Goal: Information Seeking & Learning: Learn about a topic

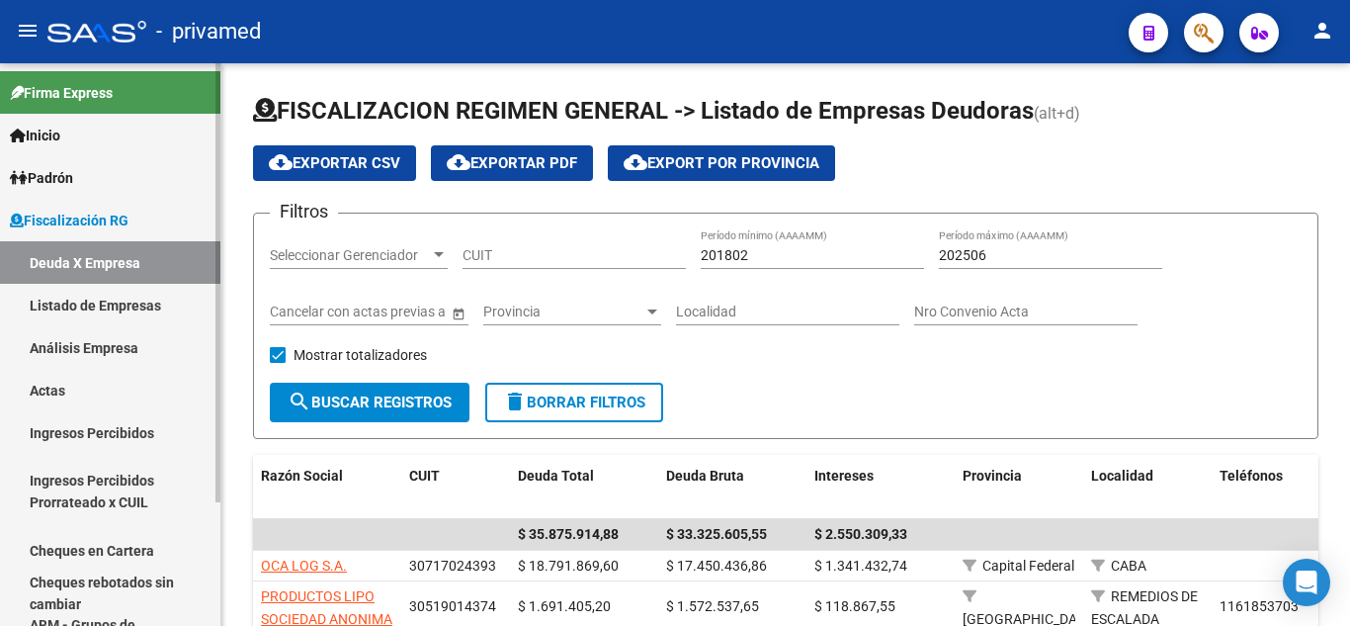
click at [141, 343] on link "Análisis Empresa" at bounding box center [110, 347] width 220 height 43
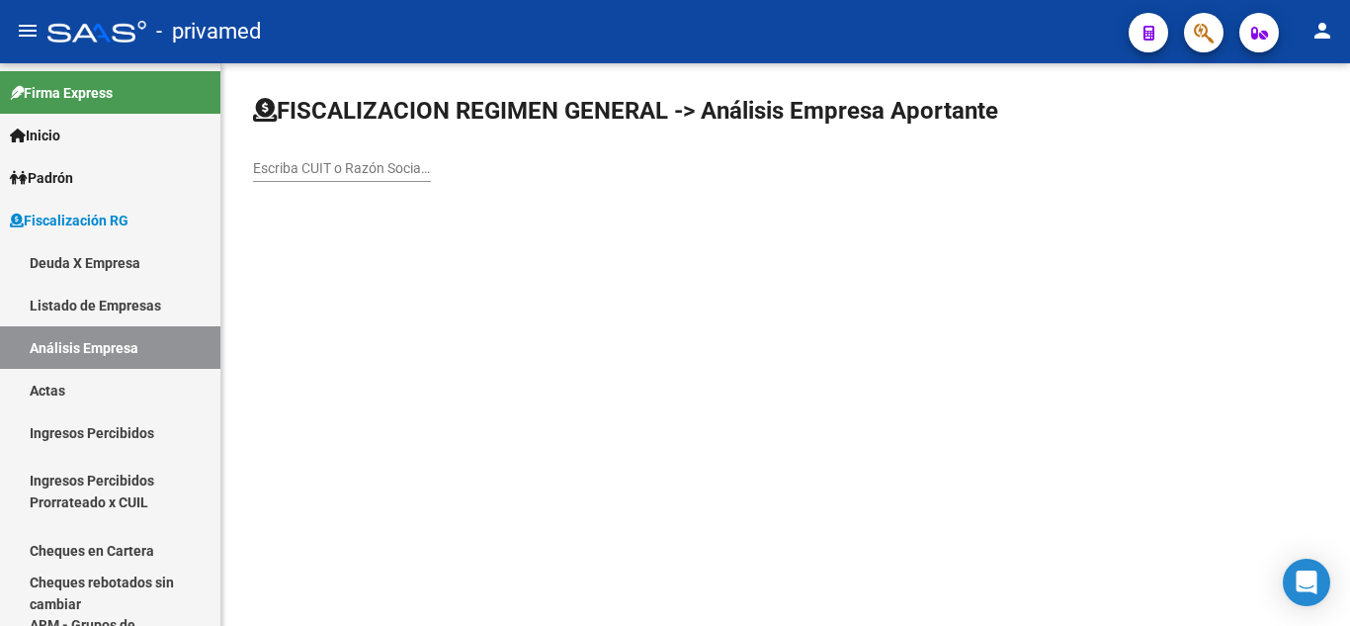
click at [319, 173] on input "Escriba CUIT o Razón Social para buscar" at bounding box center [342, 168] width 178 height 17
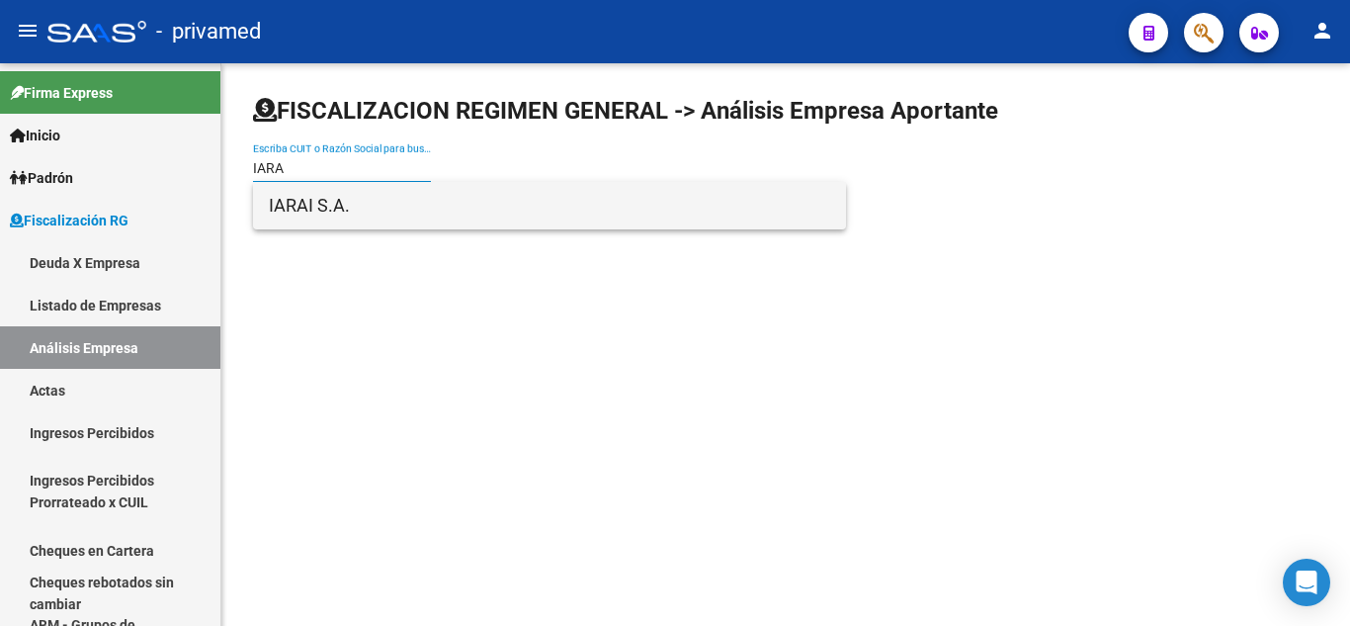
type input "IARA"
click at [408, 209] on span "IARAI S.A." at bounding box center [549, 205] width 561 height 47
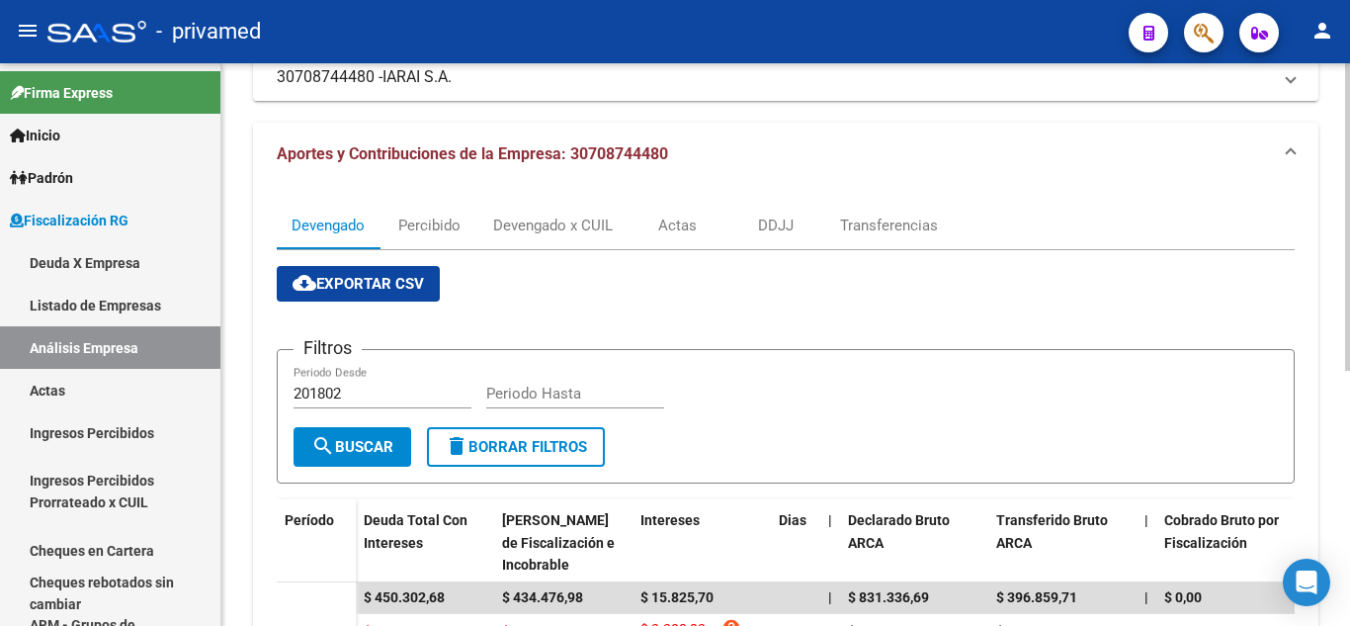
scroll to position [198, 0]
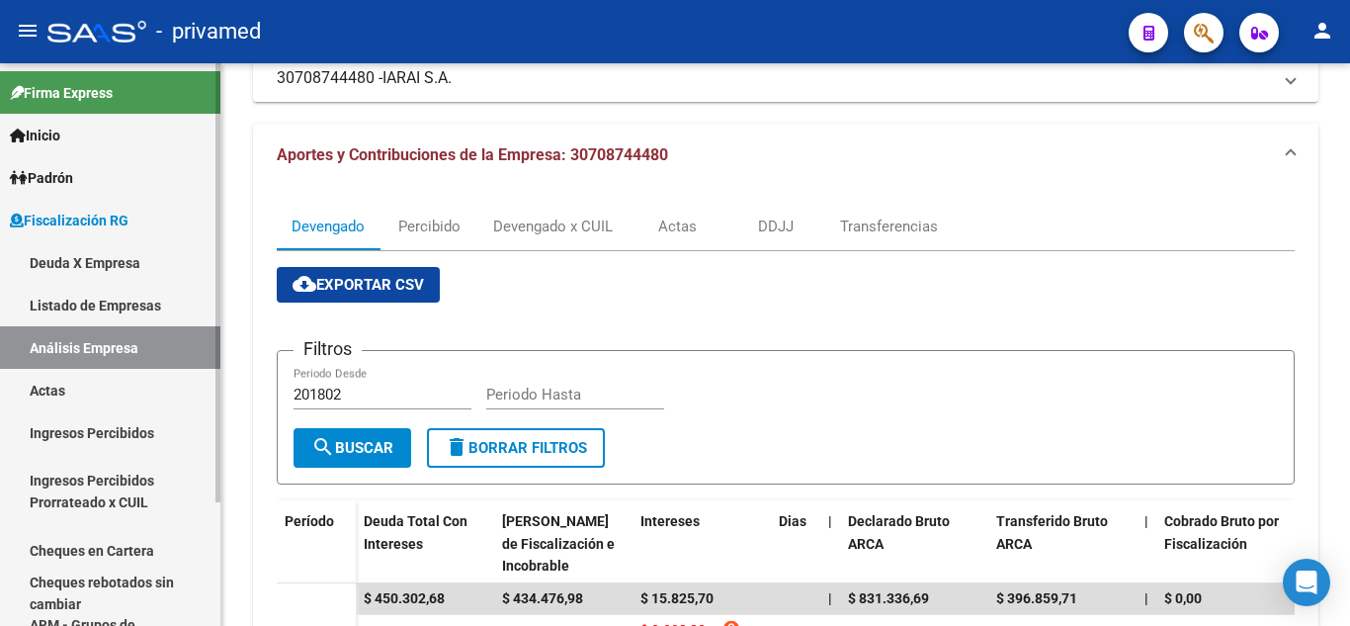
click at [156, 391] on link "Actas" at bounding box center [110, 390] width 220 height 43
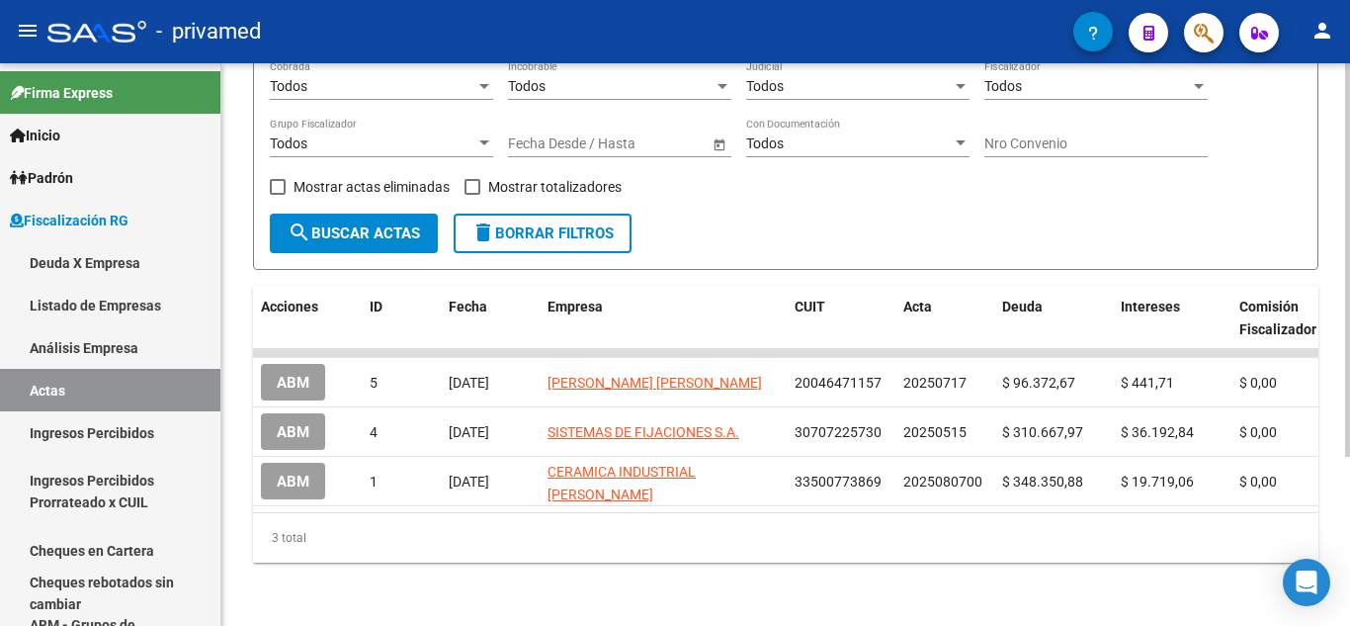
scroll to position [43, 0]
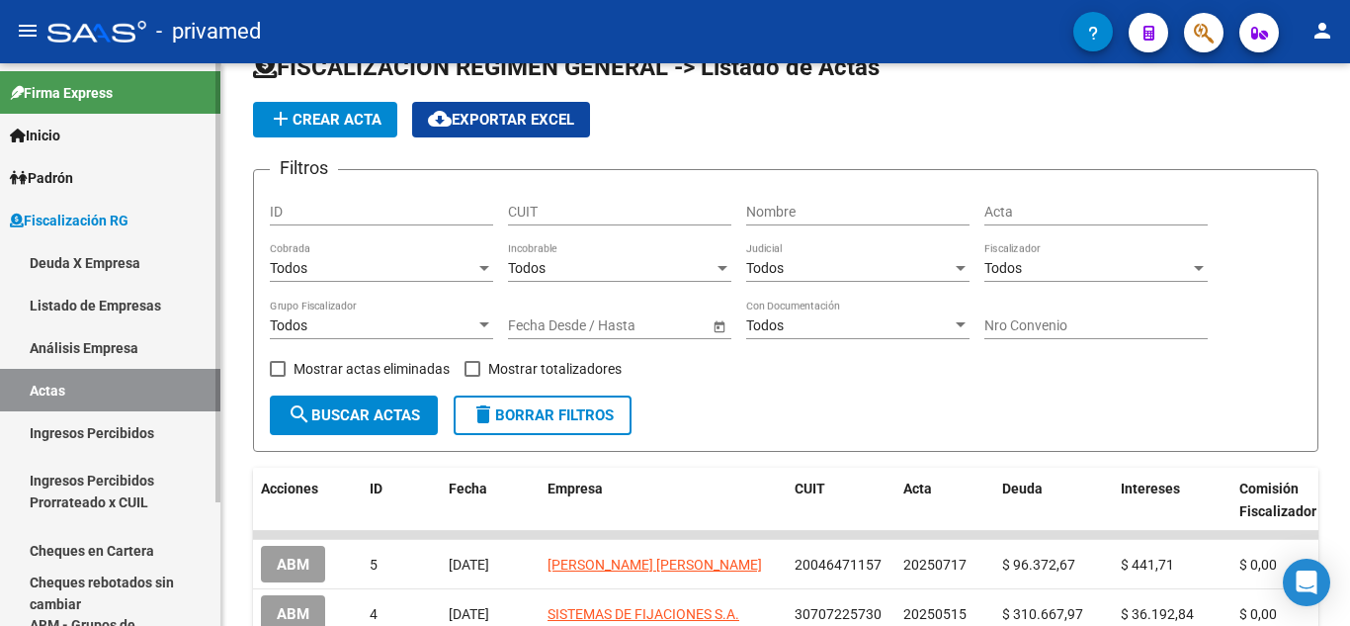
click at [103, 337] on link "Análisis Empresa" at bounding box center [110, 347] width 220 height 43
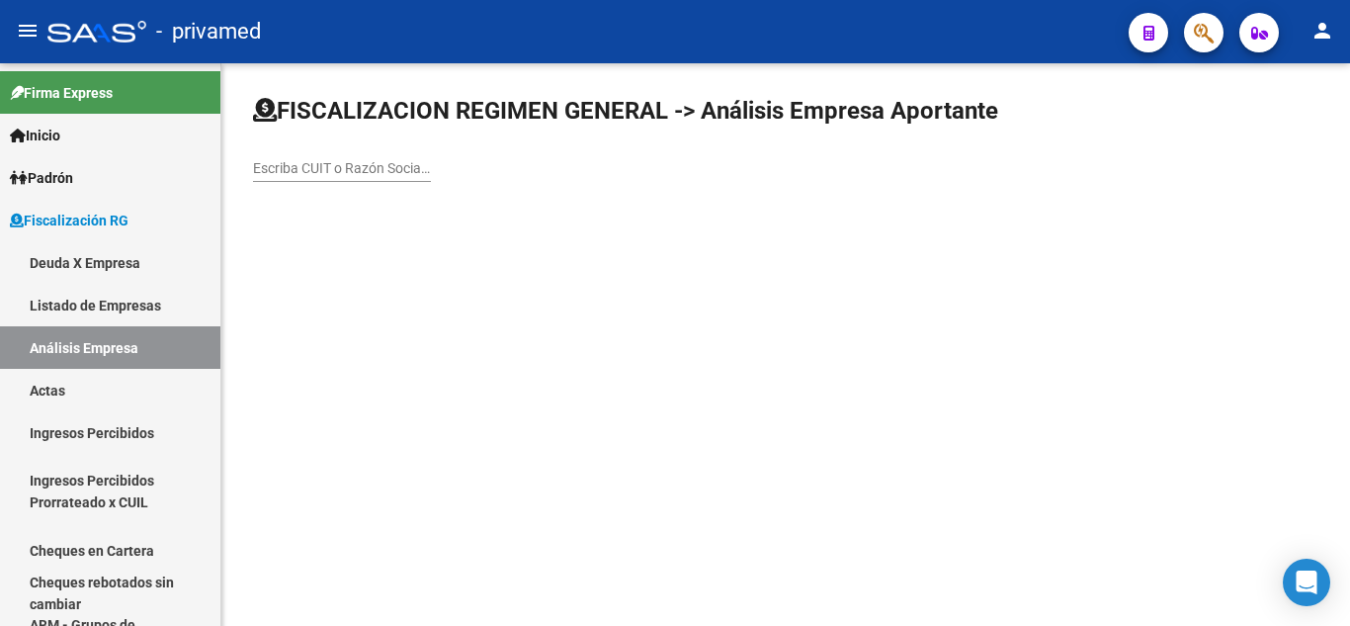
click at [339, 180] on div "Escriba CUIT o Razón Social para buscar" at bounding box center [342, 162] width 178 height 40
click at [338, 173] on input "Escriba CUIT o Razón Social para buscar" at bounding box center [342, 168] width 178 height 17
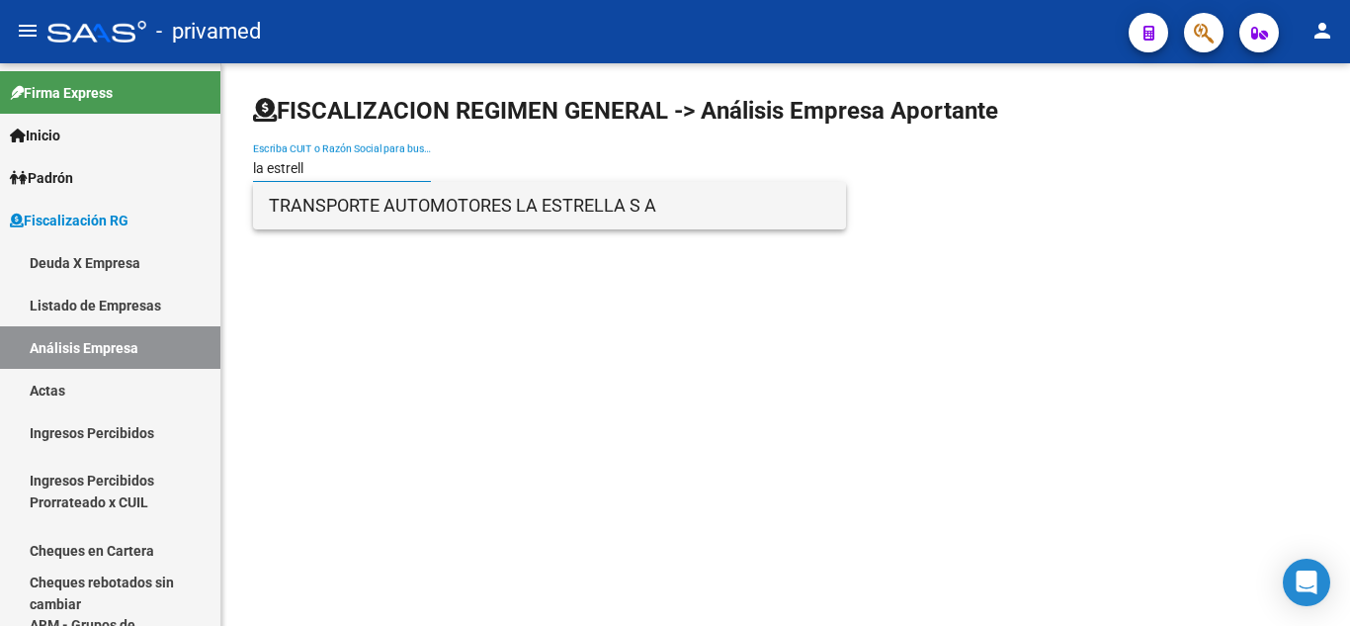
type input "la estrell"
click at [394, 214] on span "TRANSPORTE AUTOMOTORES LA ESTRELLA S A" at bounding box center [549, 205] width 561 height 47
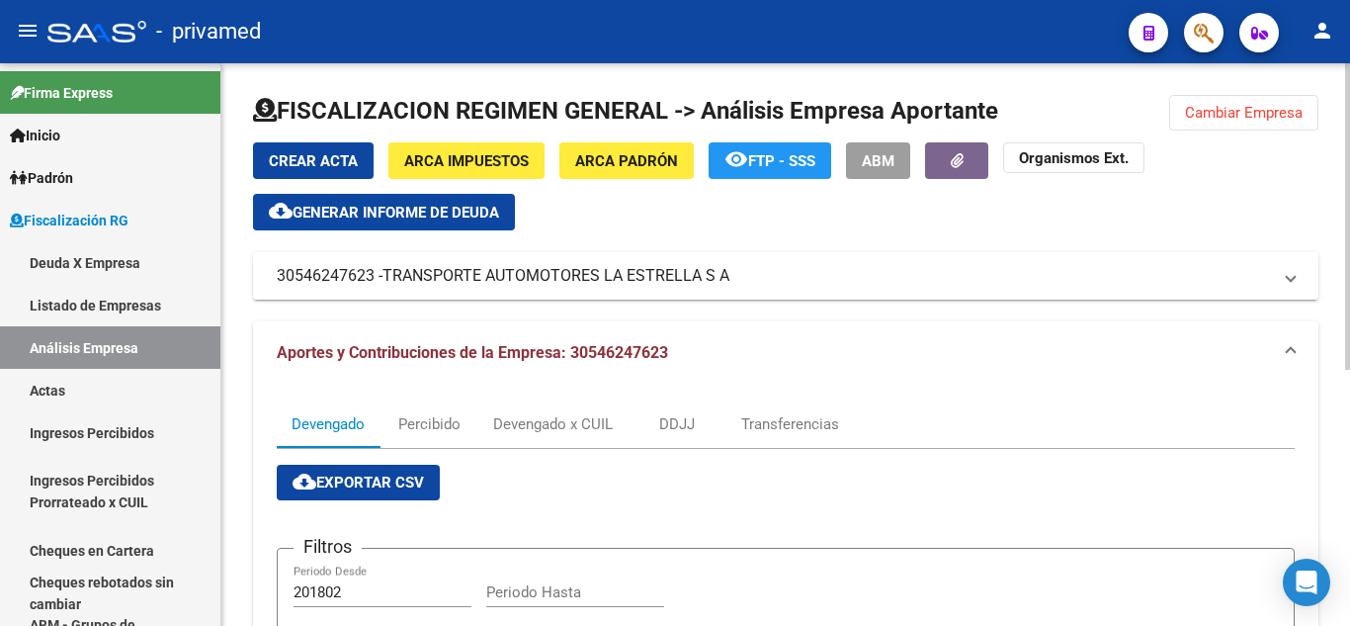
click at [1003, 265] on mat-panel-title "30546247623 - TRANSPORTE AUTOMOTORES LA [PERSON_NAME]" at bounding box center [774, 276] width 994 height 22
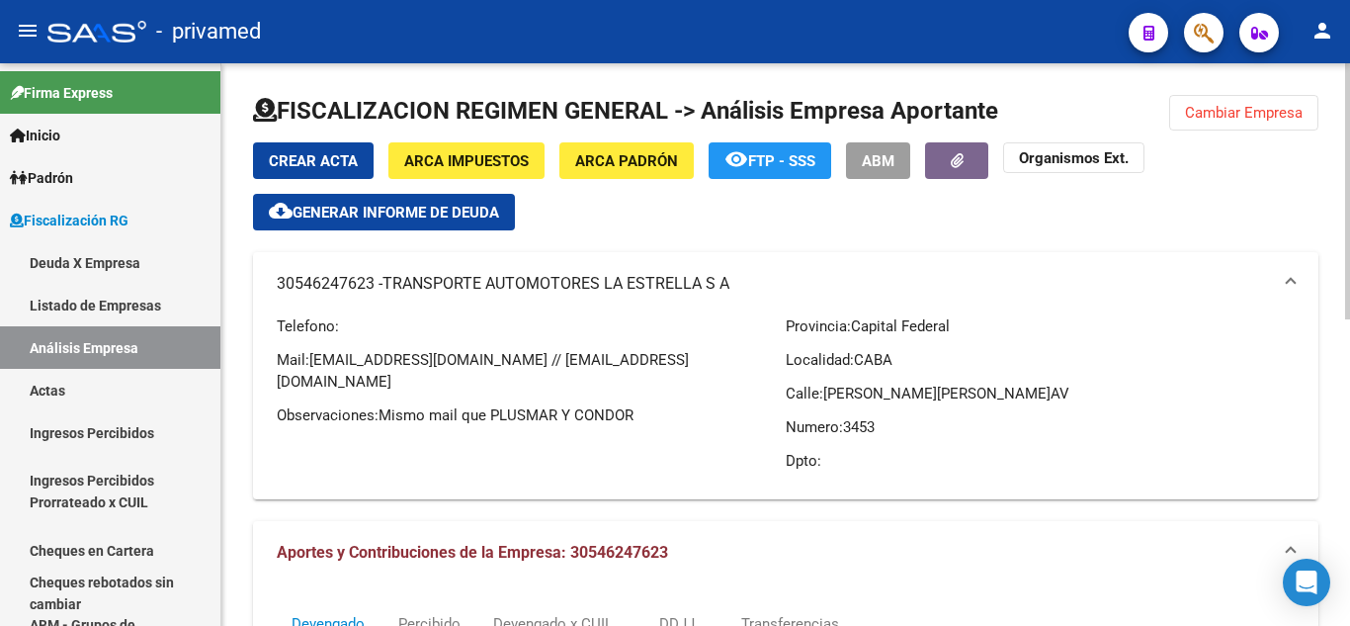
click at [991, 236] on div "Crear Acta ARCA Impuestos ARCA [PERSON_NAME] remove_red_eye FTP - SSS ABM Organ…" at bounding box center [786, 320] width 1066 height 357
click at [489, 217] on span "Generar informe de deuda" at bounding box center [396, 213] width 207 height 18
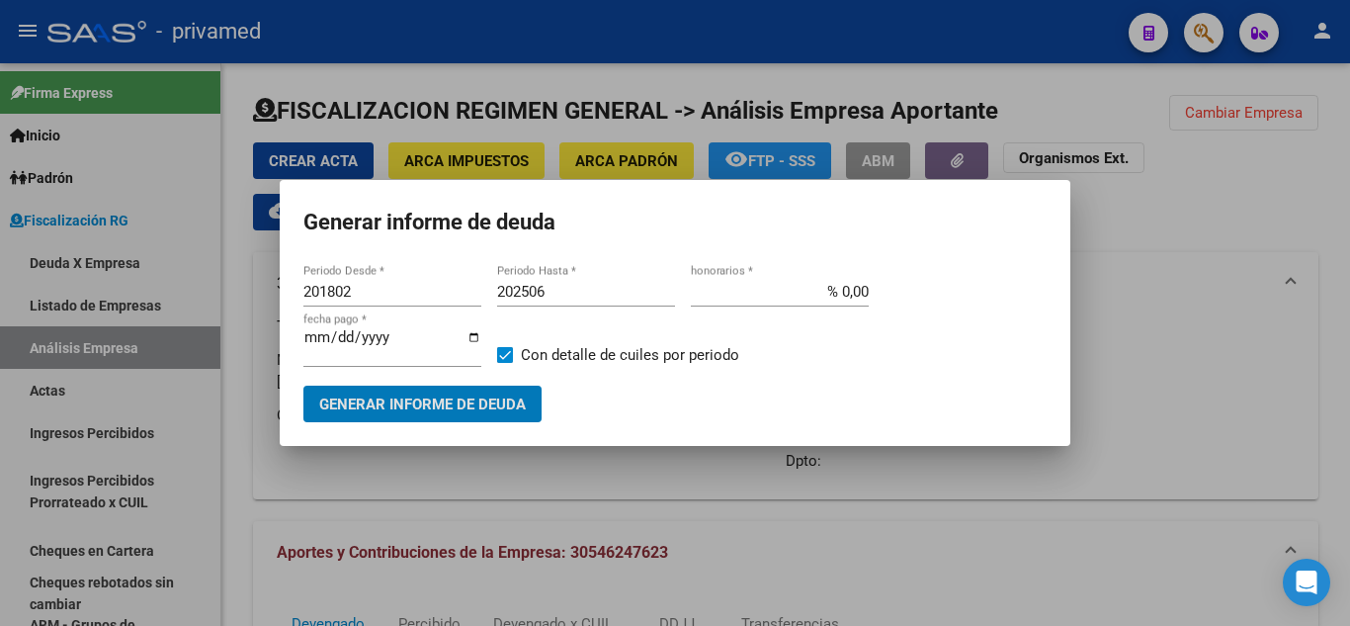
click at [326, 295] on input "201802" at bounding box center [392, 292] width 178 height 18
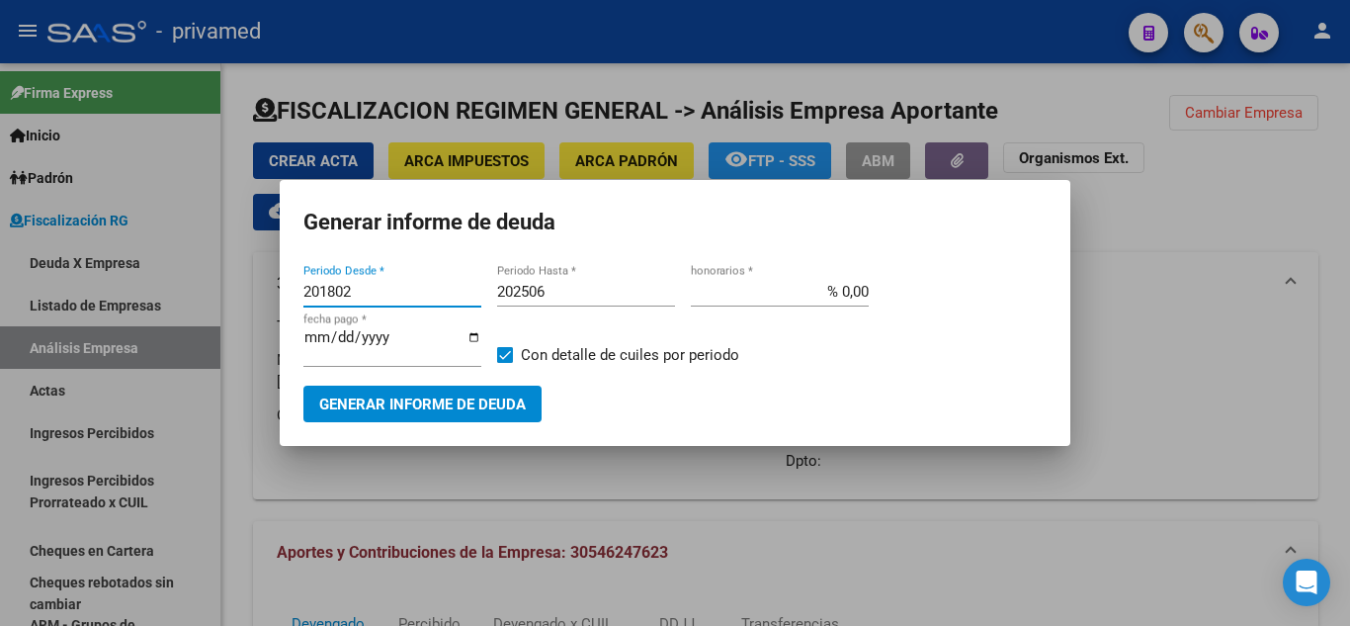
click at [326, 295] on input "201802" at bounding box center [392, 292] width 178 height 18
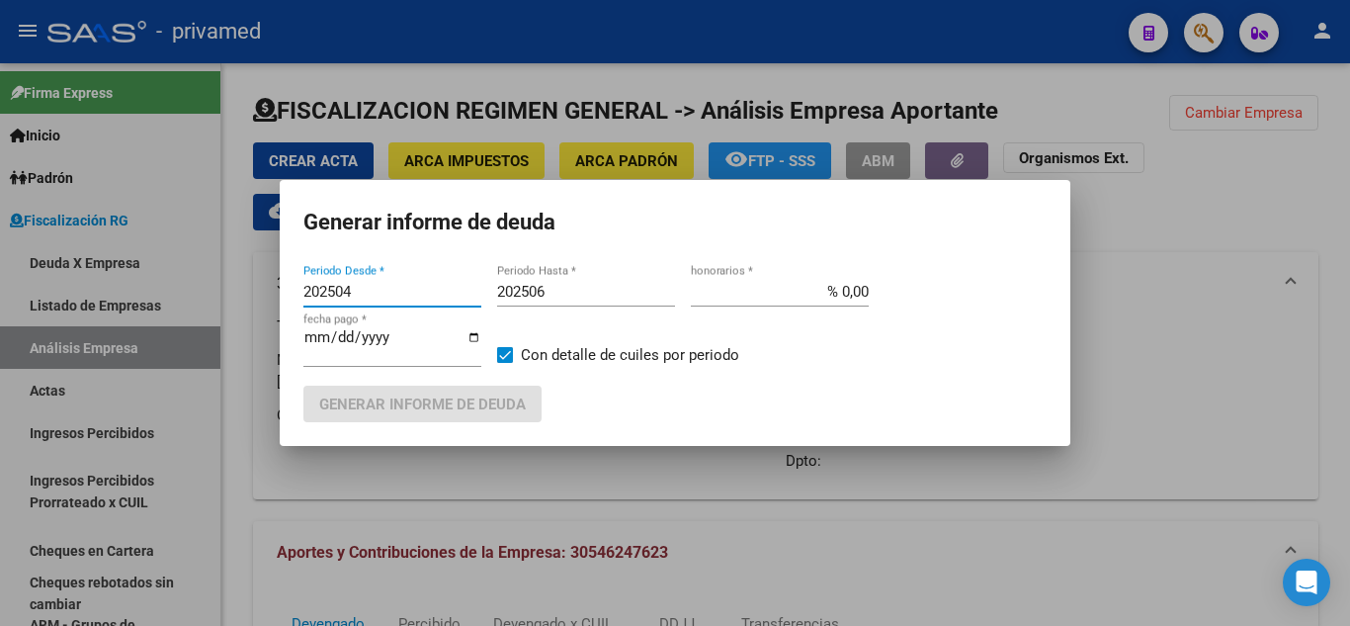
type input "202504"
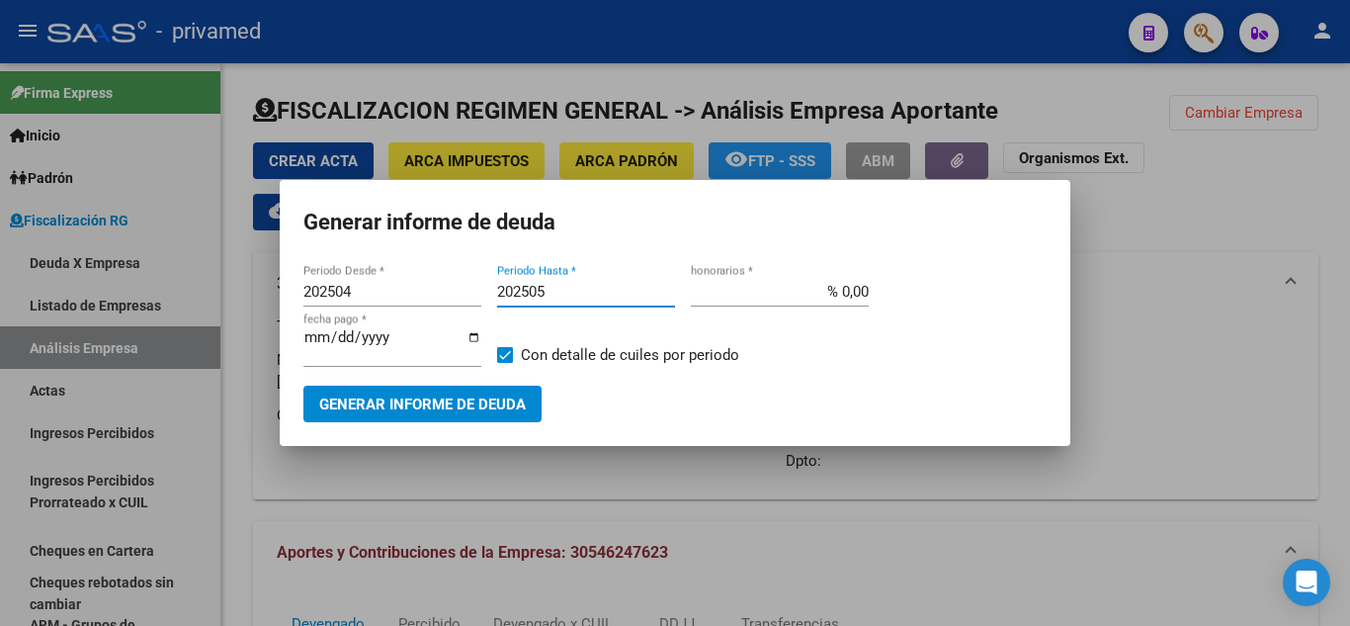
type input "202505"
type input "[DATE]"
click at [483, 399] on span "Generar informe de deuda" at bounding box center [422, 404] width 207 height 18
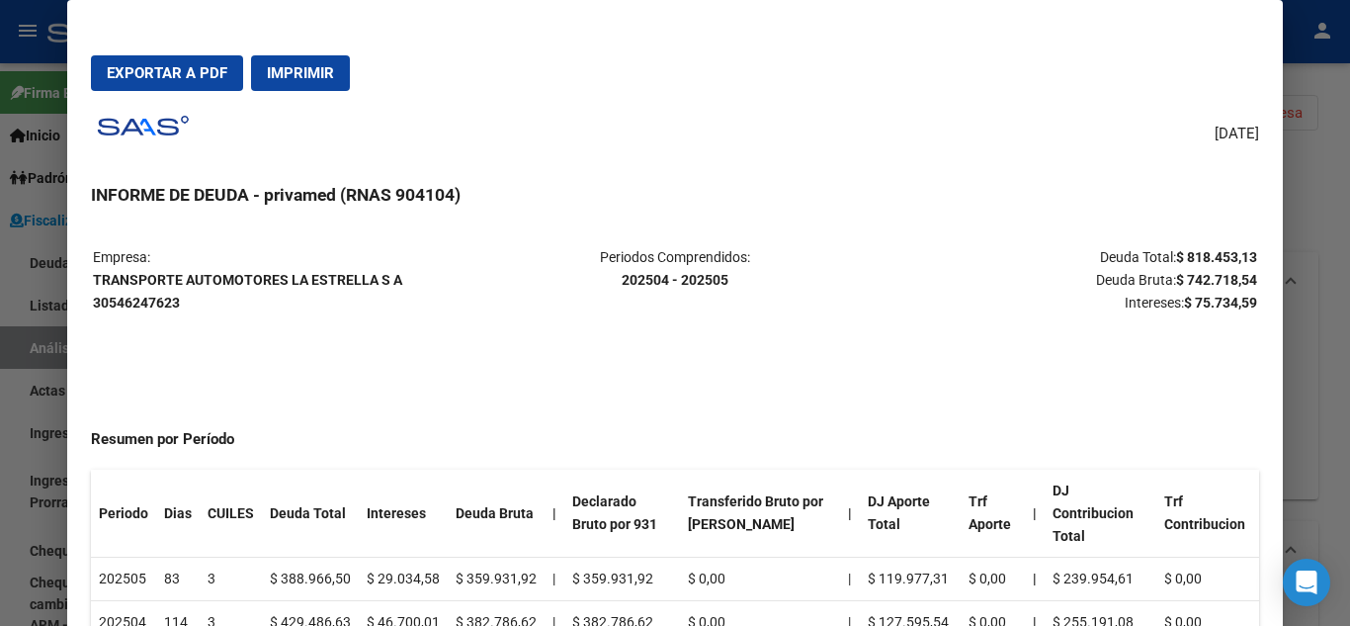
click at [180, 72] on span "Exportar a PDF" at bounding box center [167, 73] width 121 height 18
click at [32, 283] on div at bounding box center [675, 313] width 1350 height 626
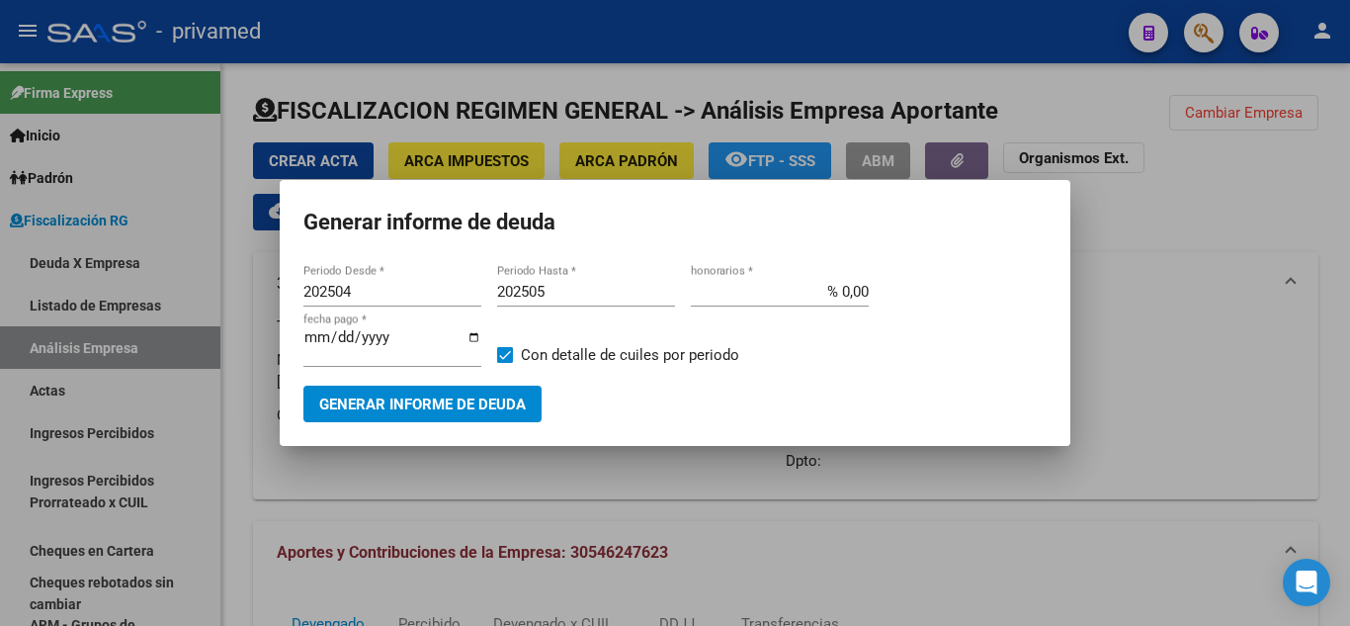
click at [66, 317] on div at bounding box center [675, 313] width 1350 height 626
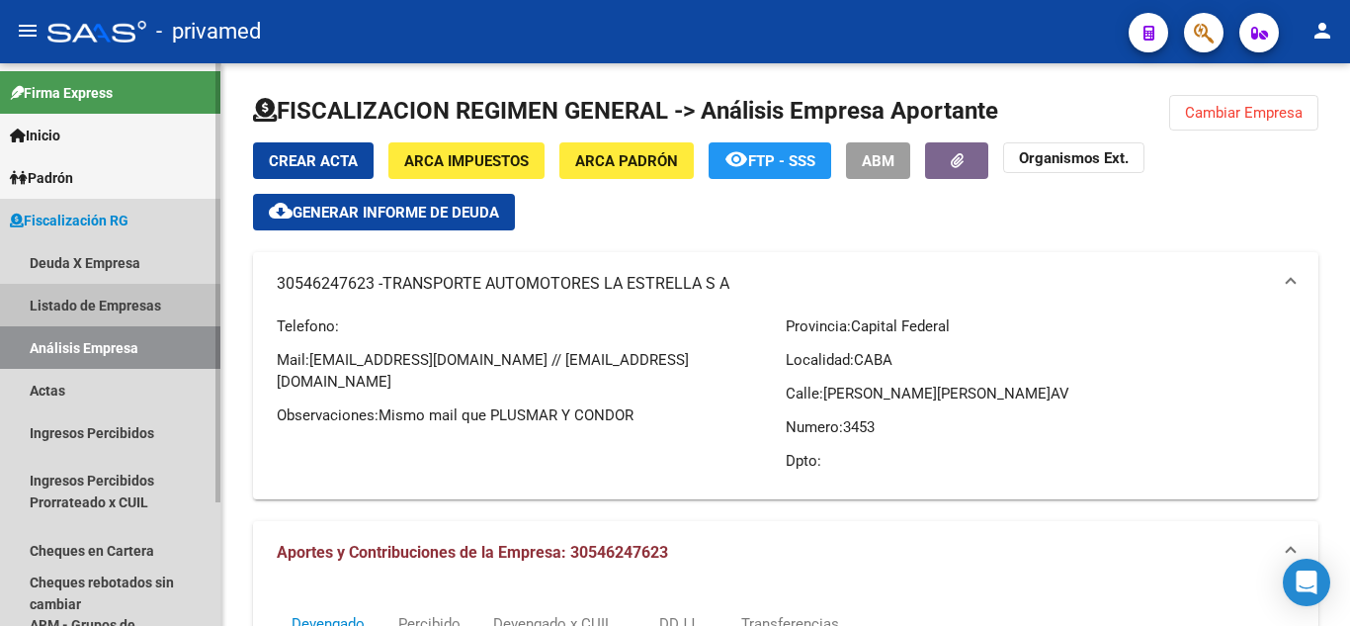
click at [89, 312] on link "Listado de Empresas" at bounding box center [110, 305] width 220 height 43
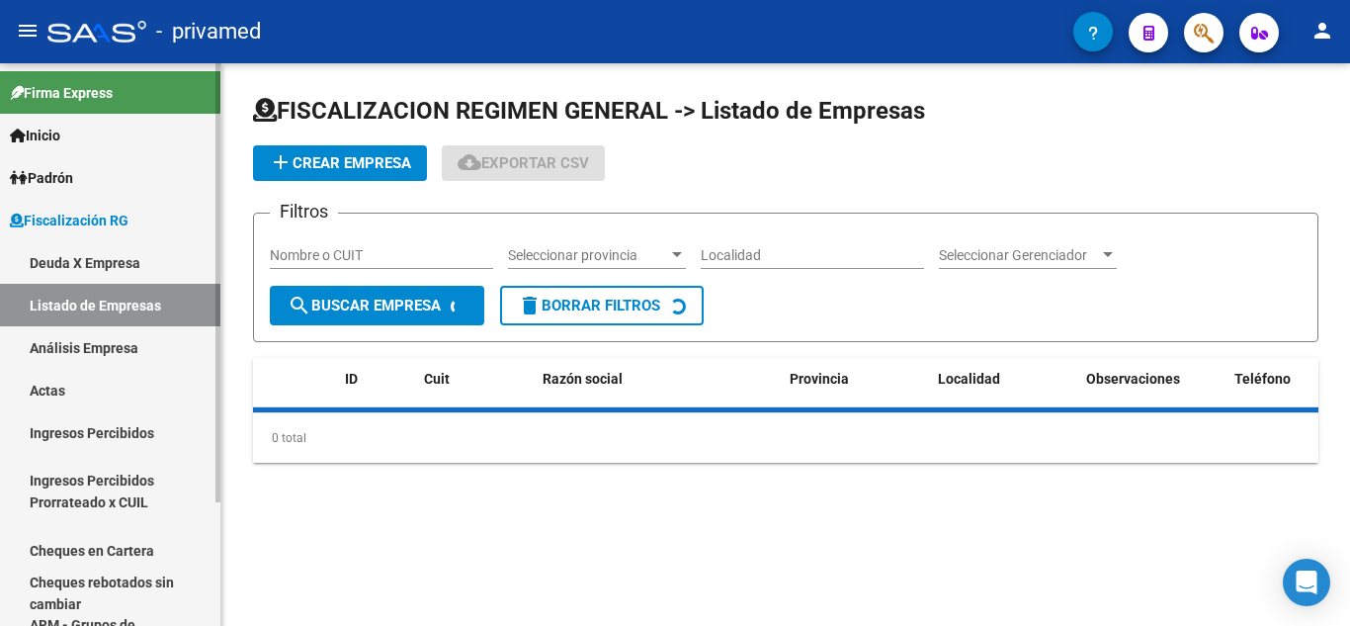
click at [94, 330] on link "Análisis Empresa" at bounding box center [110, 347] width 220 height 43
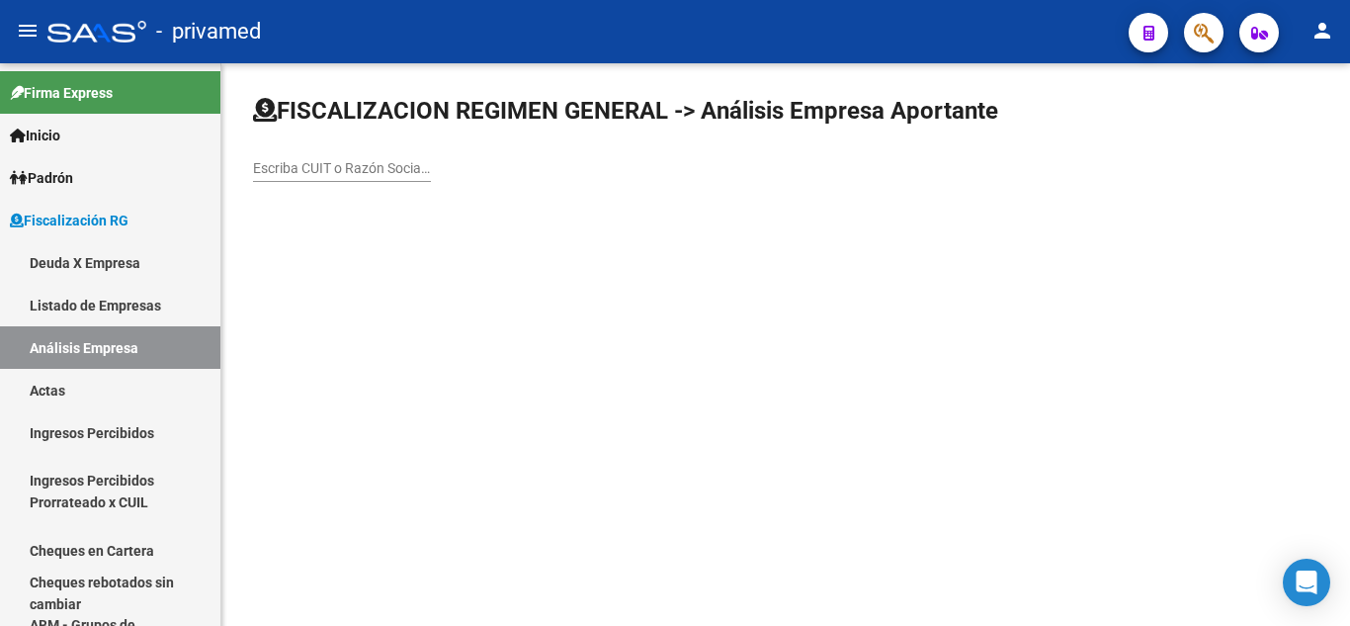
click at [348, 178] on div "Escriba CUIT o Razón Social para buscar" at bounding box center [342, 162] width 178 height 40
click at [343, 174] on input "Escriba CUIT o Razón Social para buscar" at bounding box center [342, 168] width 178 height 17
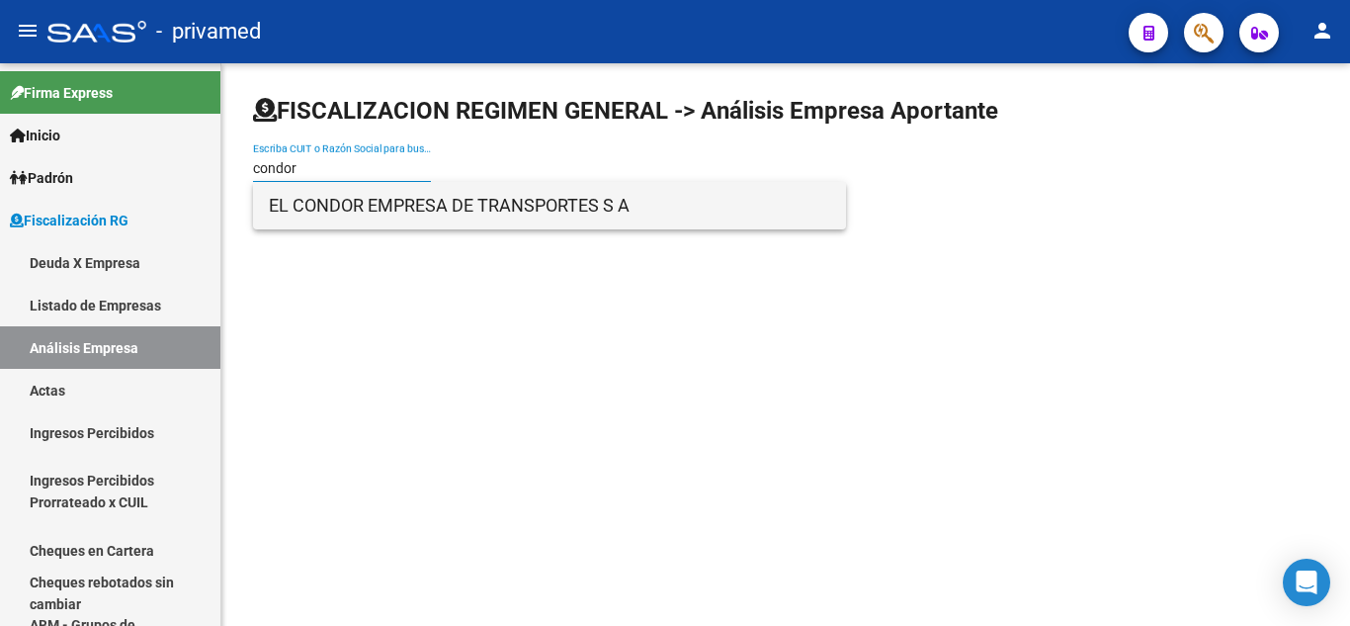
type input "condor"
click at [355, 214] on span "EL CONDOR EMPRESA DE TRANSPORTES S A" at bounding box center [549, 205] width 561 height 47
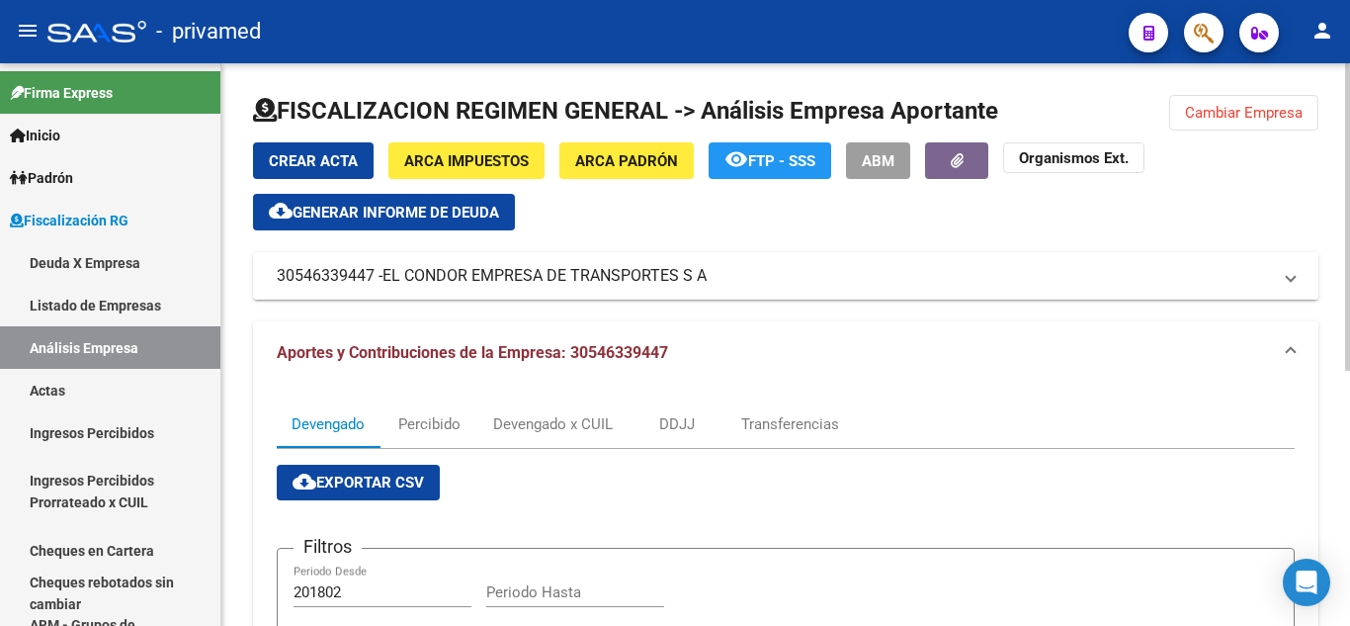
click at [510, 282] on span "EL CONDOR EMPRESA DE TRANSPORTES S A" at bounding box center [545, 276] width 324 height 22
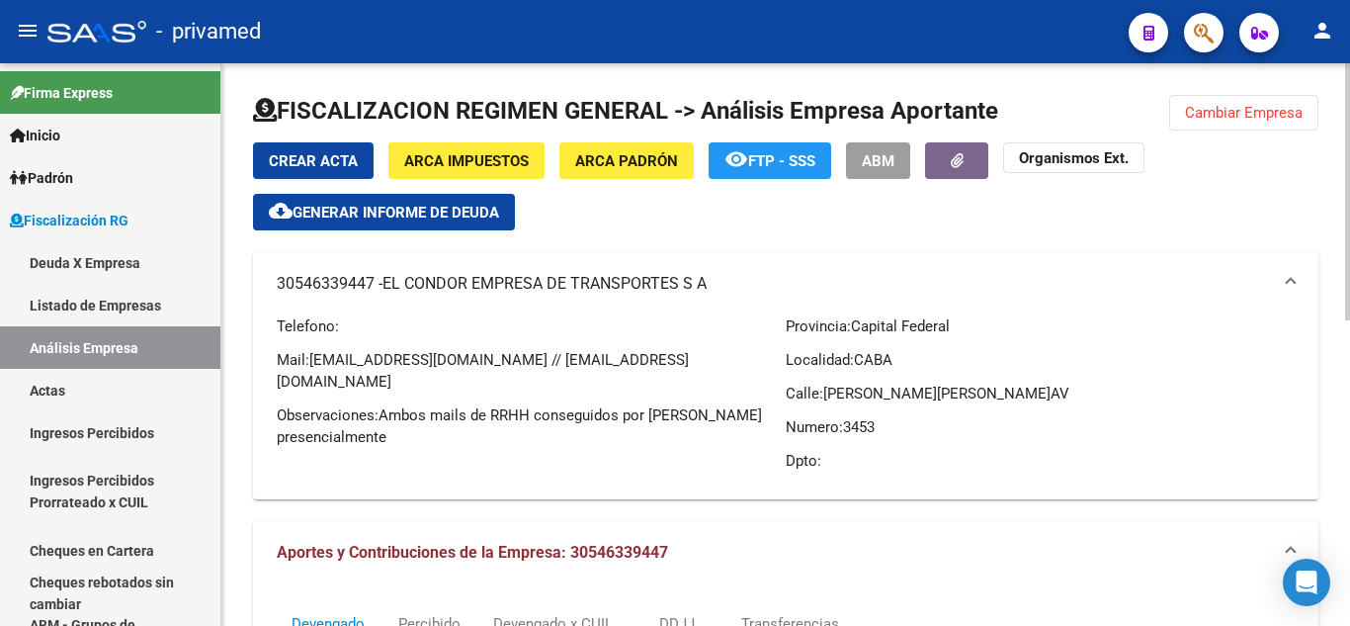
click at [426, 223] on button "cloud_download Generar informe de deuda" at bounding box center [384, 212] width 262 height 37
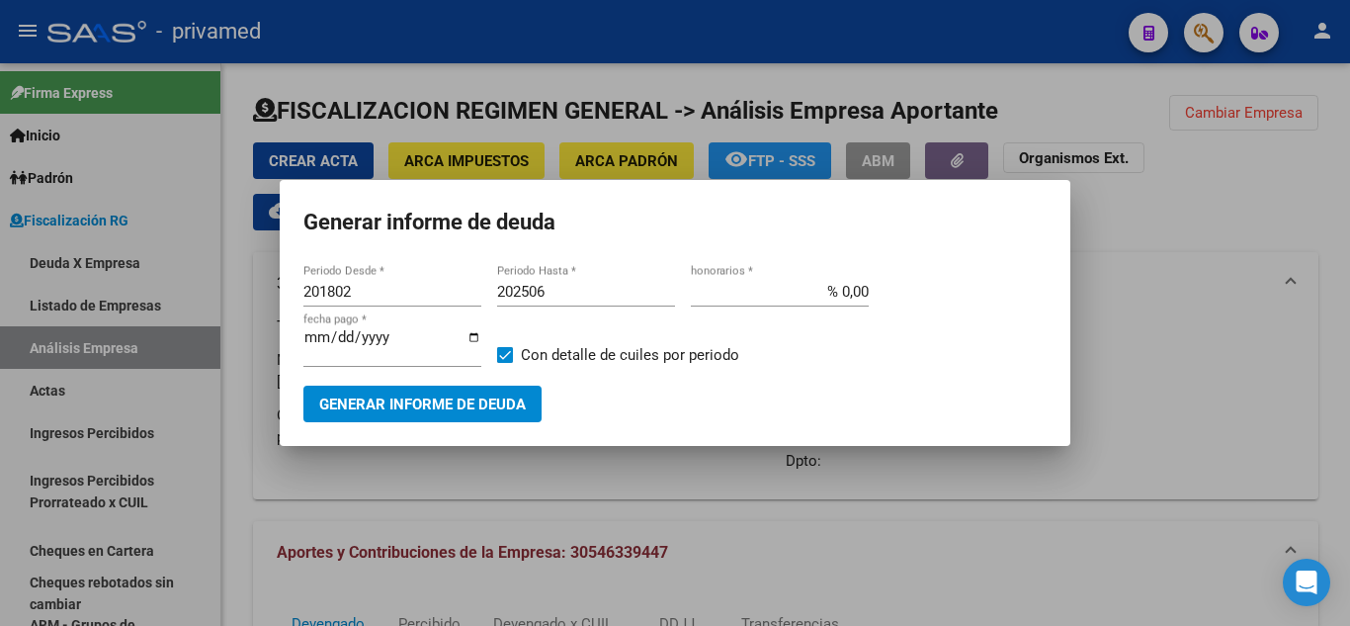
click at [341, 282] on div "201802 Periodo Desde *" at bounding box center [392, 292] width 178 height 30
click at [341, 283] on input "201802" at bounding box center [392, 292] width 178 height 18
type input "202504"
type input "202505"
type input "[DATE]"
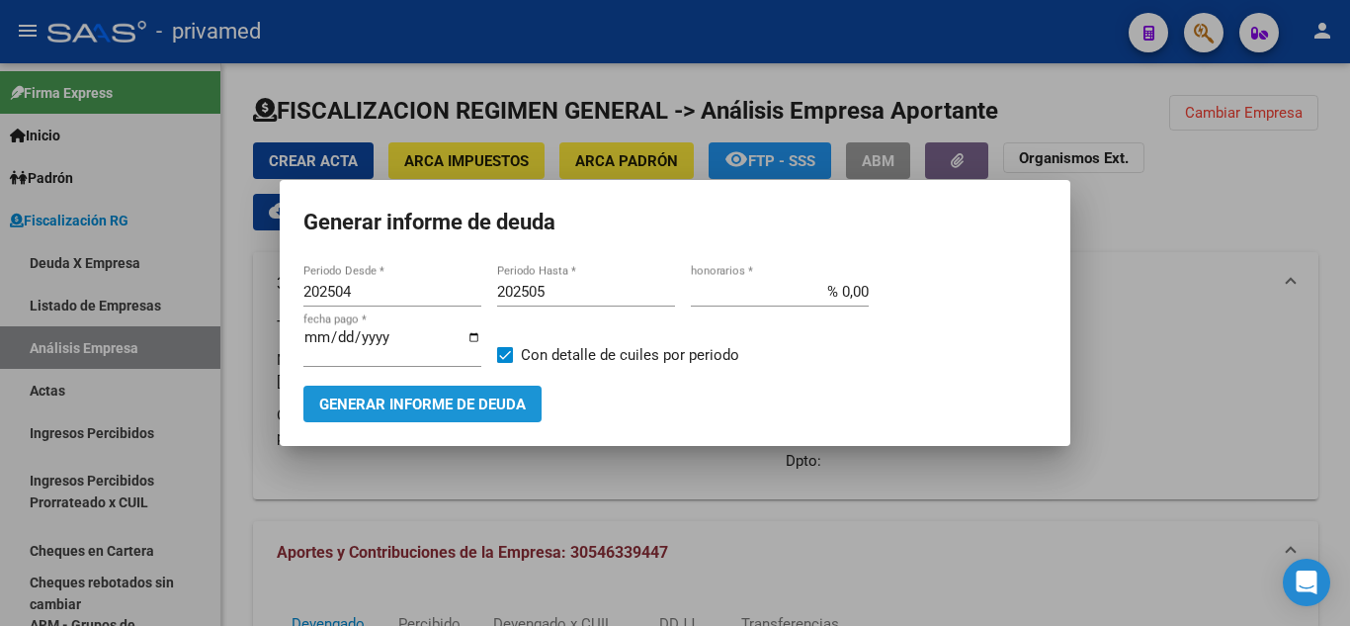
click at [449, 402] on span "Generar informe de deuda" at bounding box center [422, 404] width 207 height 18
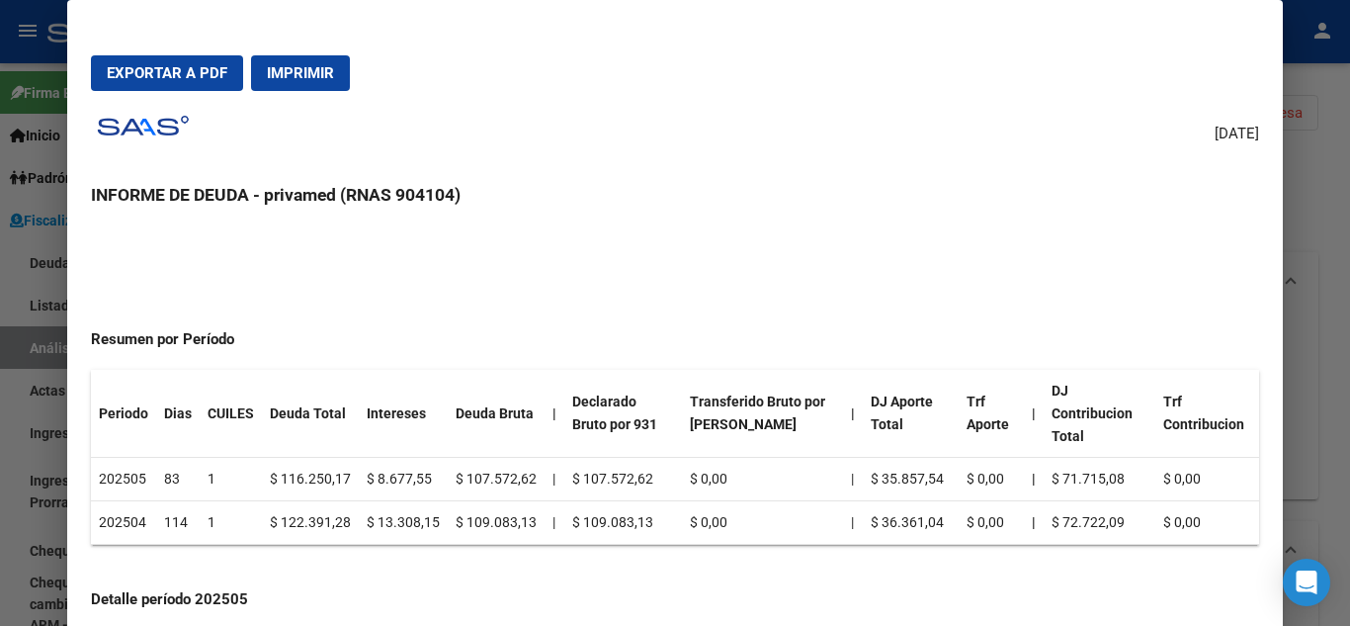
scroll to position [99, 0]
click at [211, 85] on button "Exportar a PDF" at bounding box center [167, 73] width 152 height 36
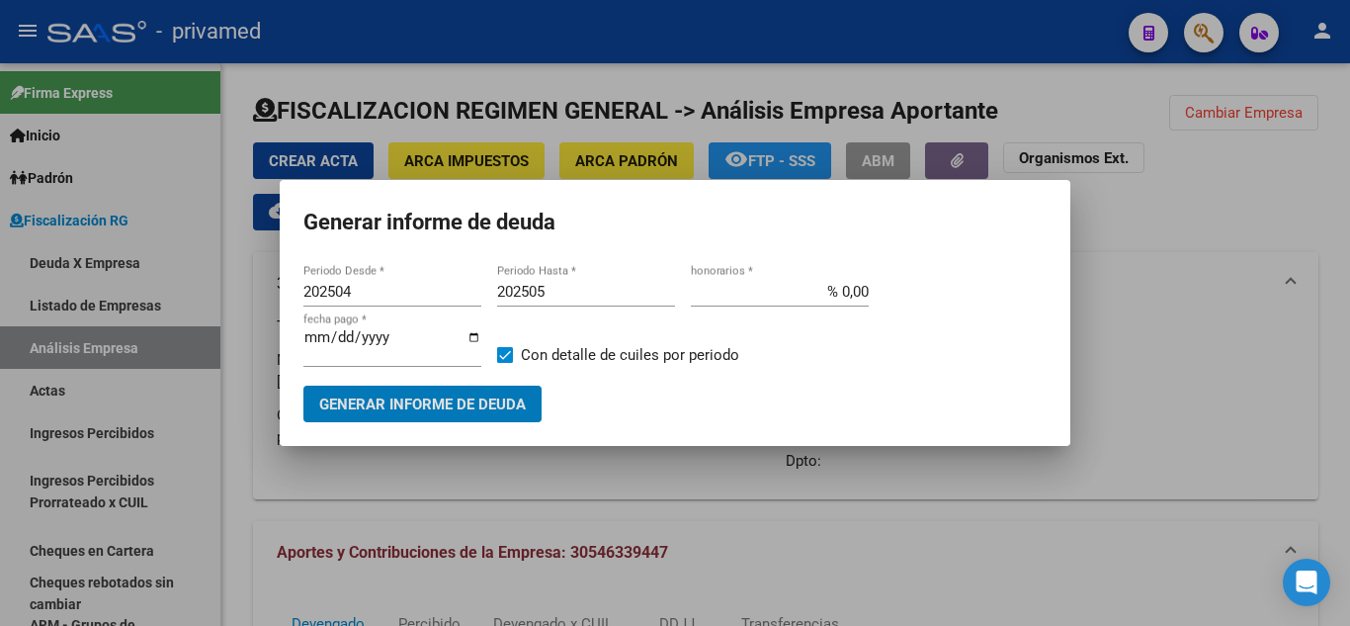
click at [109, 296] on div at bounding box center [675, 313] width 1350 height 626
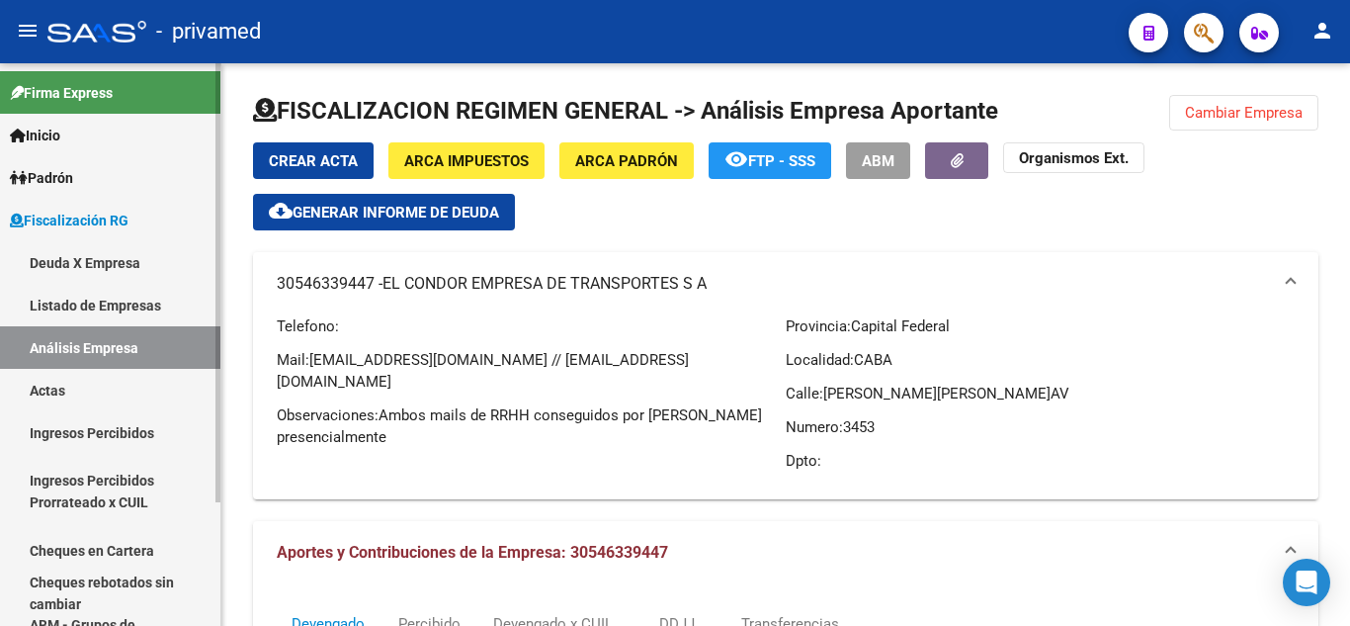
click at [118, 315] on link "Listado de Empresas" at bounding box center [110, 305] width 220 height 43
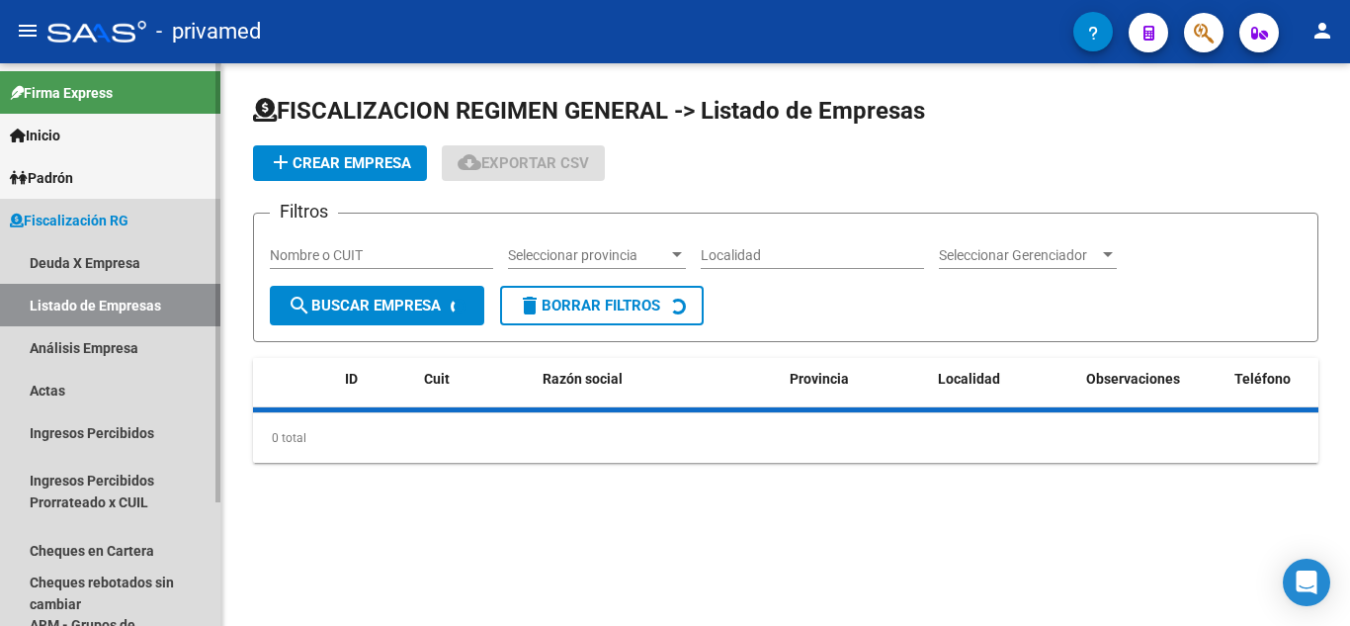
click at [120, 347] on link "Análisis Empresa" at bounding box center [110, 347] width 220 height 43
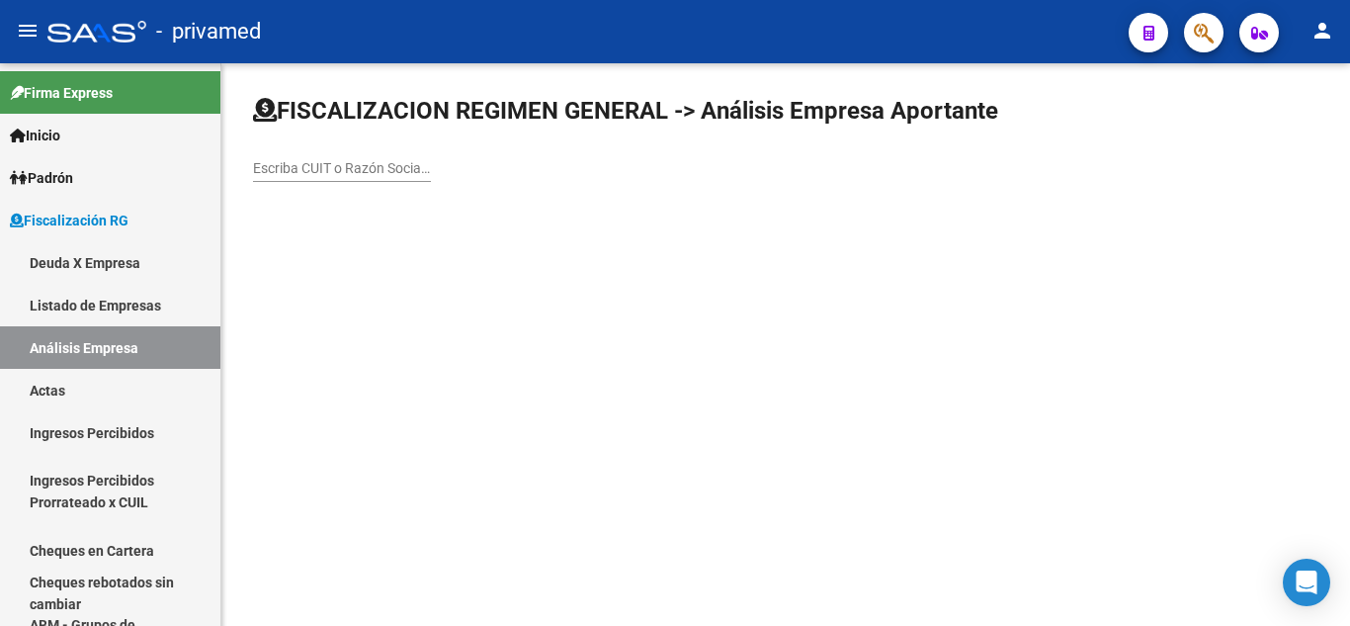
click at [338, 179] on div "Escriba CUIT o Razón Social para buscar" at bounding box center [342, 162] width 178 height 40
click at [319, 172] on input "Escriba CUIT o Razón Social para buscar" at bounding box center [342, 168] width 178 height 17
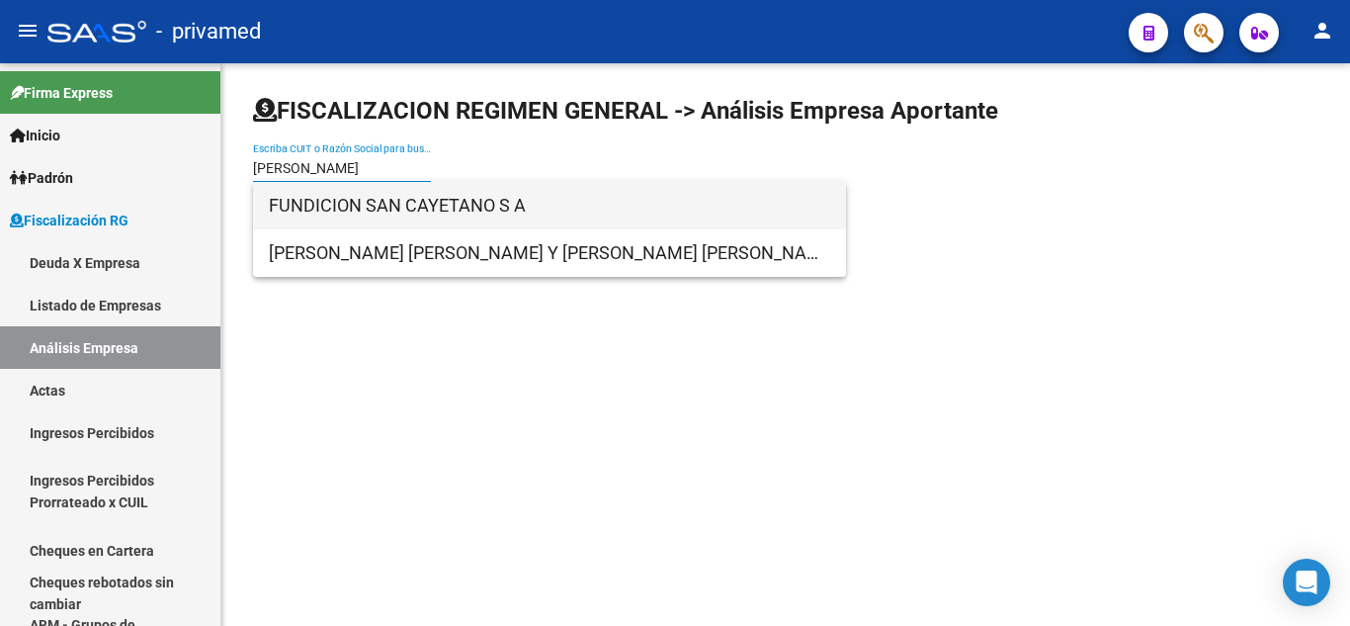
type input "[PERSON_NAME]"
click at [339, 191] on span "FUNDICION SAN CAYETANO S A" at bounding box center [549, 205] width 561 height 47
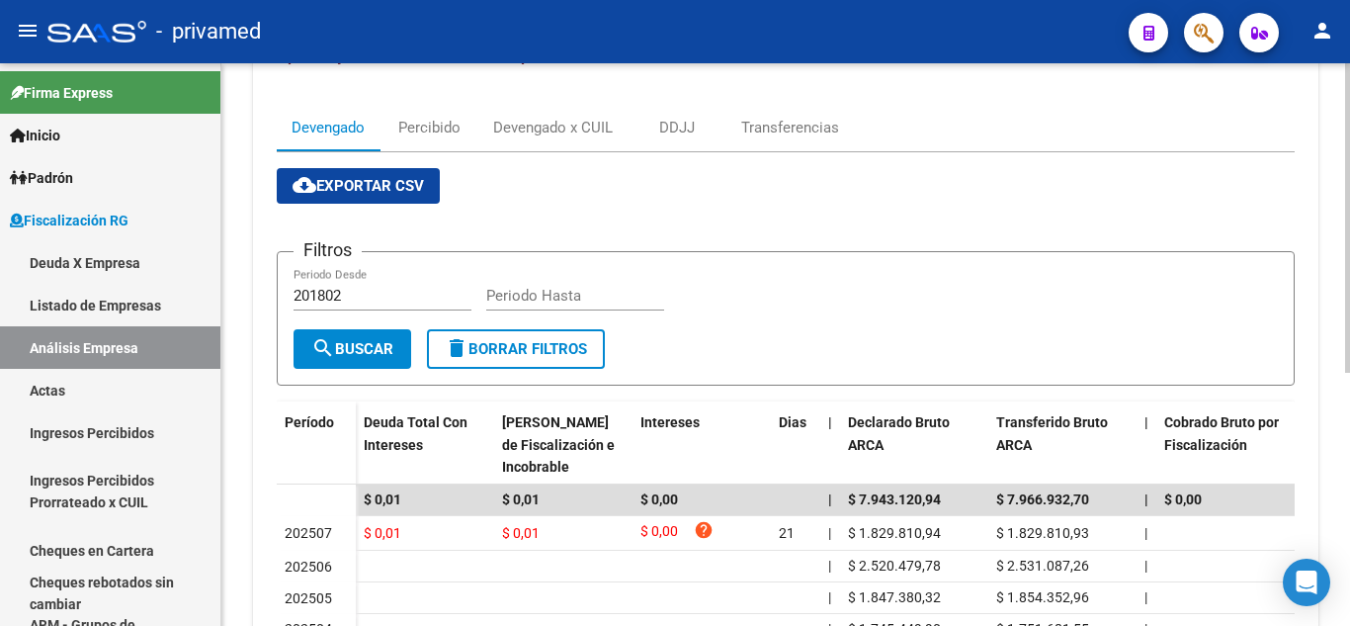
scroll to position [395, 0]
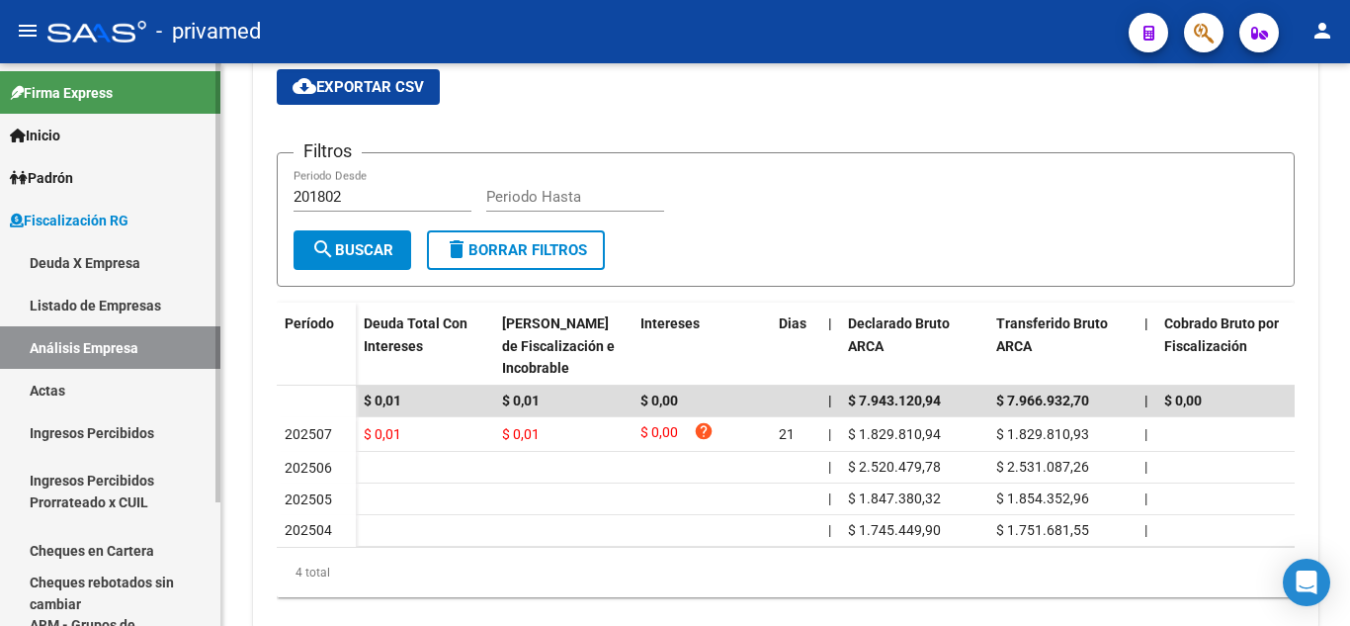
click at [135, 313] on link "Listado de Empresas" at bounding box center [110, 305] width 220 height 43
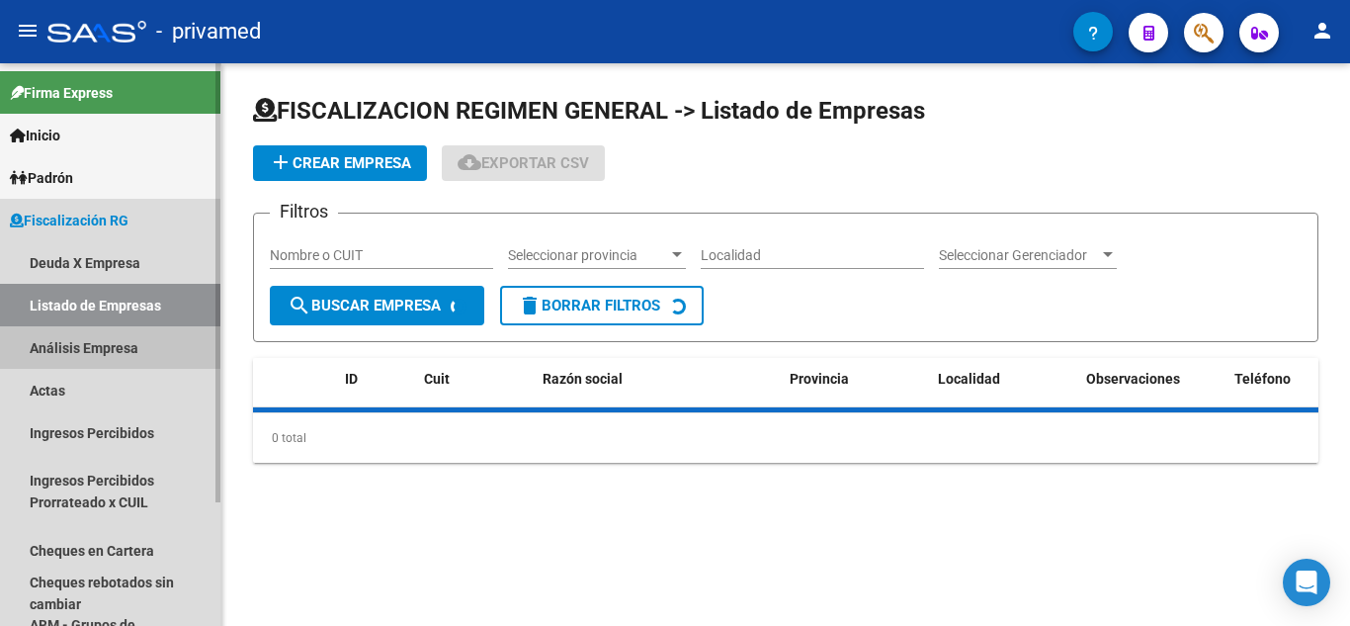
click at [135, 353] on link "Análisis Empresa" at bounding box center [110, 347] width 220 height 43
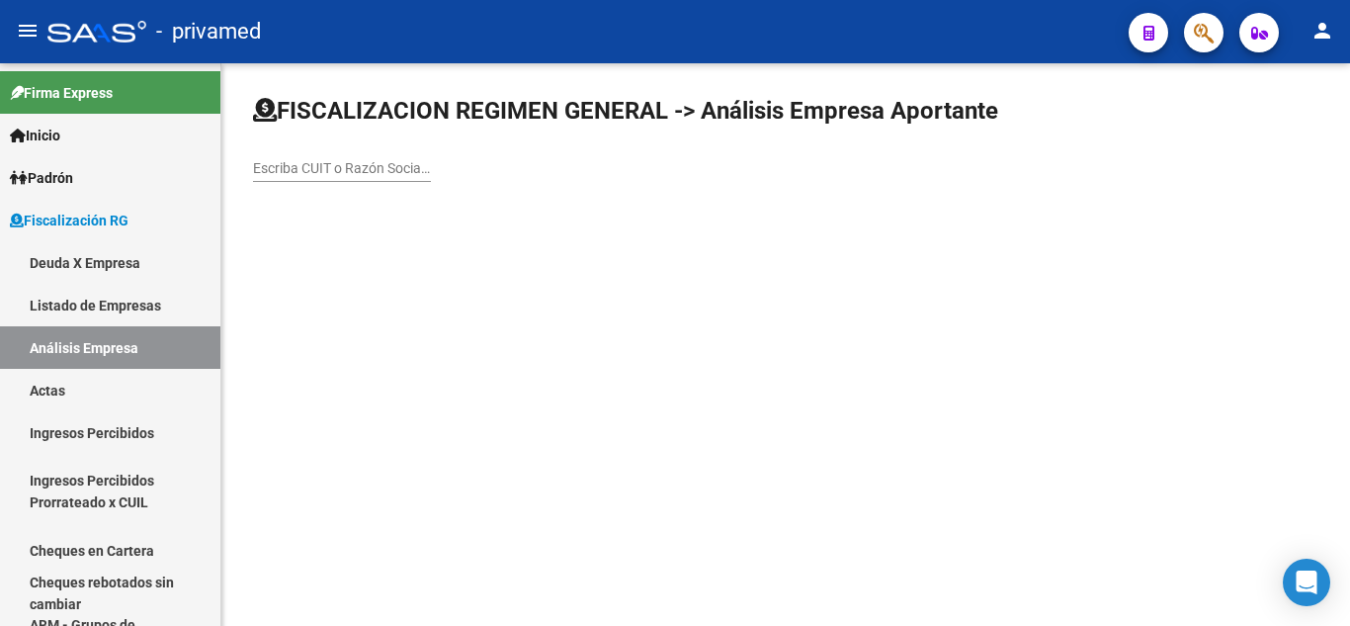
click at [302, 161] on input "Escriba CUIT o Razón Social para buscar" at bounding box center [342, 168] width 178 height 17
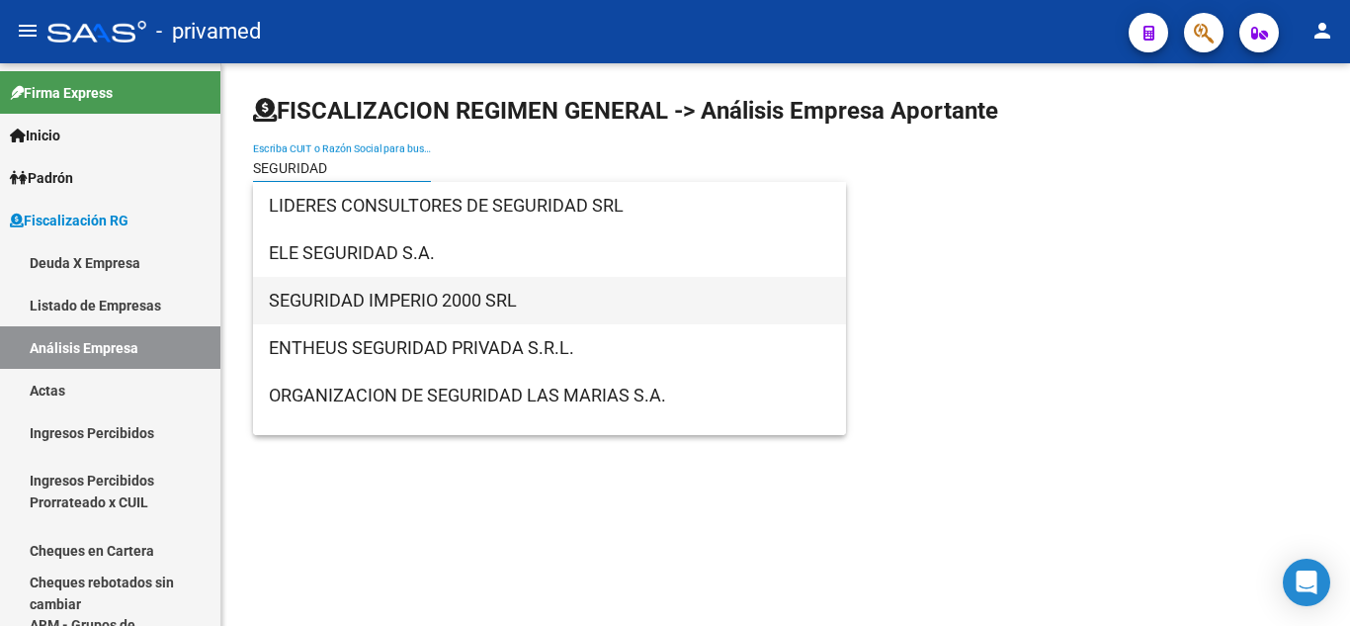
type input "SEGURIDAD"
click at [393, 293] on span "SEGURIDAD IMPERIO 2000 SRL" at bounding box center [549, 300] width 561 height 47
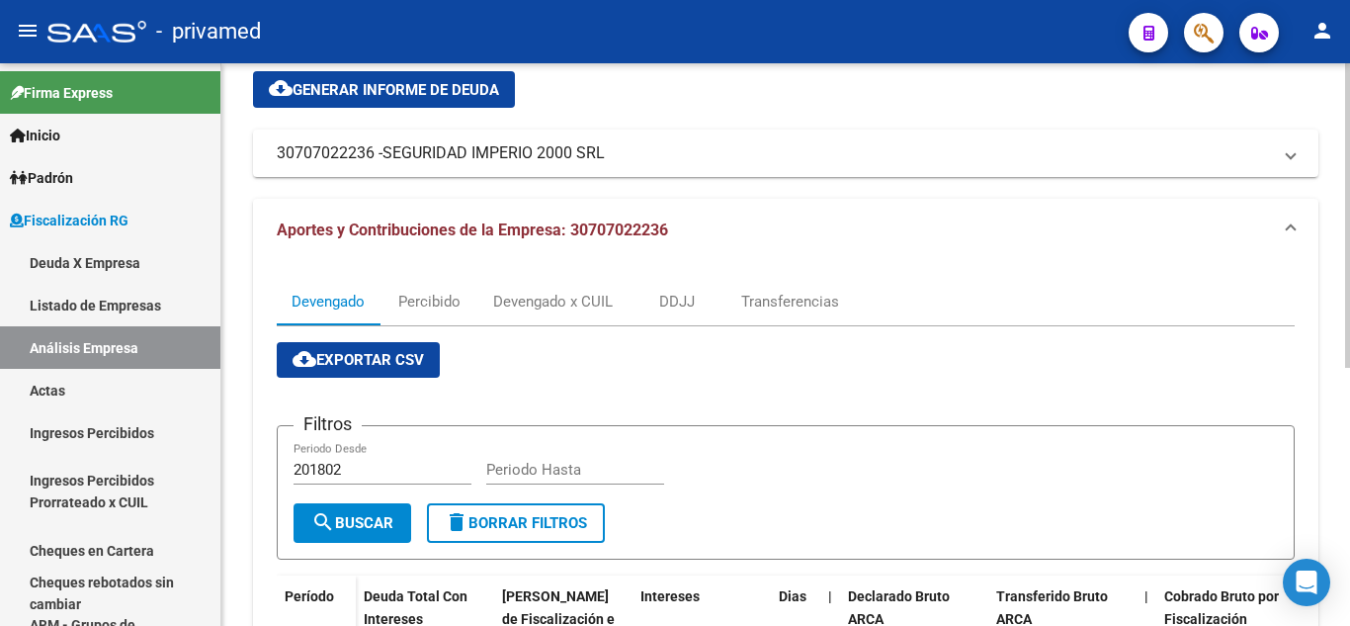
scroll to position [81, 0]
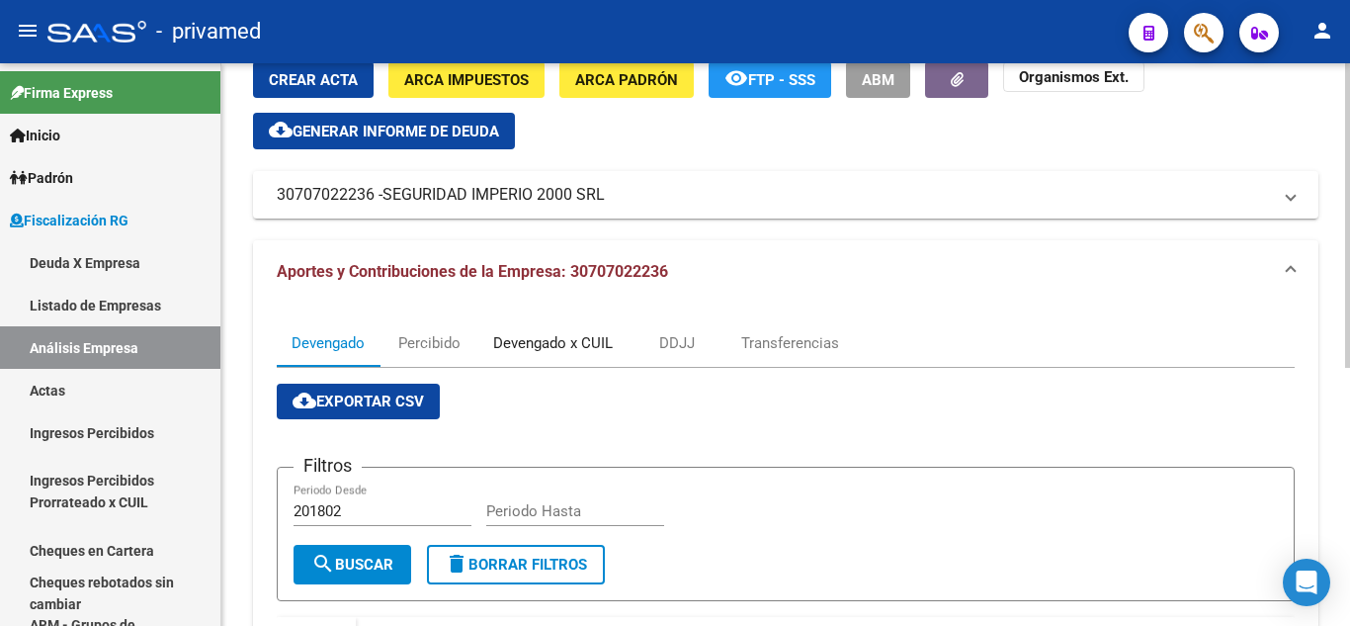
click at [531, 356] on div "Devengado x CUIL" at bounding box center [552, 342] width 149 height 47
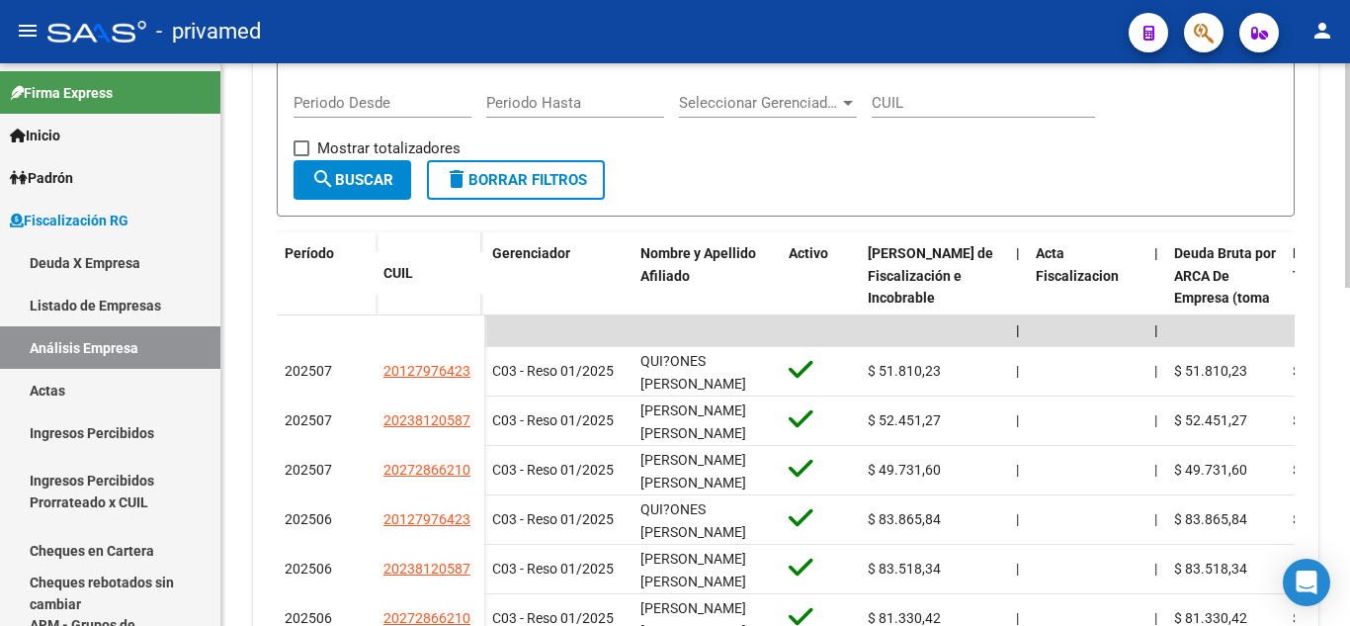
scroll to position [494, 0]
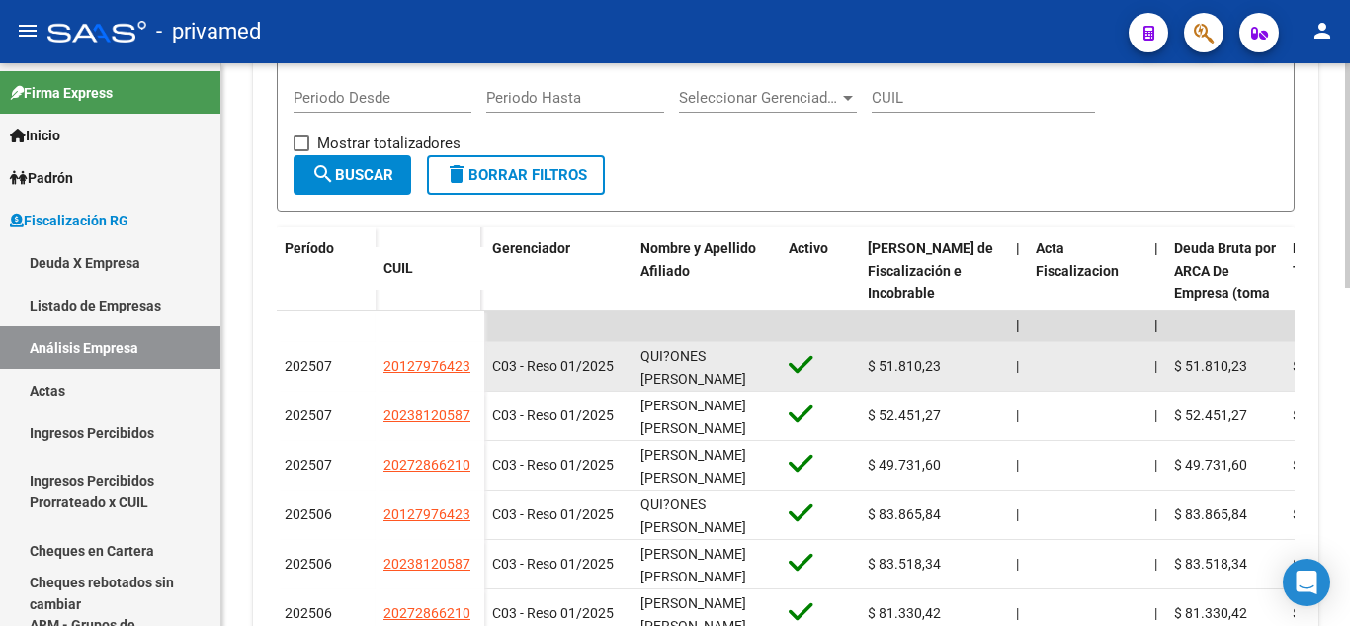
click at [596, 365] on span "C03 - Reso 01/2025" at bounding box center [553, 366] width 122 height 16
click at [637, 368] on datatable-body-cell "QUI?ONES [PERSON_NAME]" at bounding box center [707, 366] width 148 height 48
click at [642, 367] on div "QUI?ONES [PERSON_NAME]" at bounding box center [707, 366] width 132 height 42
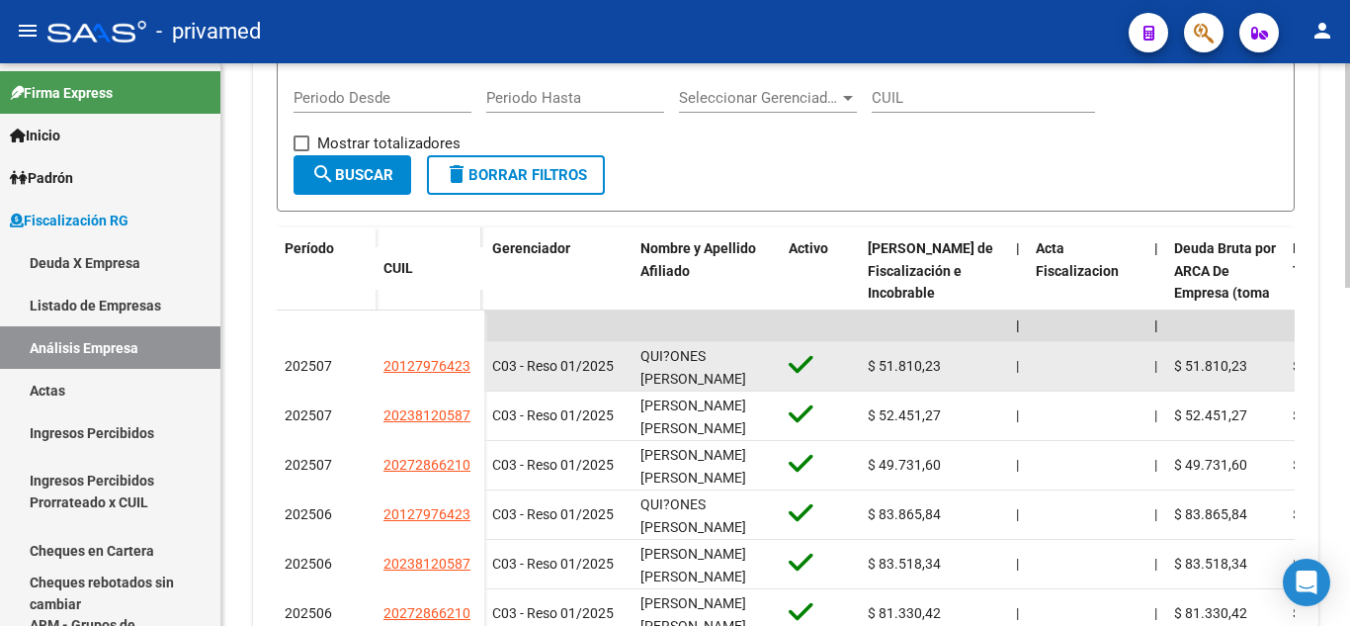
click at [642, 367] on div "QUI?ONES [PERSON_NAME]" at bounding box center [707, 366] width 132 height 42
click at [645, 359] on span "QUI?ONES [PERSON_NAME]" at bounding box center [694, 367] width 106 height 39
click at [635, 355] on datatable-body-cell "QUI?ONES [PERSON_NAME]" at bounding box center [707, 366] width 148 height 48
click at [576, 366] on span "C03 - Reso 01/2025" at bounding box center [553, 366] width 122 height 16
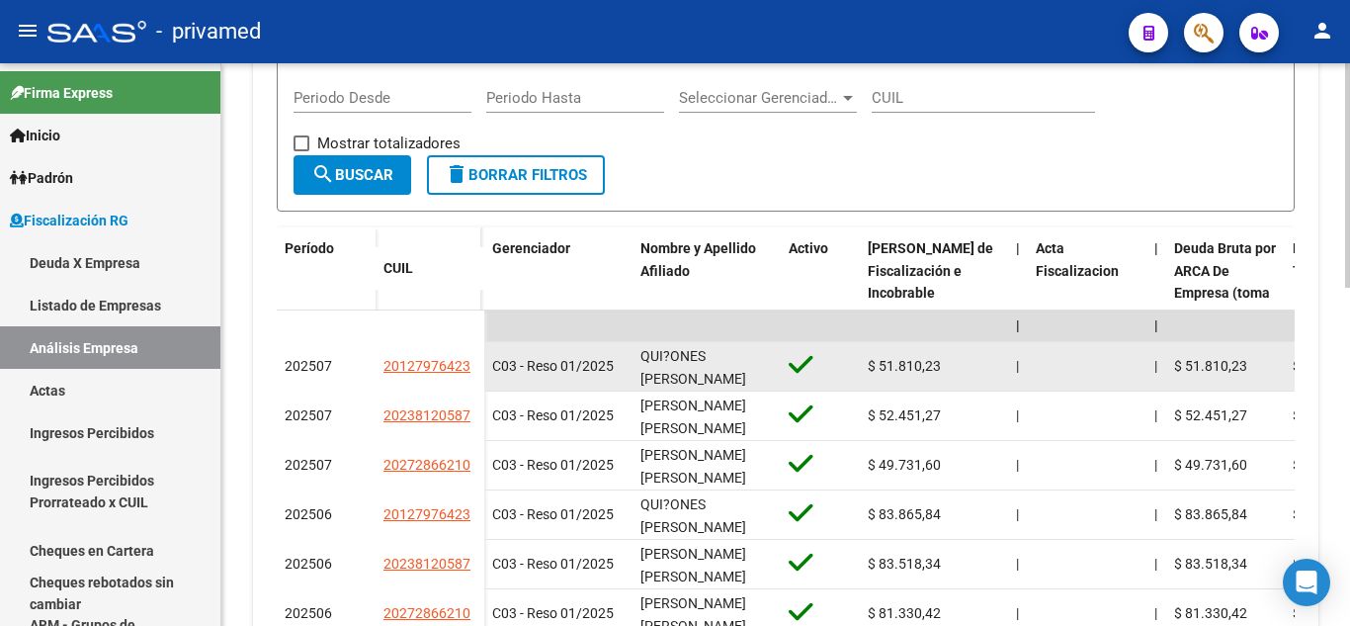
click at [576, 366] on span "C03 - Reso 01/2025" at bounding box center [553, 366] width 122 height 16
click at [575, 367] on span "C03 - Reso 01/2025" at bounding box center [553, 366] width 122 height 16
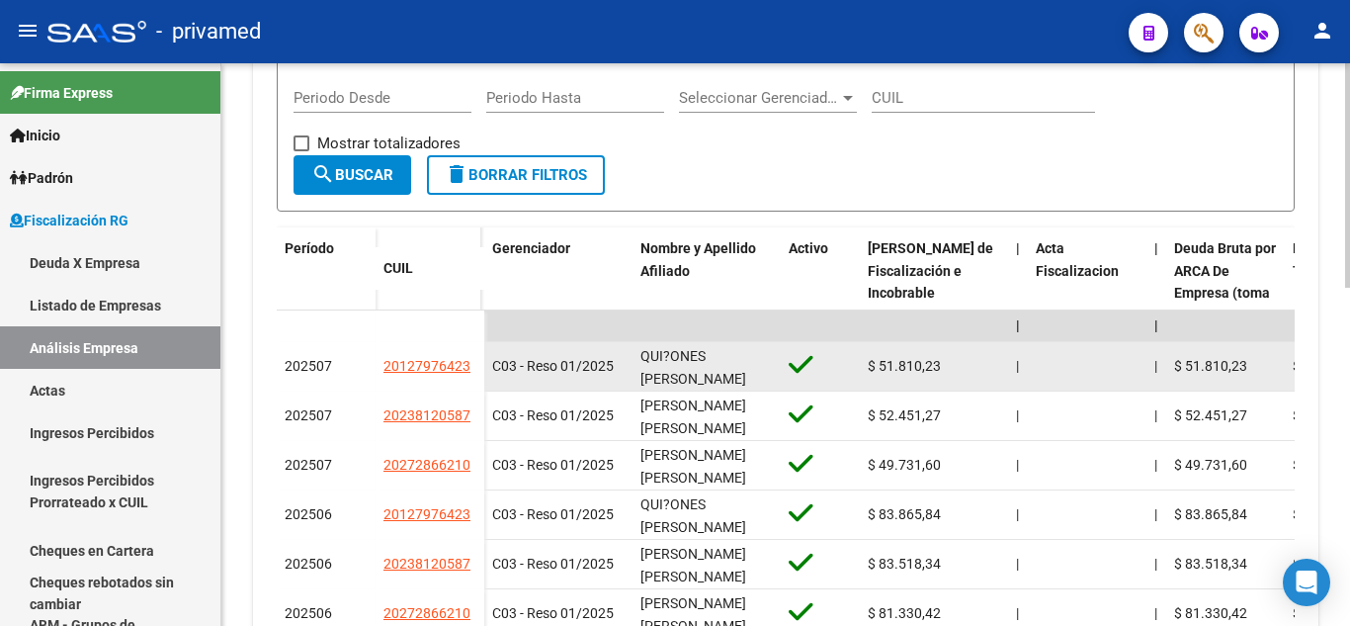
click at [575, 367] on span "C03 - Reso 01/2025" at bounding box center [553, 366] width 122 height 16
click at [675, 364] on span "QUI?ONES [PERSON_NAME]" at bounding box center [694, 367] width 106 height 39
click at [660, 362] on span "QUI?ONES [PERSON_NAME]" at bounding box center [694, 367] width 106 height 39
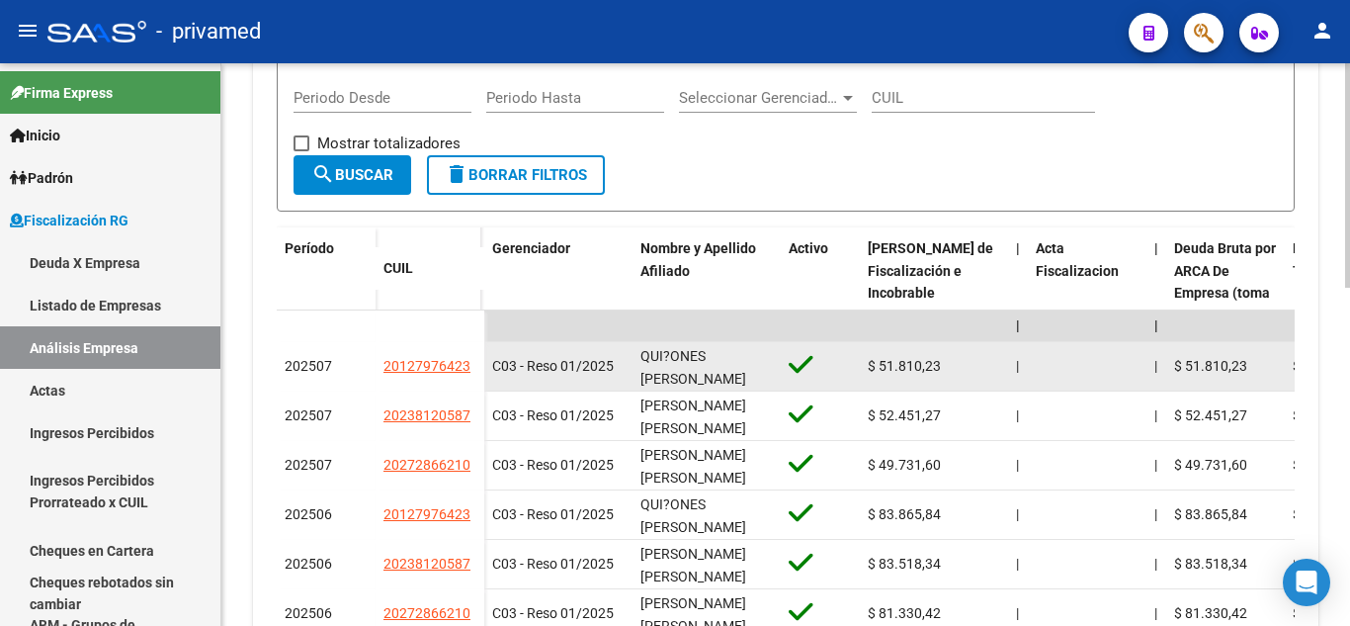
click at [660, 362] on span "QUI?ONES [PERSON_NAME]" at bounding box center [694, 367] width 106 height 39
click at [583, 362] on span "C03 - Reso 01/2025" at bounding box center [553, 366] width 122 height 16
click at [580, 363] on span "C03 - Reso 01/2025" at bounding box center [553, 366] width 122 height 16
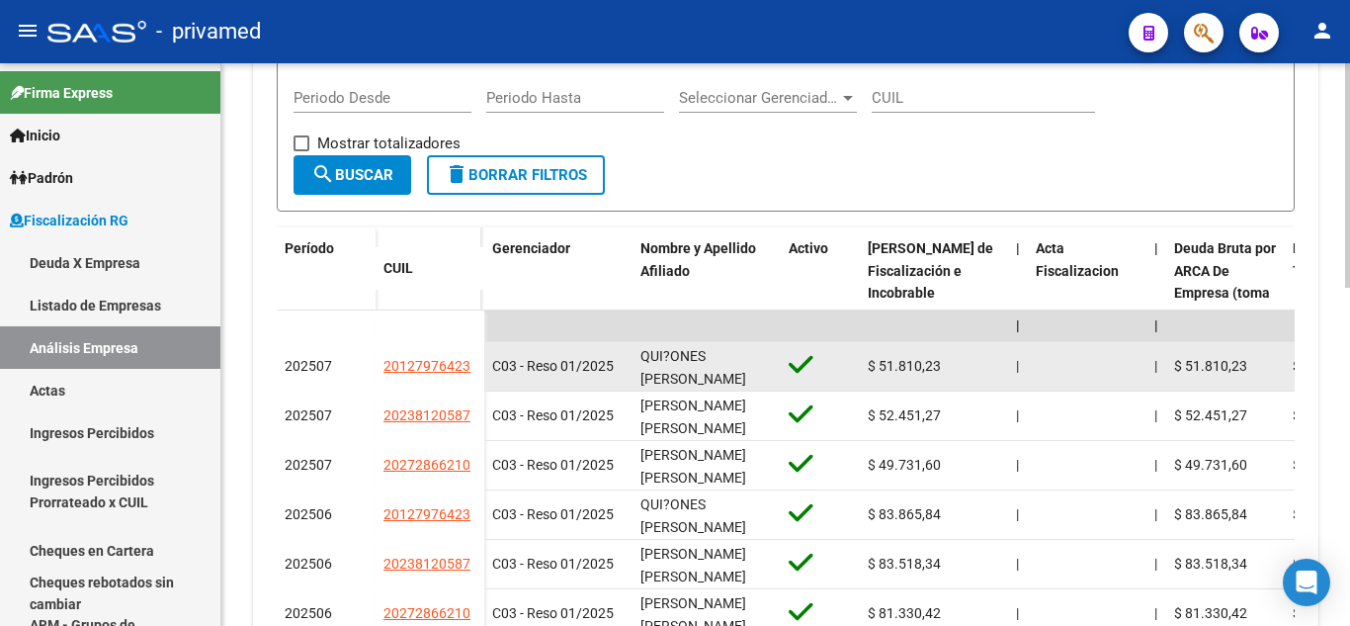
click at [622, 373] on div "C03 - Reso 01/2025" at bounding box center [558, 366] width 132 height 23
drag, startPoint x: 669, startPoint y: 375, endPoint x: 639, endPoint y: 352, distance: 38.2
click at [639, 352] on datatable-body-cell "QUI?ONES [PERSON_NAME]" at bounding box center [707, 366] width 148 height 48
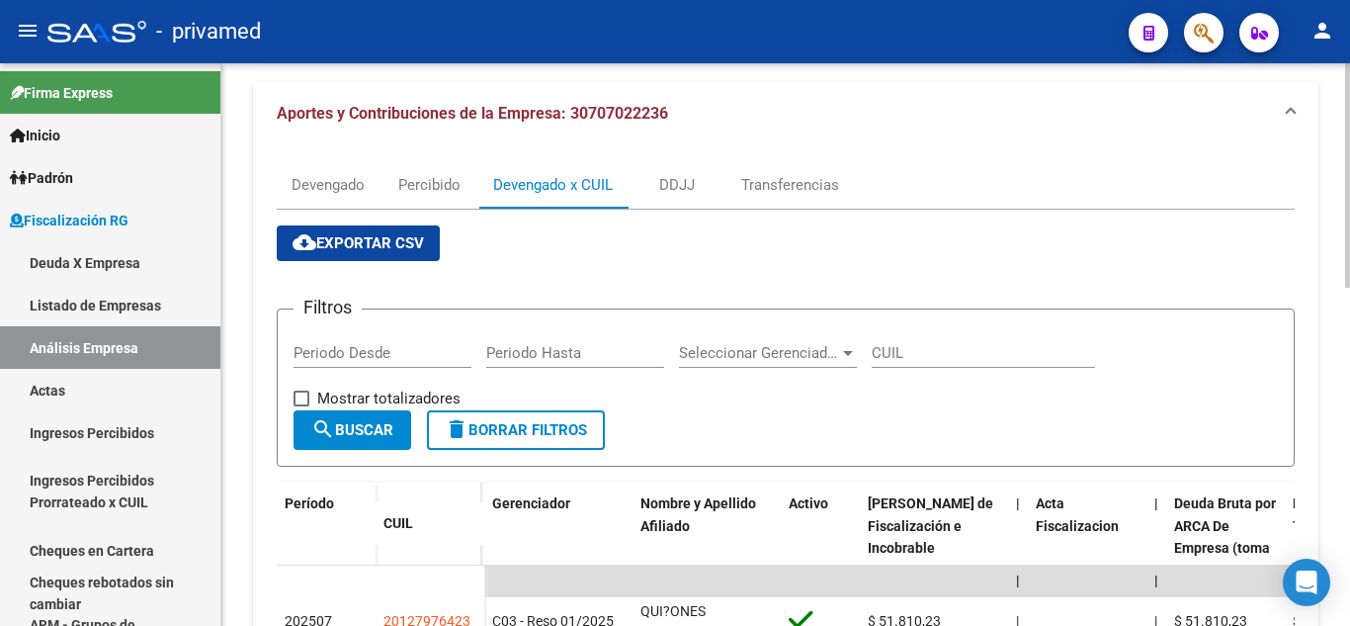
scroll to position [395, 0]
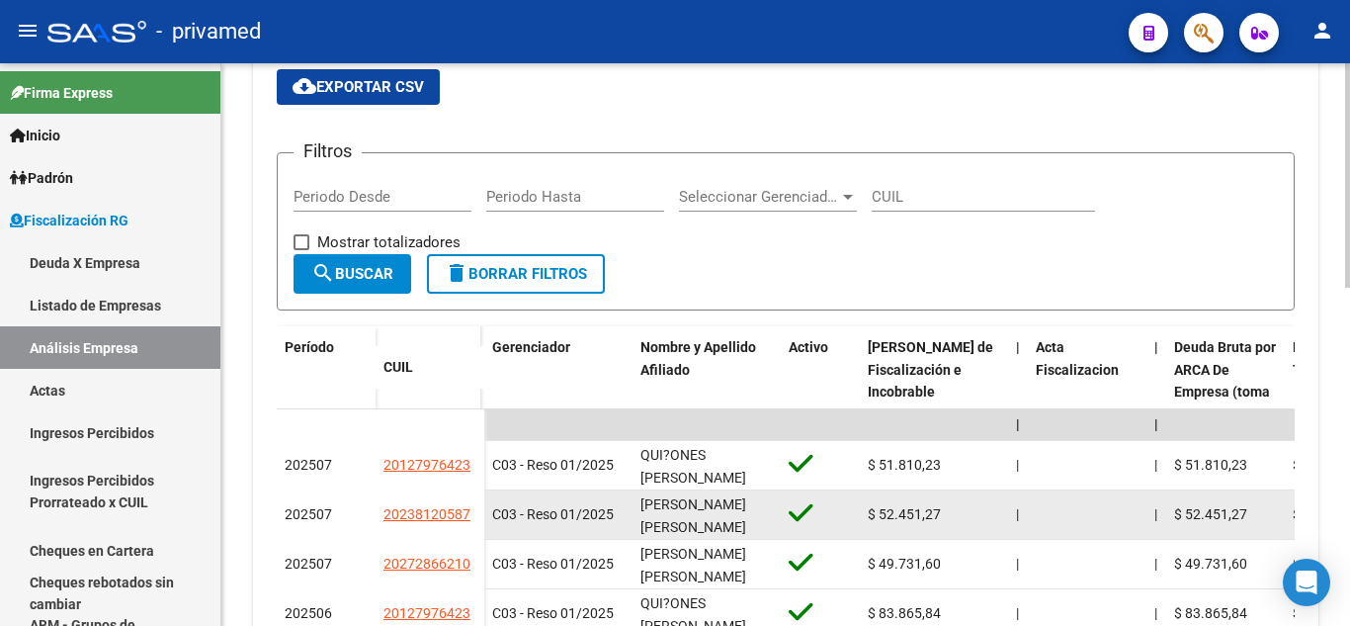
drag, startPoint x: 376, startPoint y: 508, endPoint x: 471, endPoint y: 512, distance: 95.0
click at [471, 512] on datatable-body-cell "20238120587" at bounding box center [430, 514] width 109 height 49
copy span "20238120587"
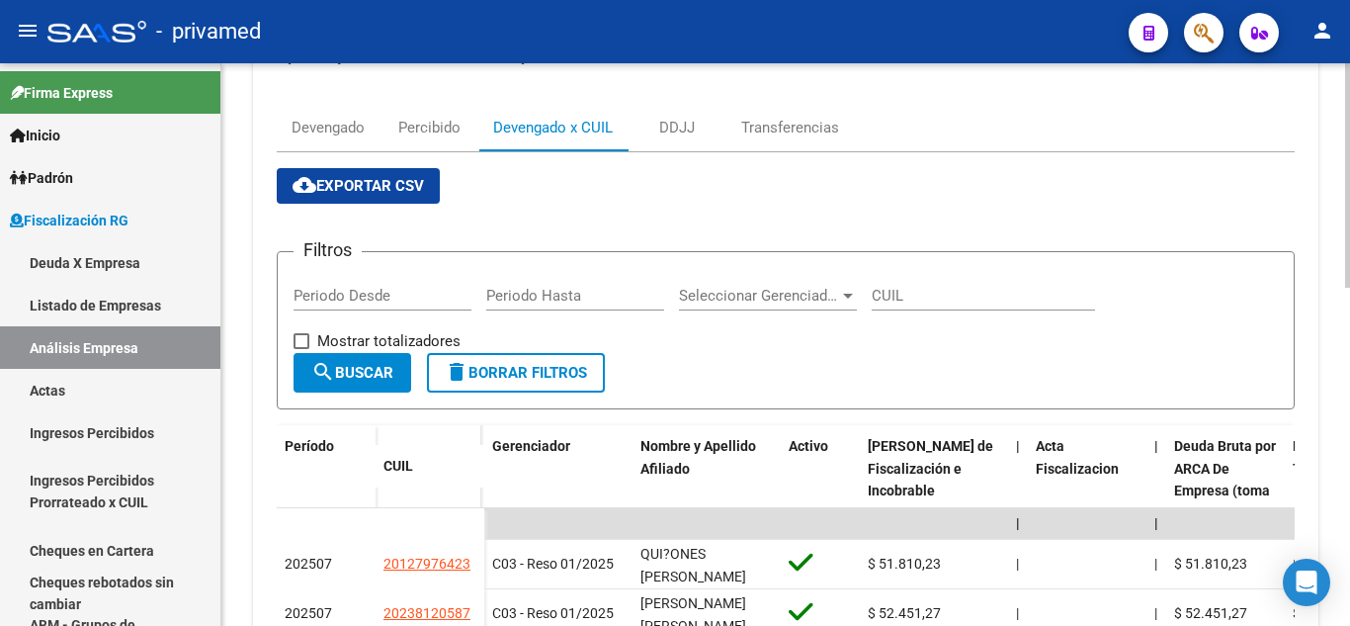
scroll to position [99, 0]
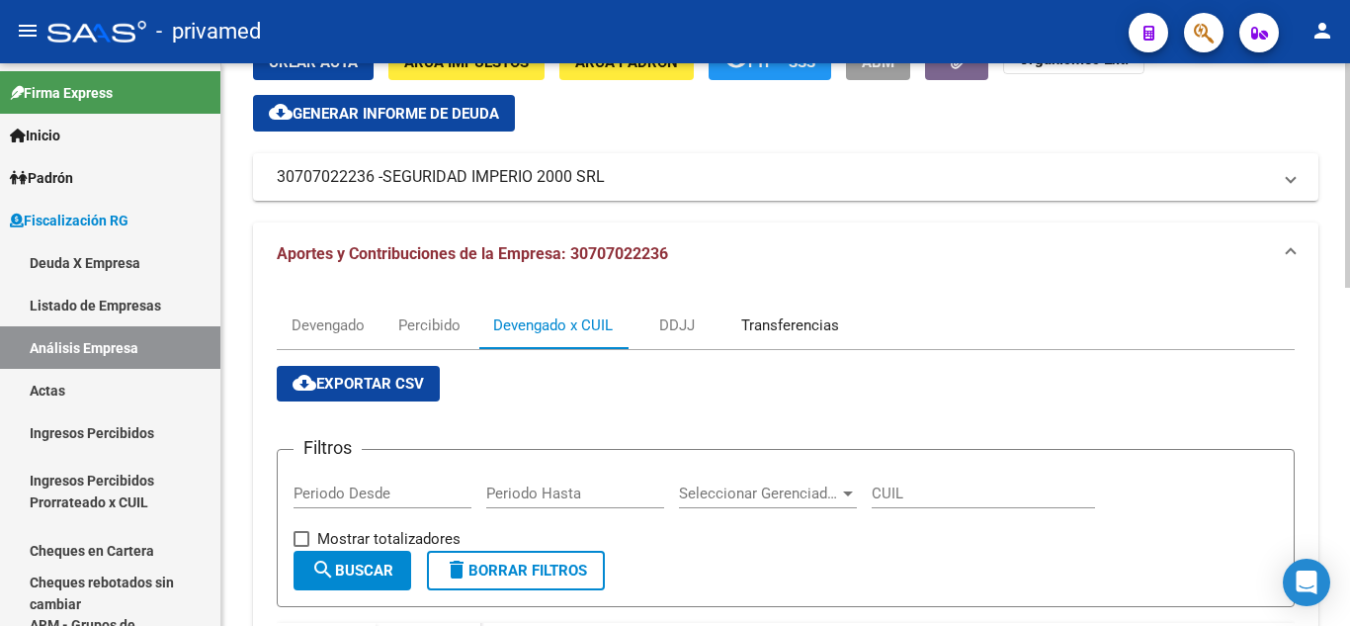
click at [766, 333] on div "Transferencias" at bounding box center [790, 325] width 98 height 22
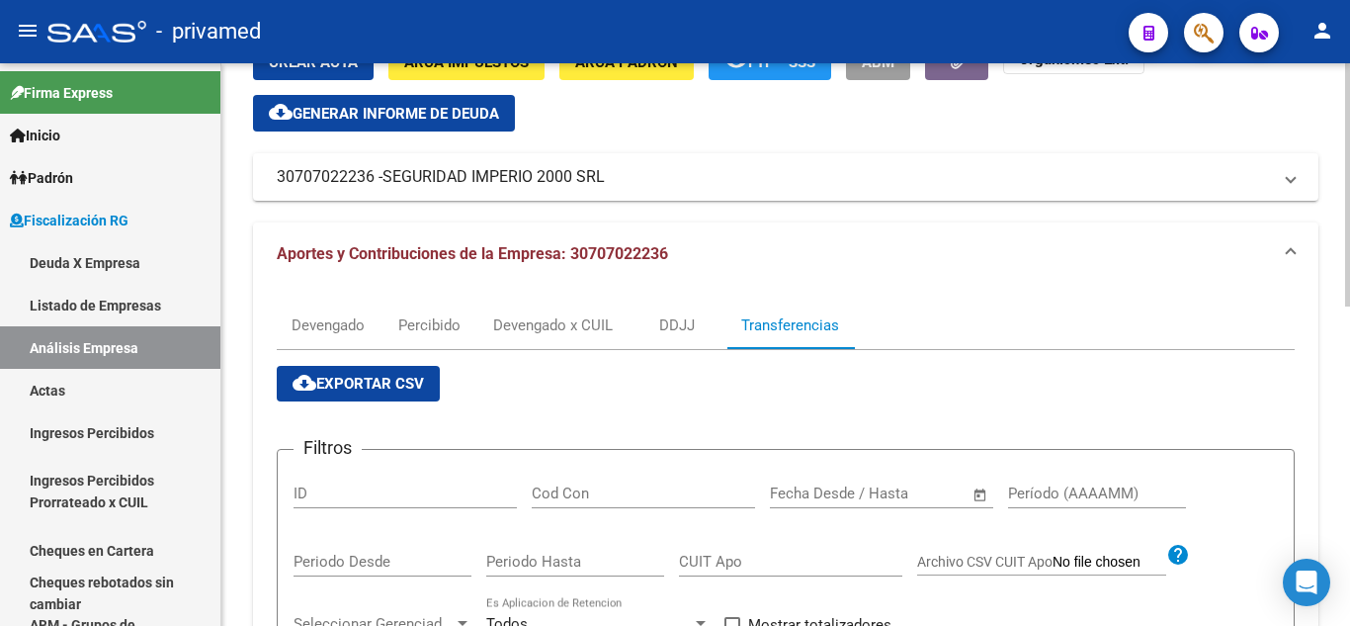
click at [711, 431] on app-list-header "Filtros ID Cod Con Fecha inicio – Fecha fin Fecha Desde / Hasta Período (AAAAMM…" at bounding box center [786, 565] width 1018 height 297
click at [580, 156] on mat-expansion-panel-header "30707022236 - SEGURIDAD IMPERIO 2000 SRL" at bounding box center [786, 176] width 1066 height 47
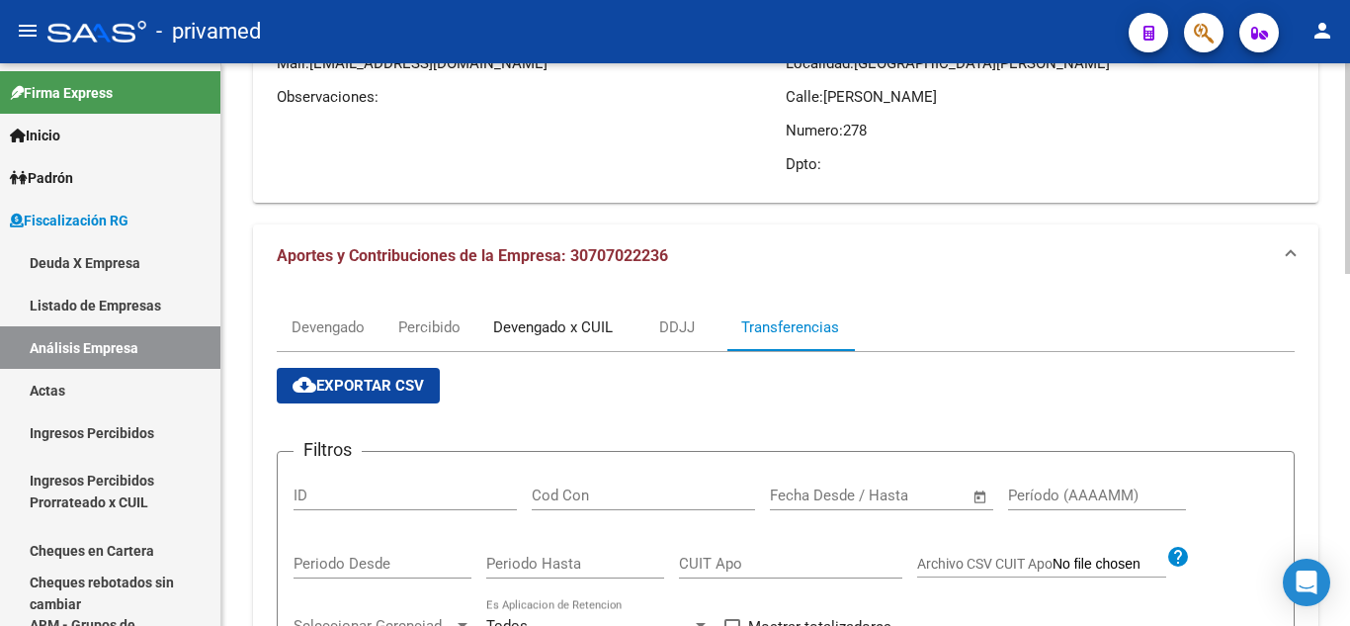
click at [512, 344] on div "Devengado x CUIL" at bounding box center [552, 326] width 149 height 47
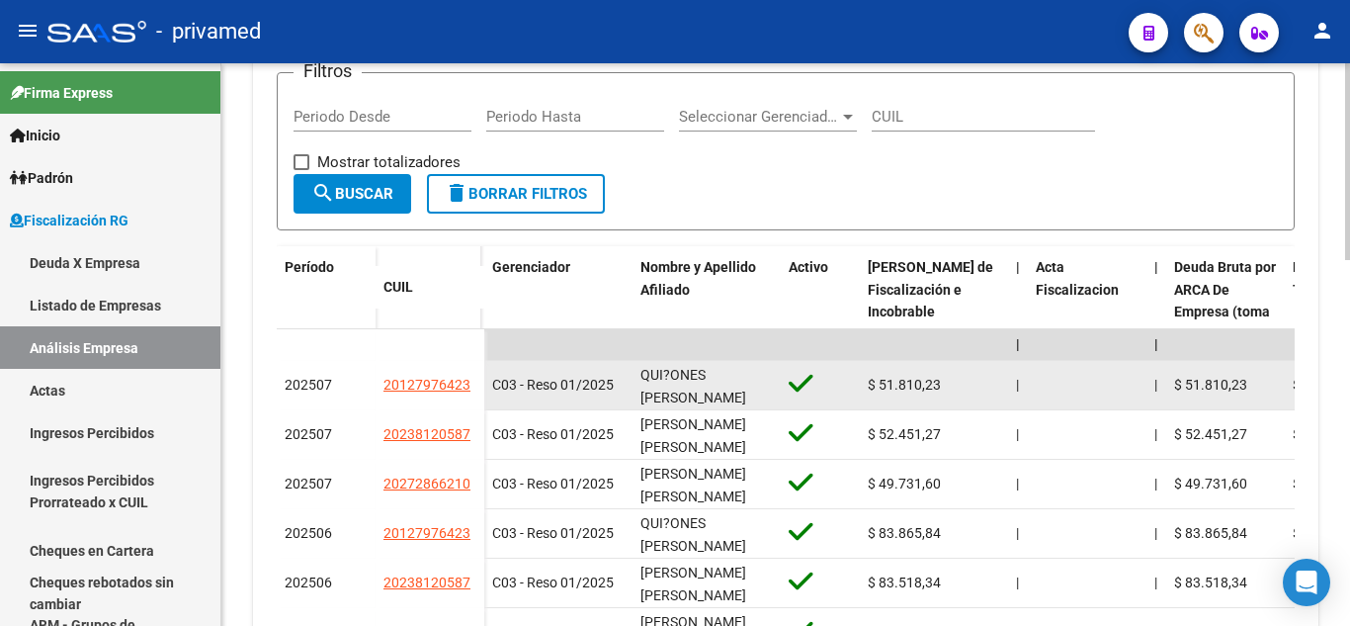
scroll to position [692, 0]
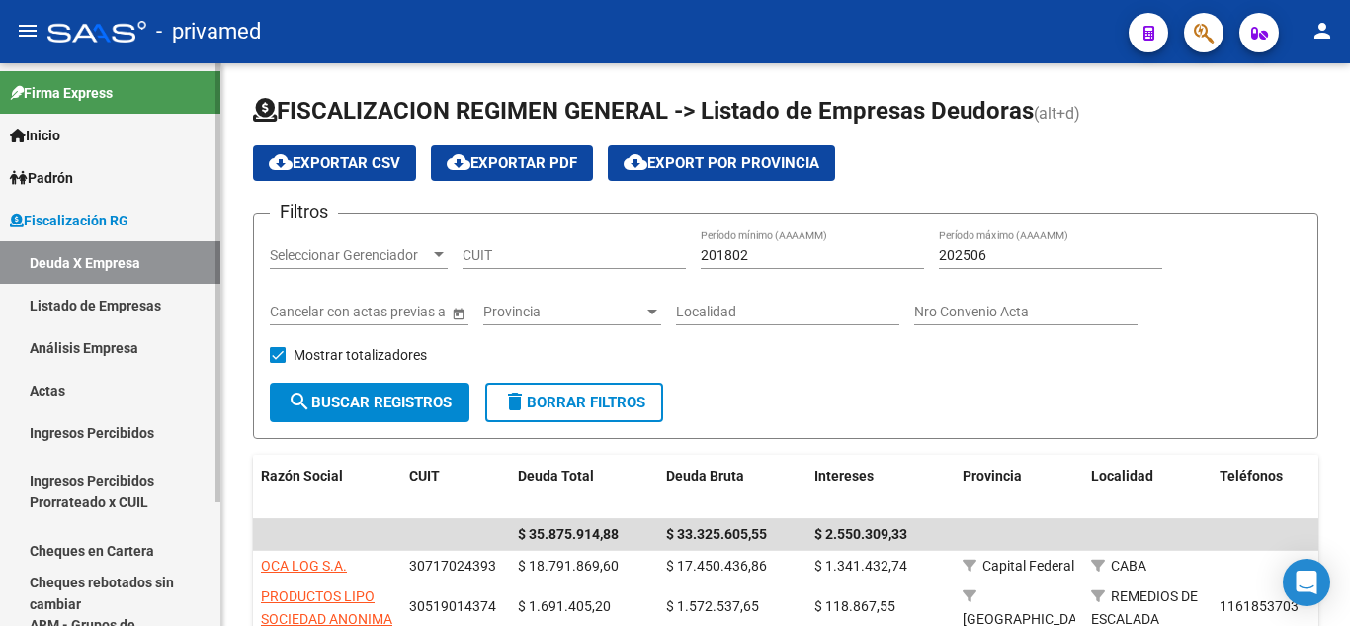
click at [164, 339] on link "Análisis Empresa" at bounding box center [110, 347] width 220 height 43
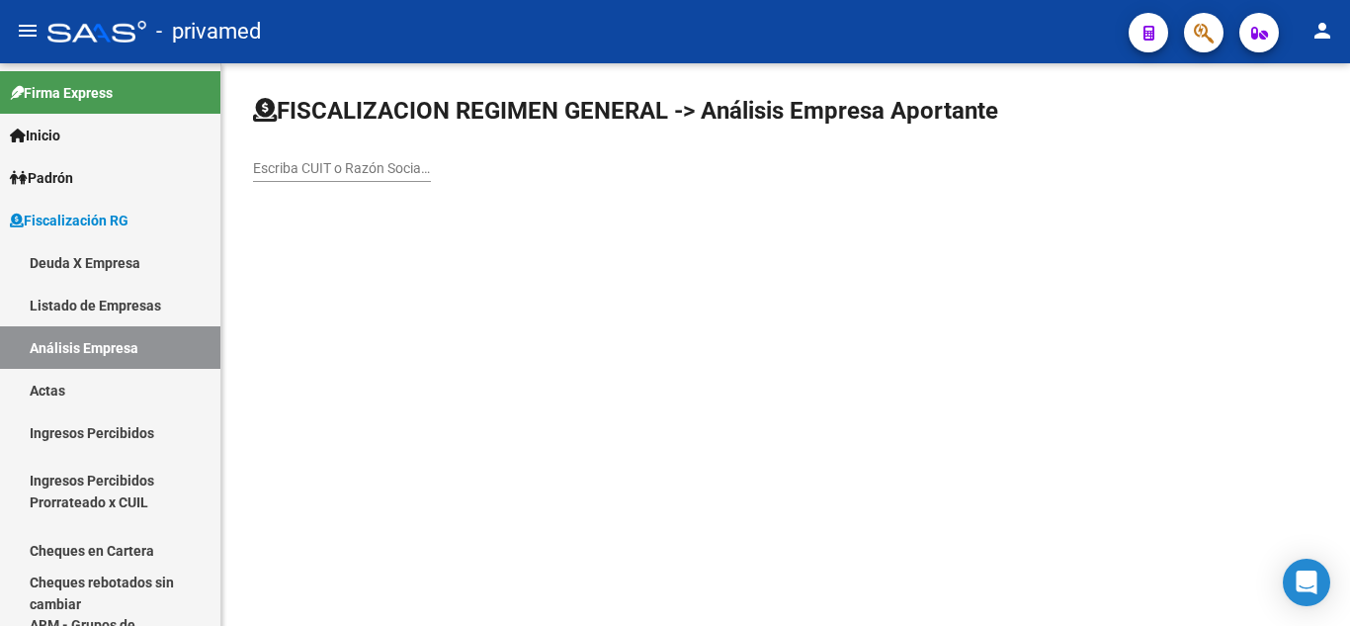
click at [349, 169] on input "Escriba CUIT o Razón Social para buscar" at bounding box center [342, 168] width 178 height 17
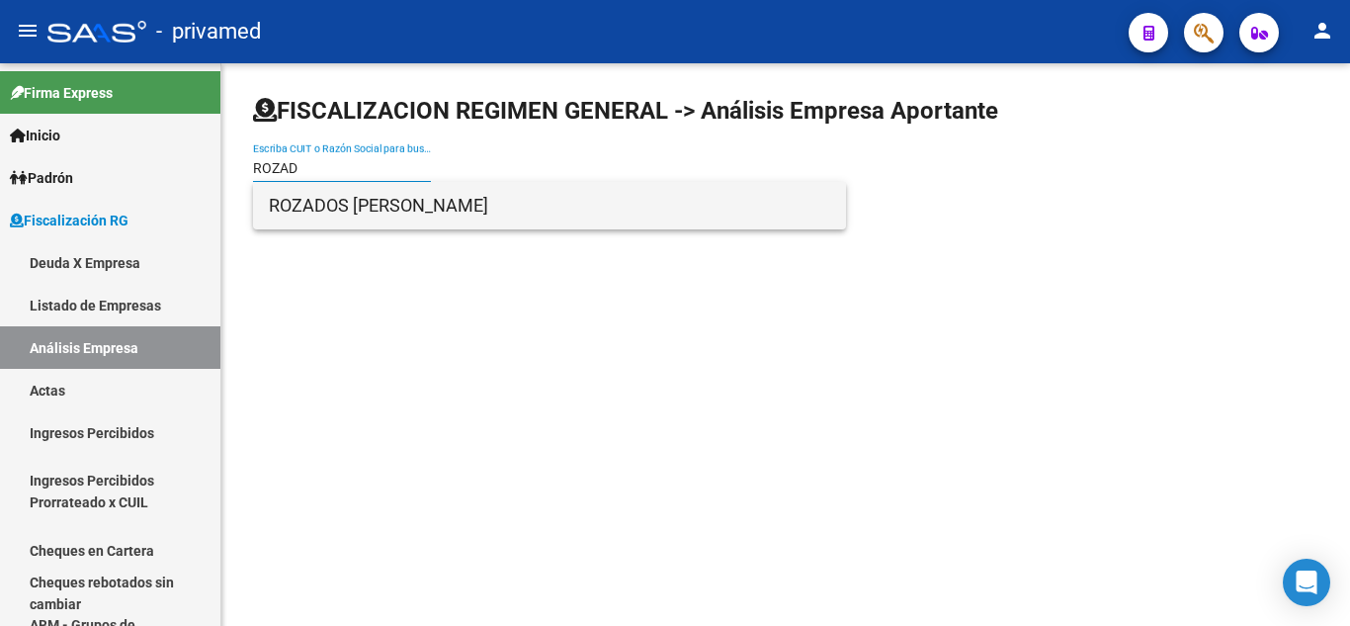
type input "ROZAD"
click at [349, 193] on span "ROZADOS [PERSON_NAME]" at bounding box center [549, 205] width 561 height 47
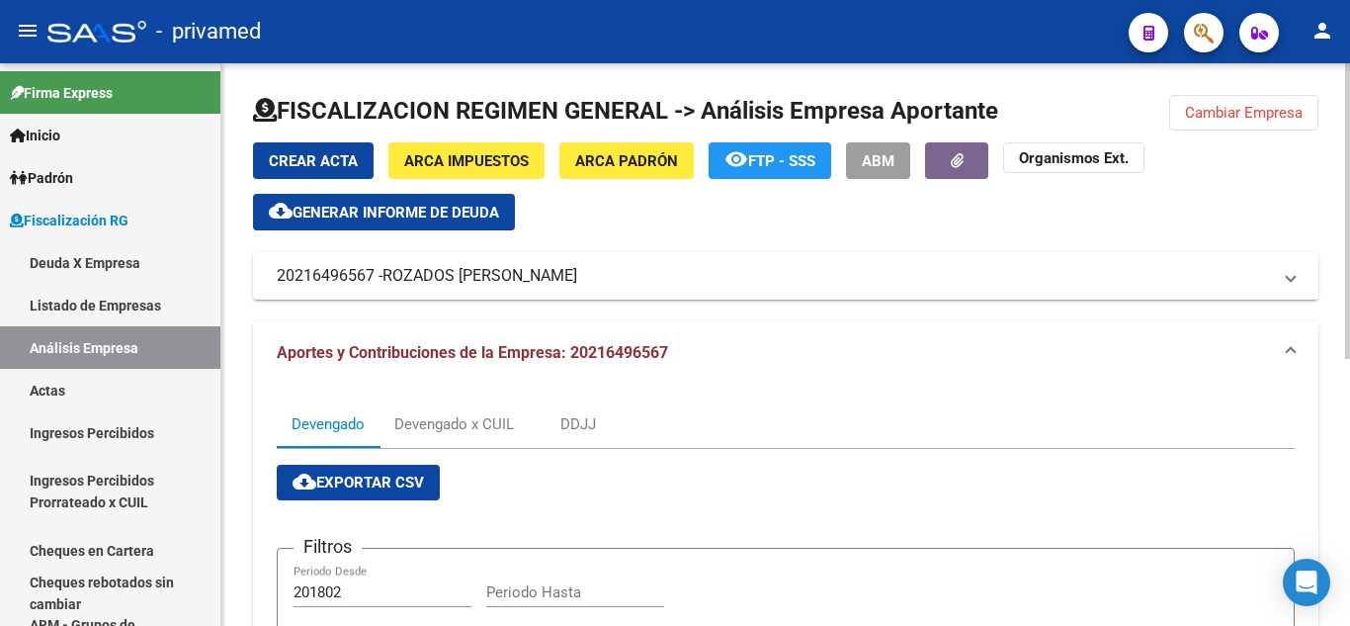
scroll to position [99, 0]
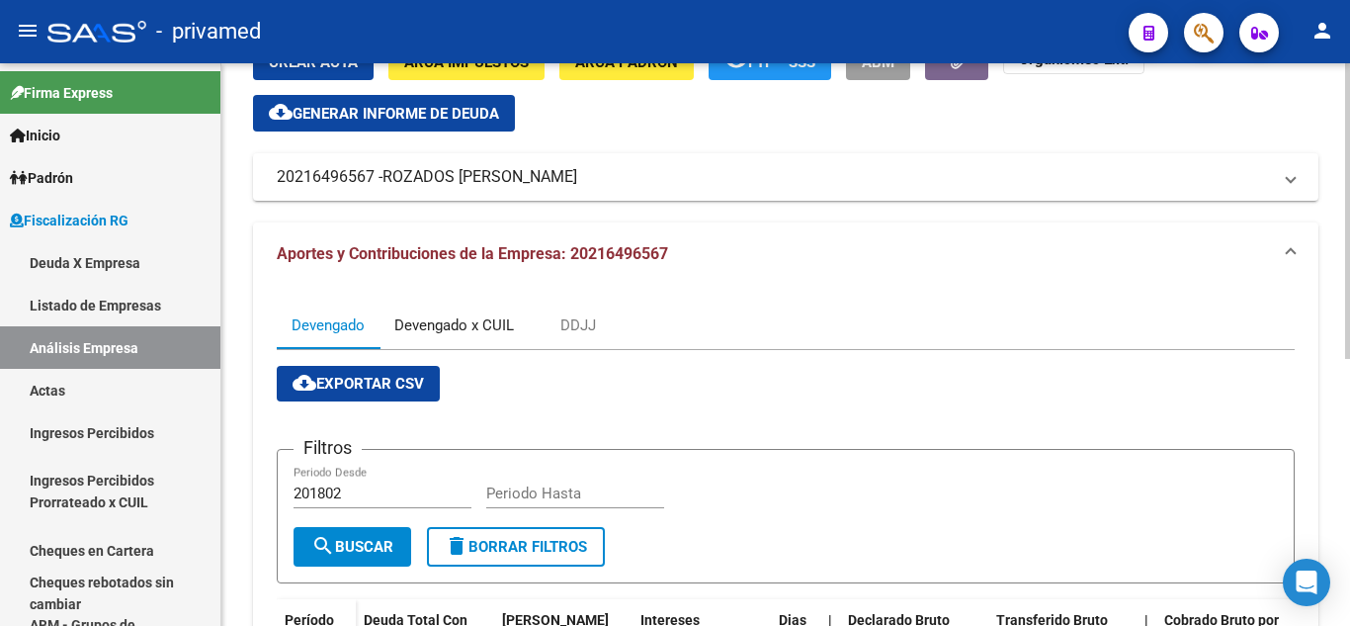
click at [459, 331] on div "Devengado x CUIL" at bounding box center [454, 325] width 120 height 22
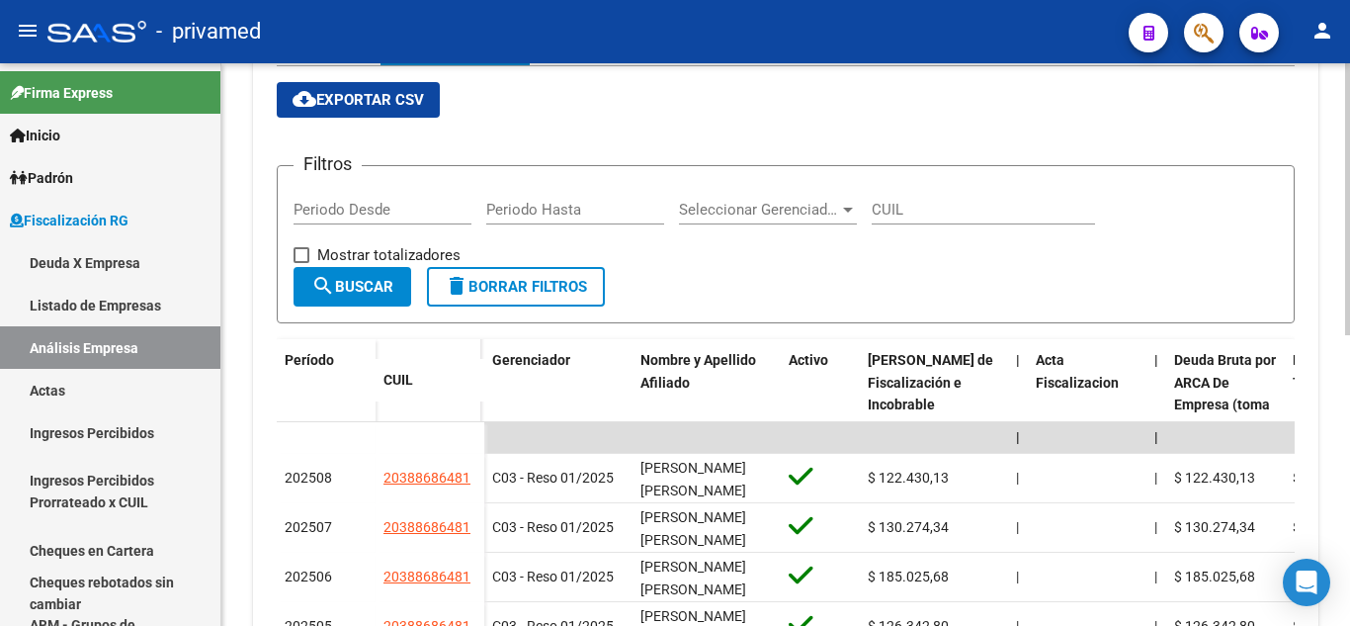
scroll to position [395, 0]
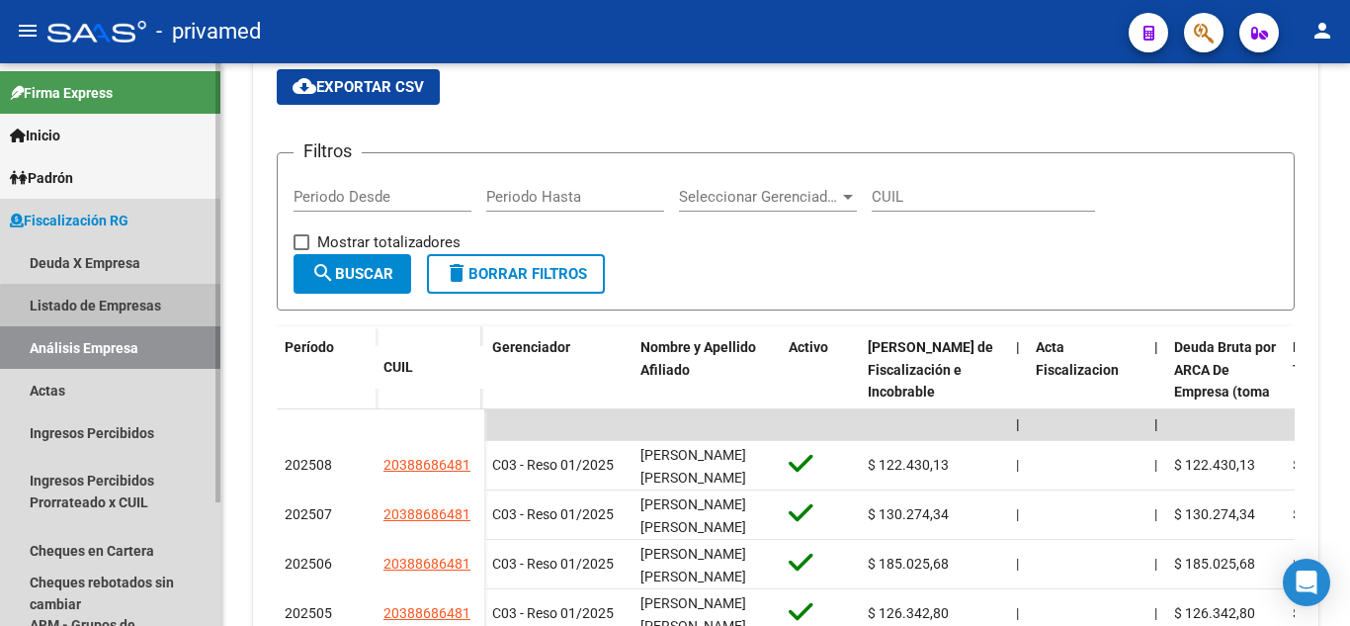
click at [150, 310] on link "Listado de Empresas" at bounding box center [110, 305] width 220 height 43
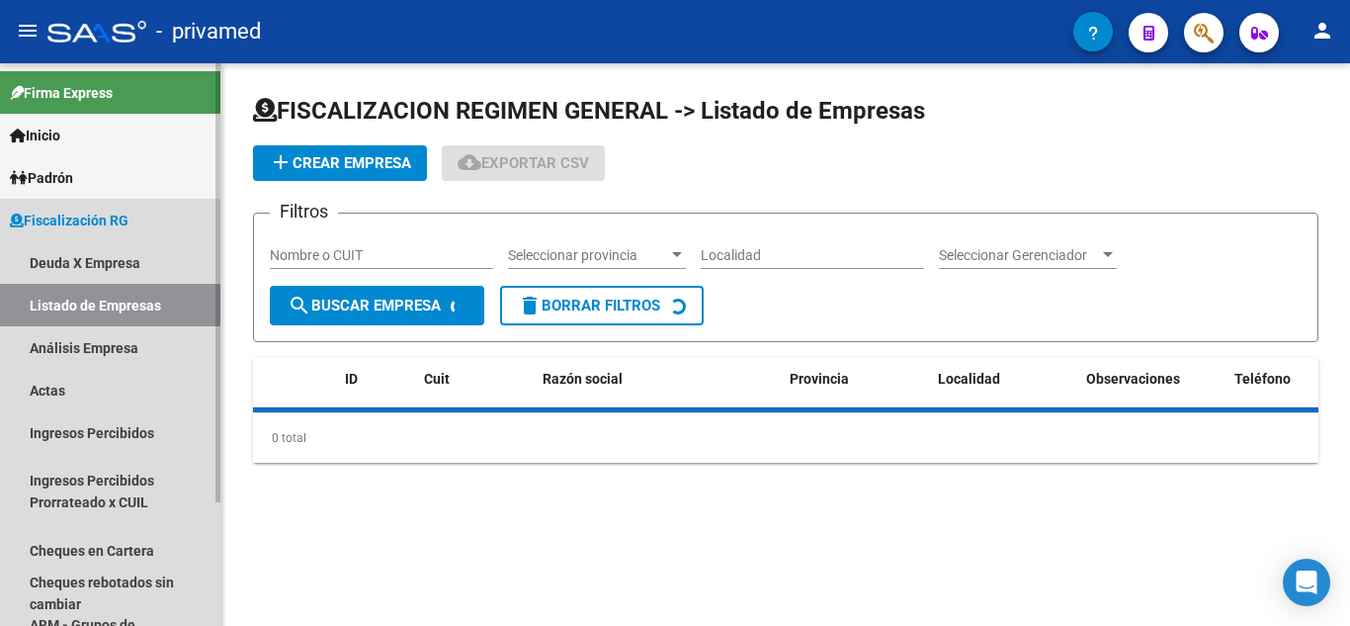
click at [153, 352] on link "Análisis Empresa" at bounding box center [110, 347] width 220 height 43
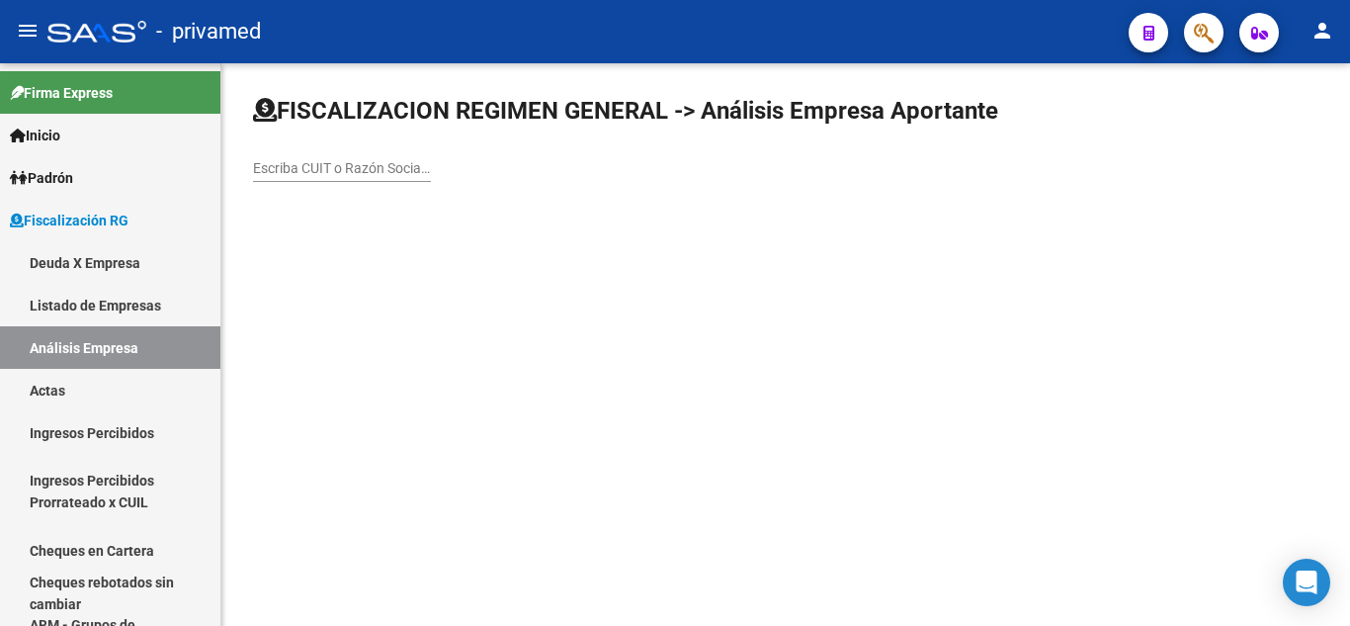
click at [356, 154] on div "Escriba CUIT o Razón Social para buscar" at bounding box center [342, 162] width 178 height 40
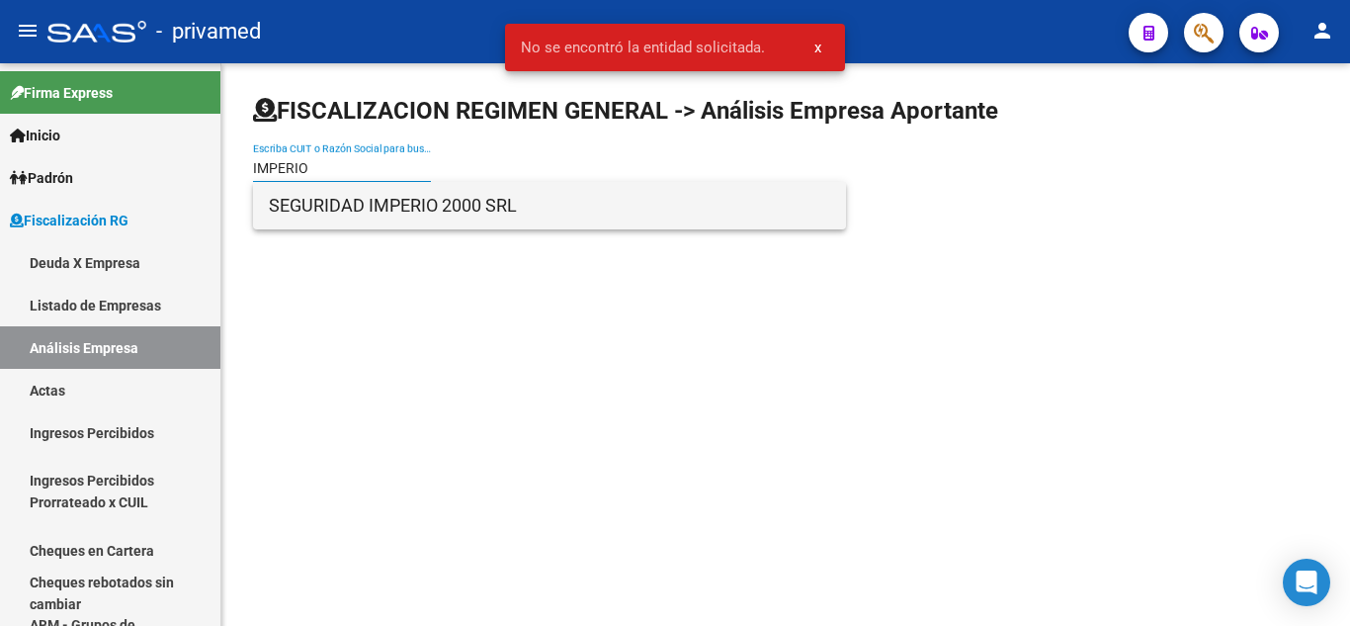
type input "IMPERIO"
click at [377, 215] on span "SEGURIDAD IMPERIO 2000 SRL" at bounding box center [549, 205] width 561 height 47
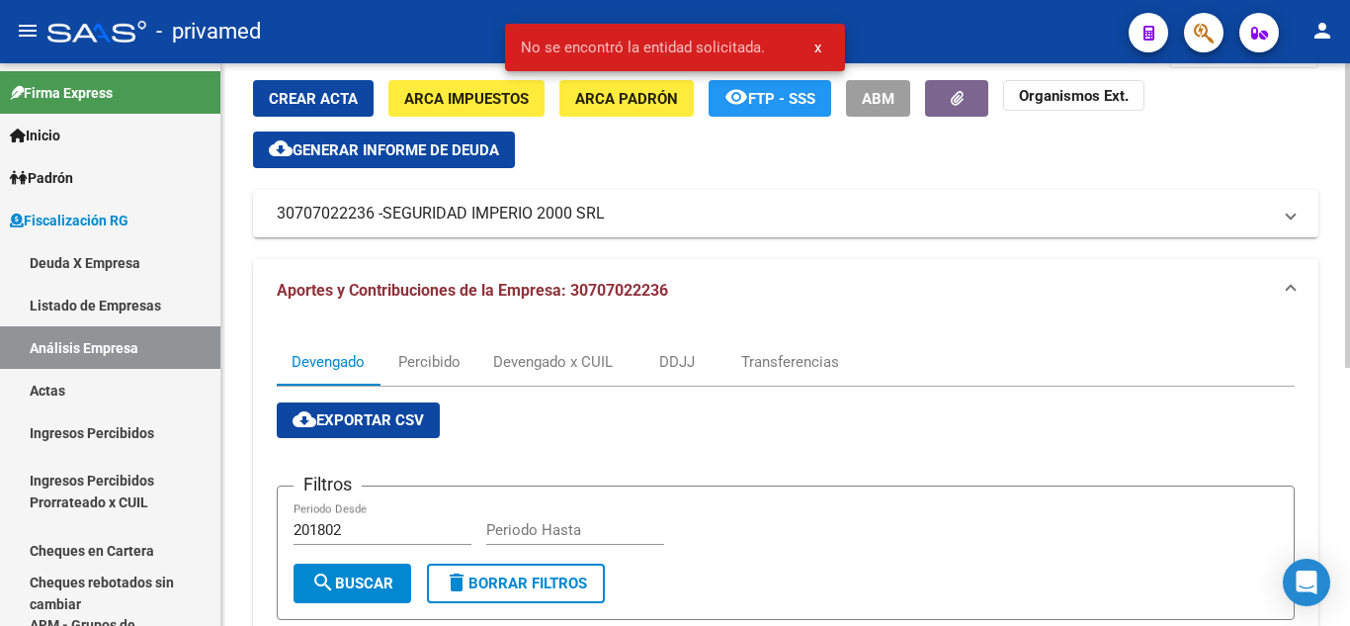
scroll to position [198, 0]
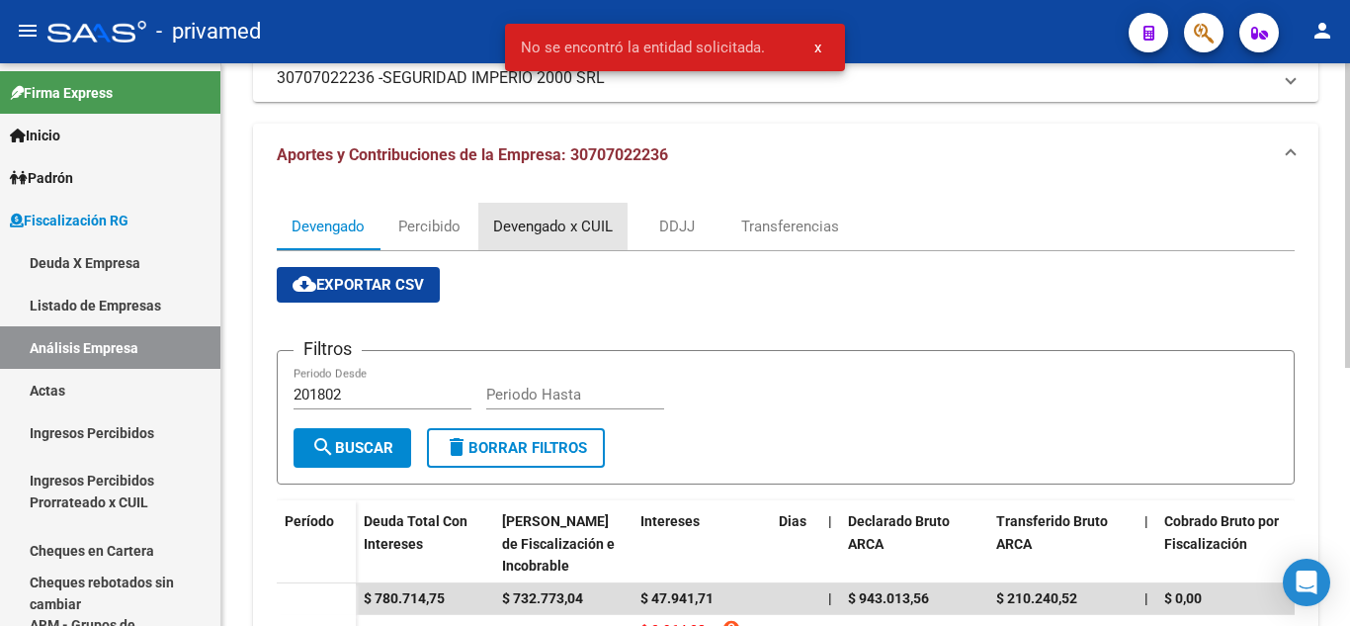
click at [539, 230] on div "Devengado x CUIL" at bounding box center [553, 226] width 120 height 22
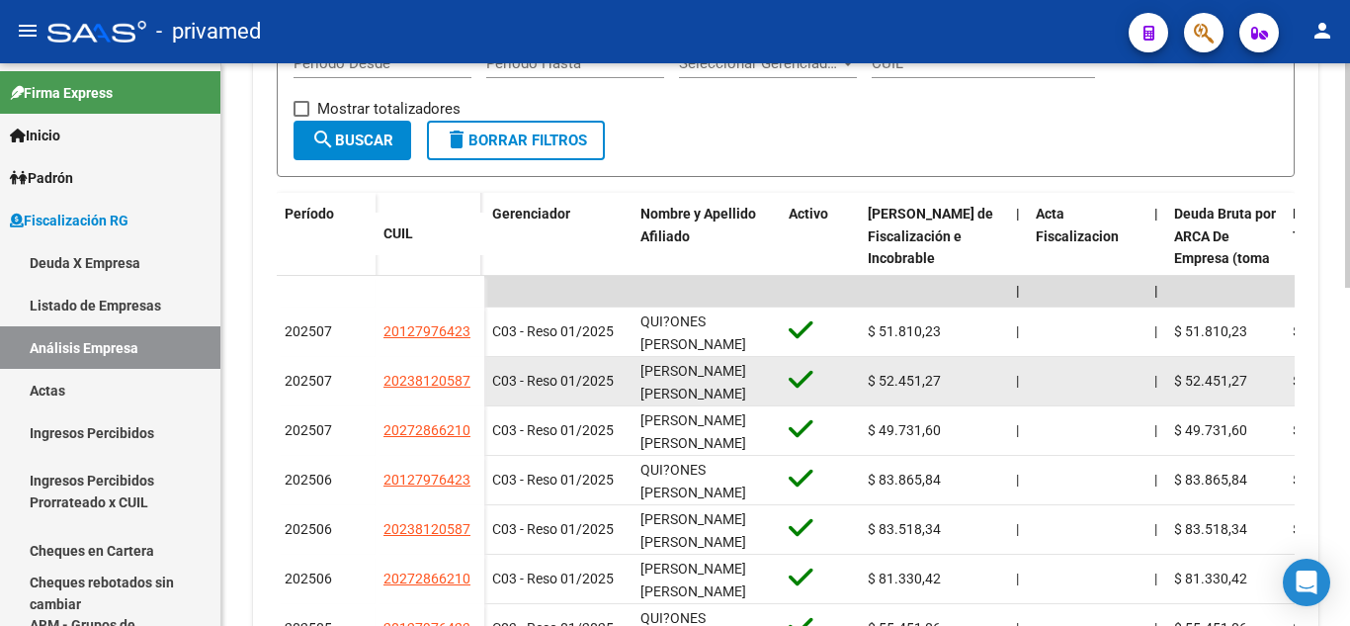
scroll to position [531, 0]
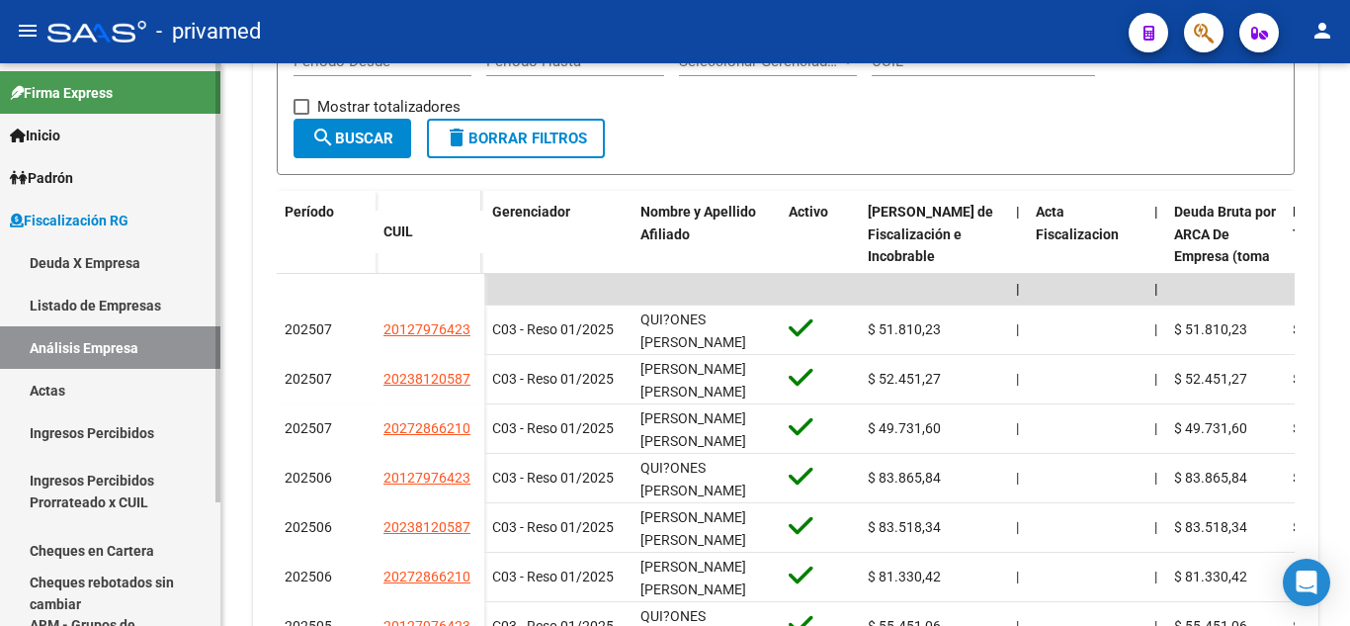
click at [117, 315] on link "Listado de Empresas" at bounding box center [110, 305] width 220 height 43
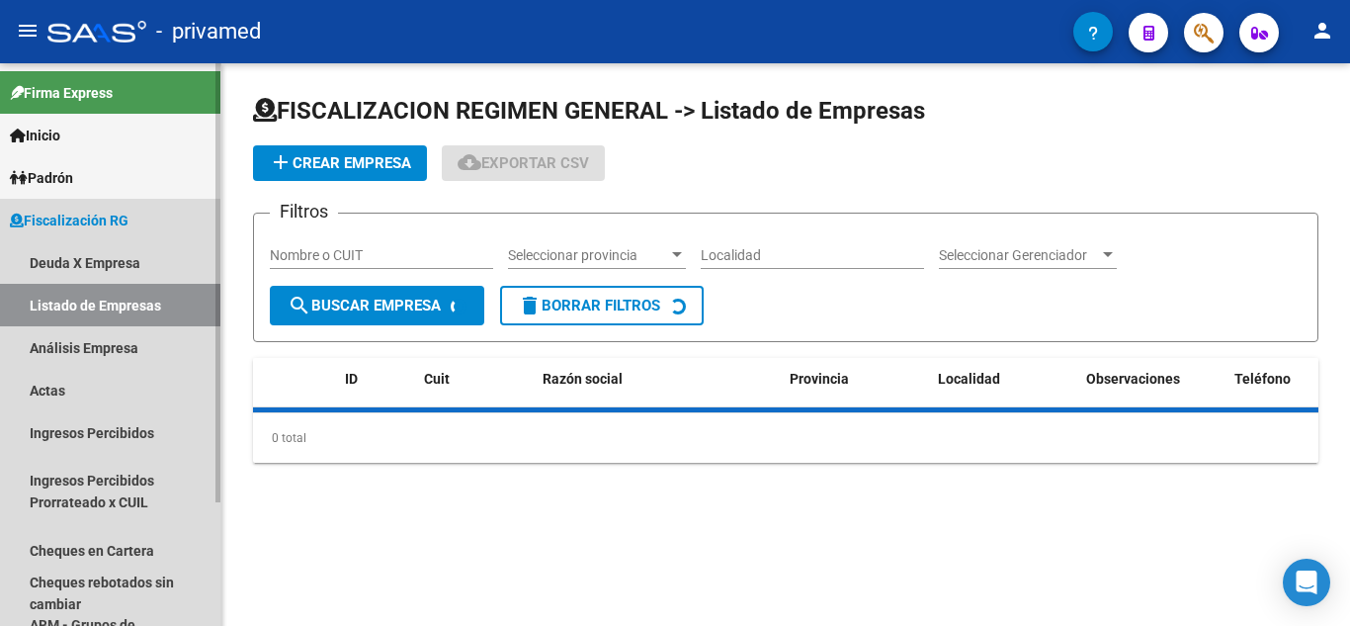
click at [124, 354] on link "Análisis Empresa" at bounding box center [110, 347] width 220 height 43
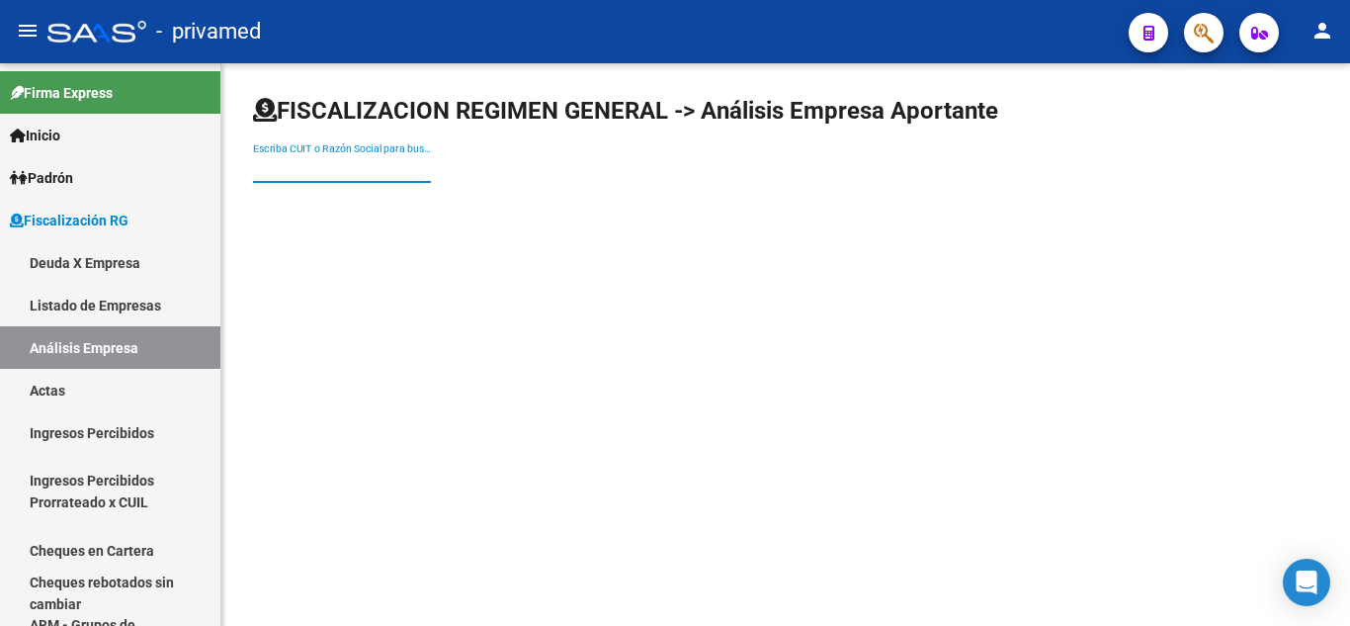
click at [353, 169] on input "Escriba CUIT o Razón Social para buscar" at bounding box center [342, 168] width 178 height 17
type input "Q"
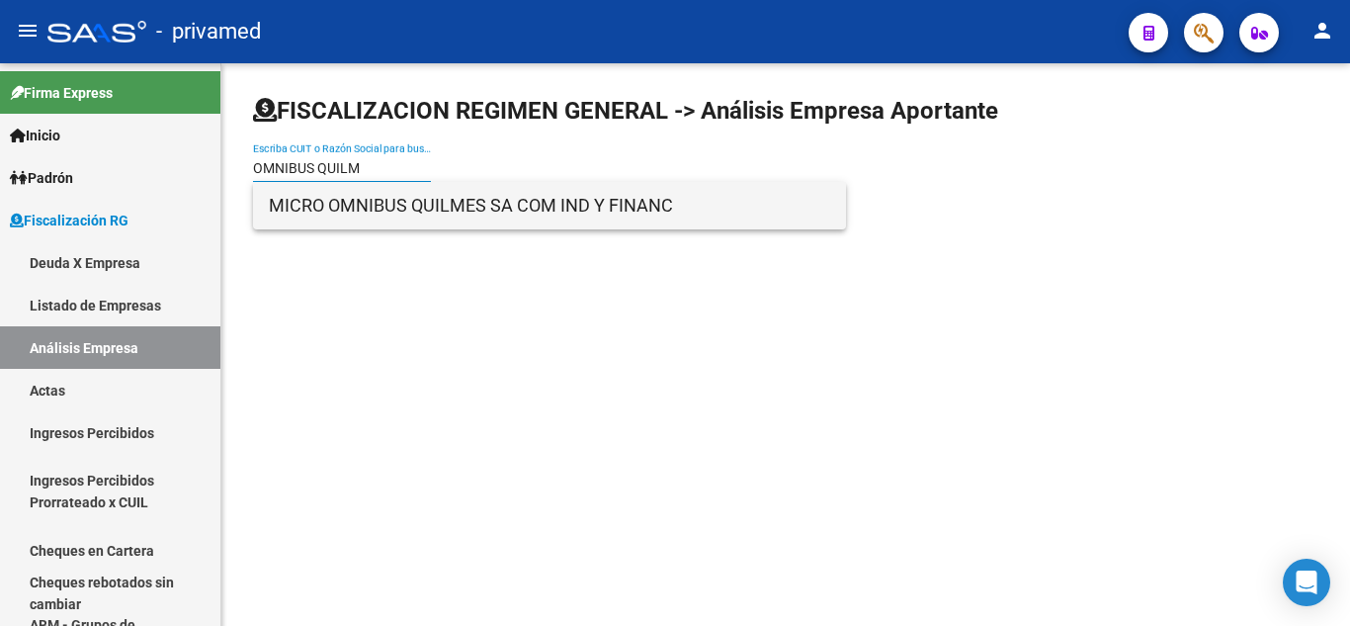
type input "OMNIBUS QUILM"
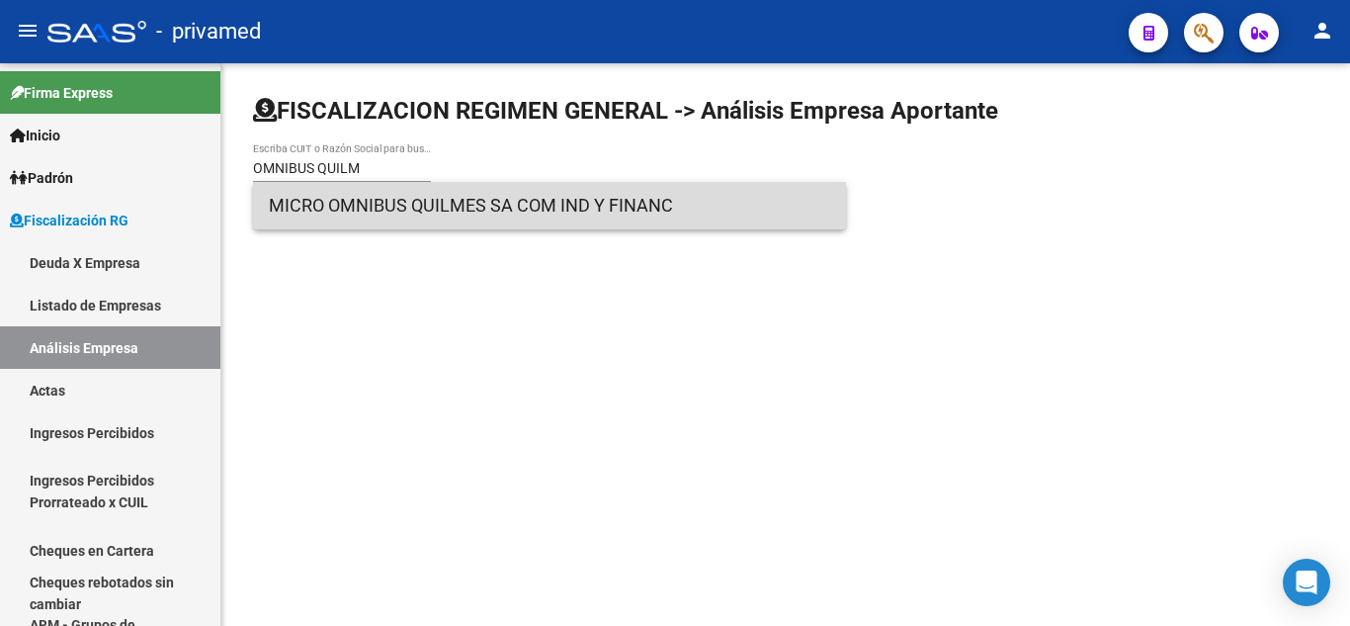
click at [387, 202] on span "MICRO OMNIBUS QUILMES SA COM IND Y FINANC" at bounding box center [549, 205] width 561 height 47
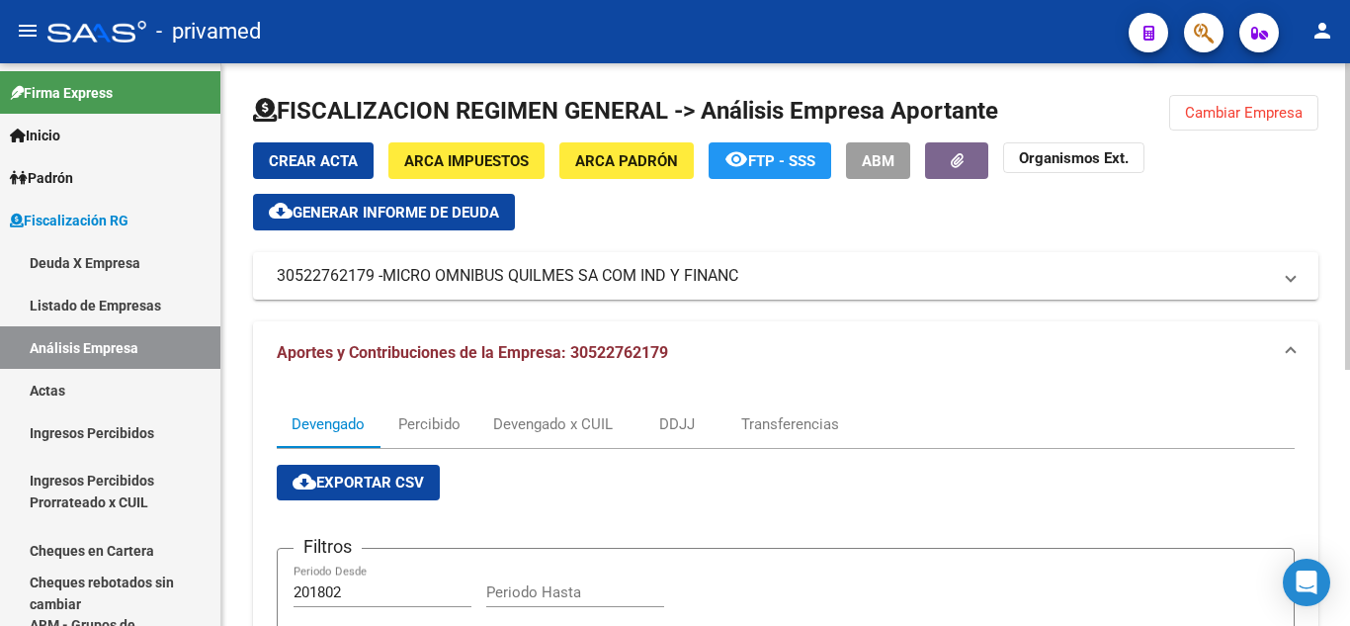
scroll to position [99, 0]
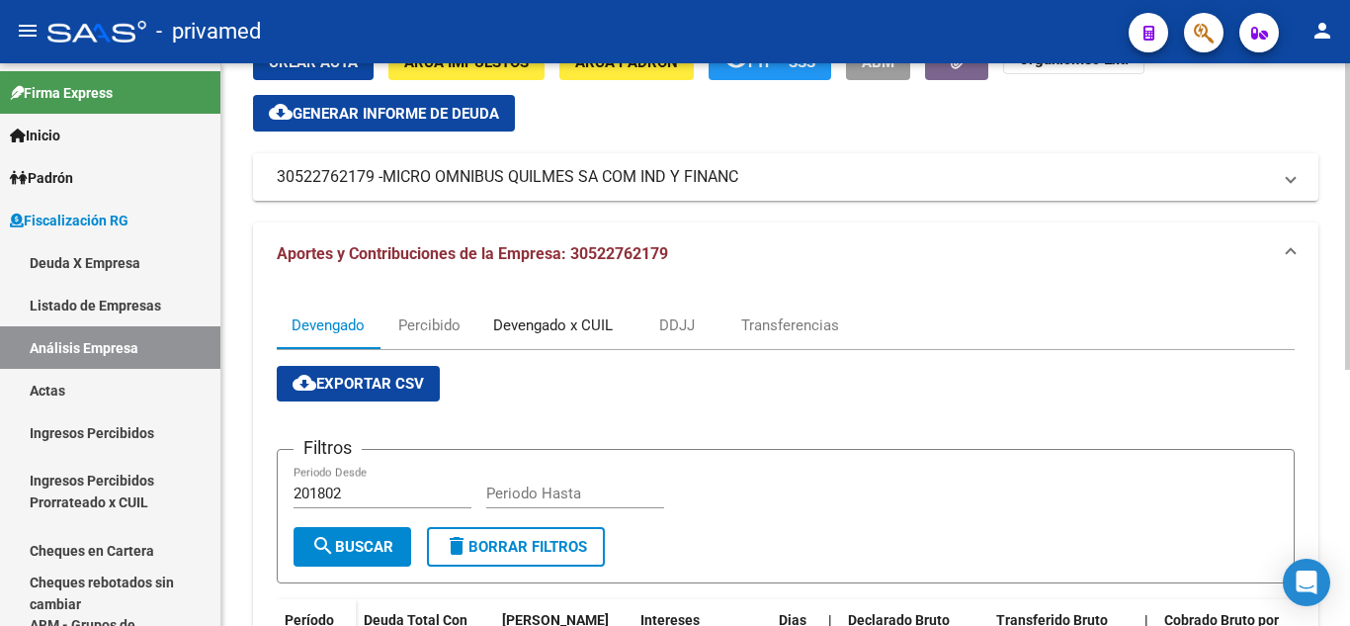
click at [546, 332] on div "Devengado x CUIL" at bounding box center [553, 325] width 120 height 22
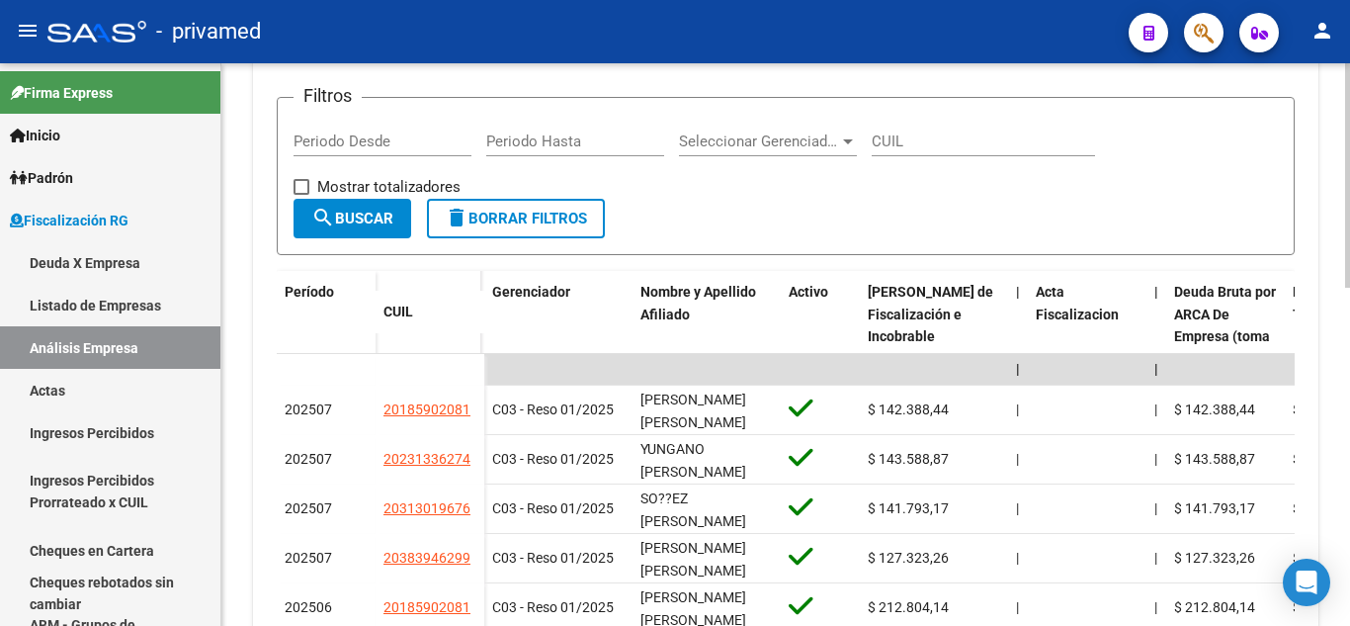
scroll to position [531, 0]
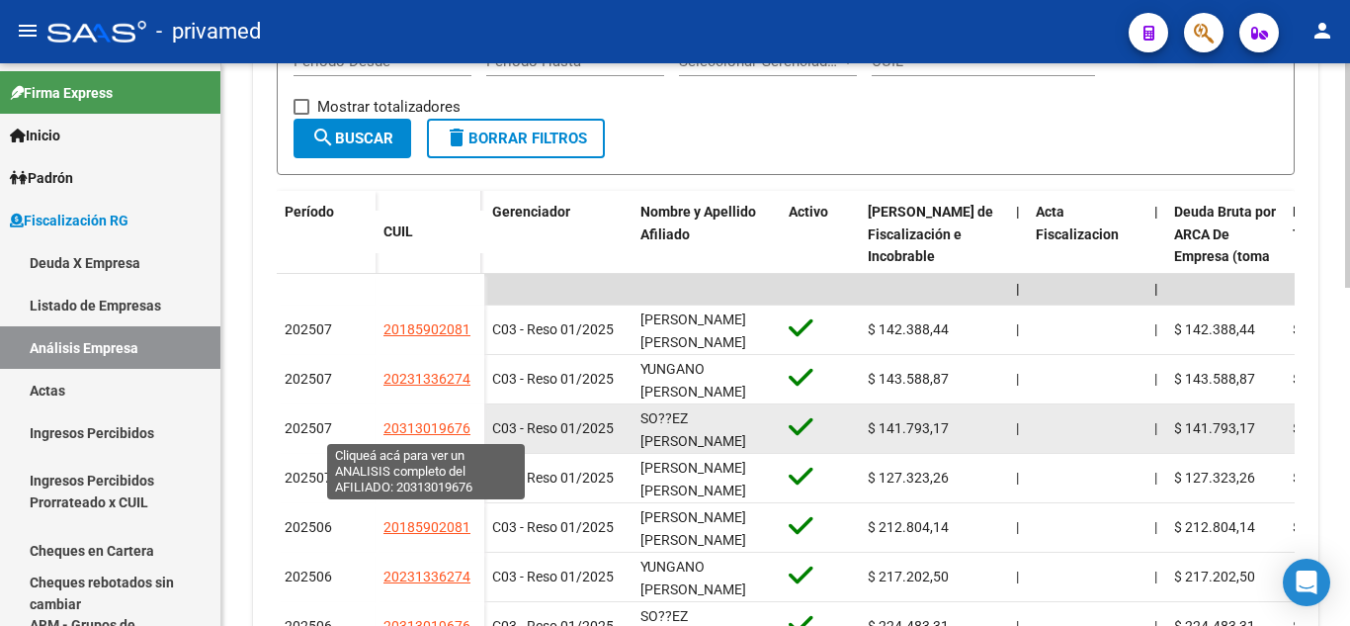
click at [404, 425] on span "20313019676" at bounding box center [427, 428] width 87 height 16
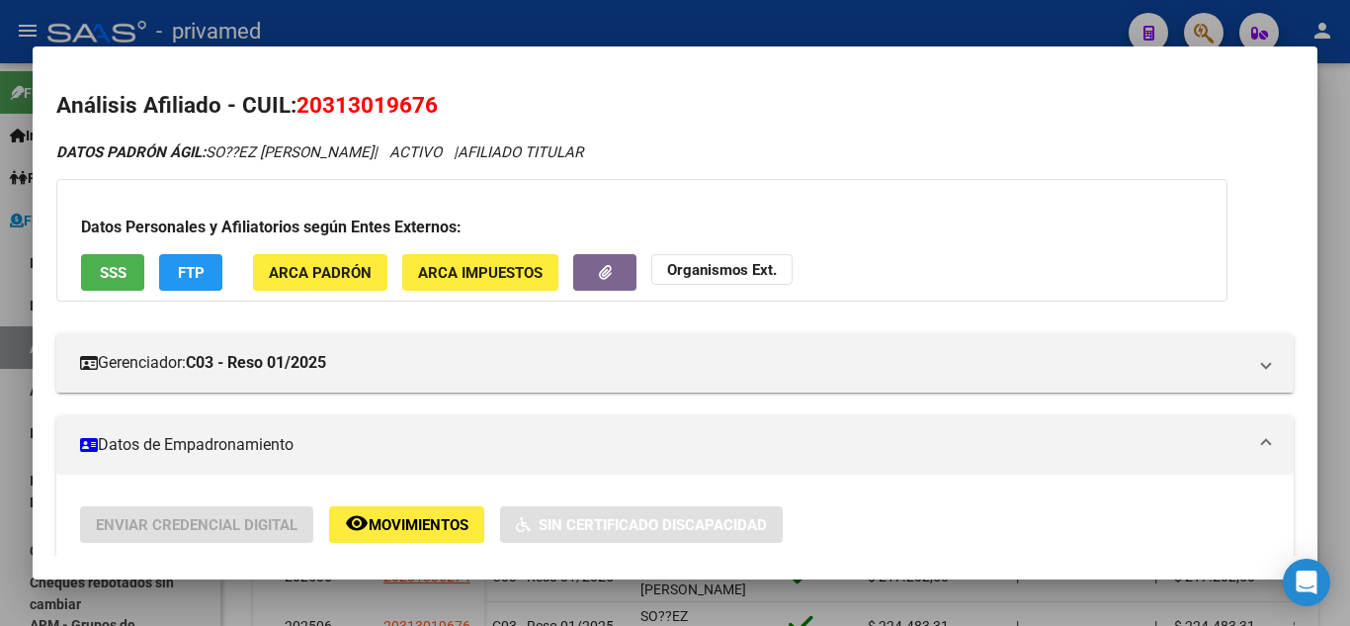
click at [126, 276] on span "SSS" at bounding box center [113, 273] width 27 height 18
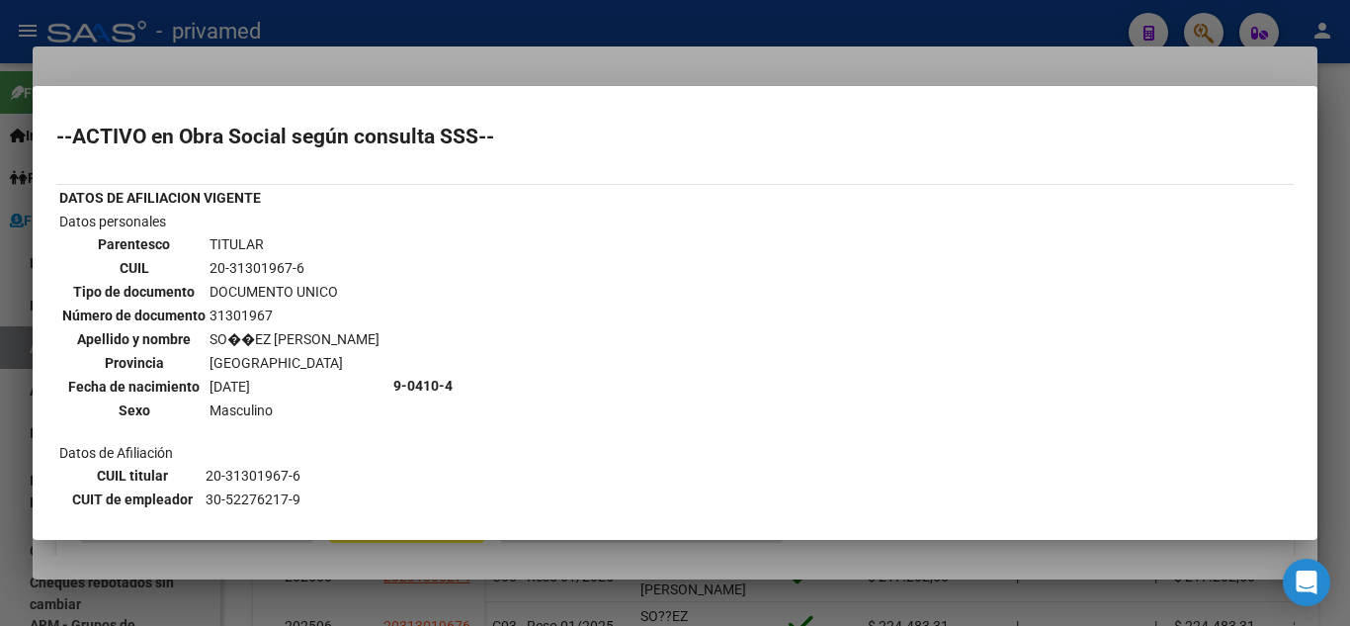
click at [427, 555] on div at bounding box center [675, 313] width 1350 height 626
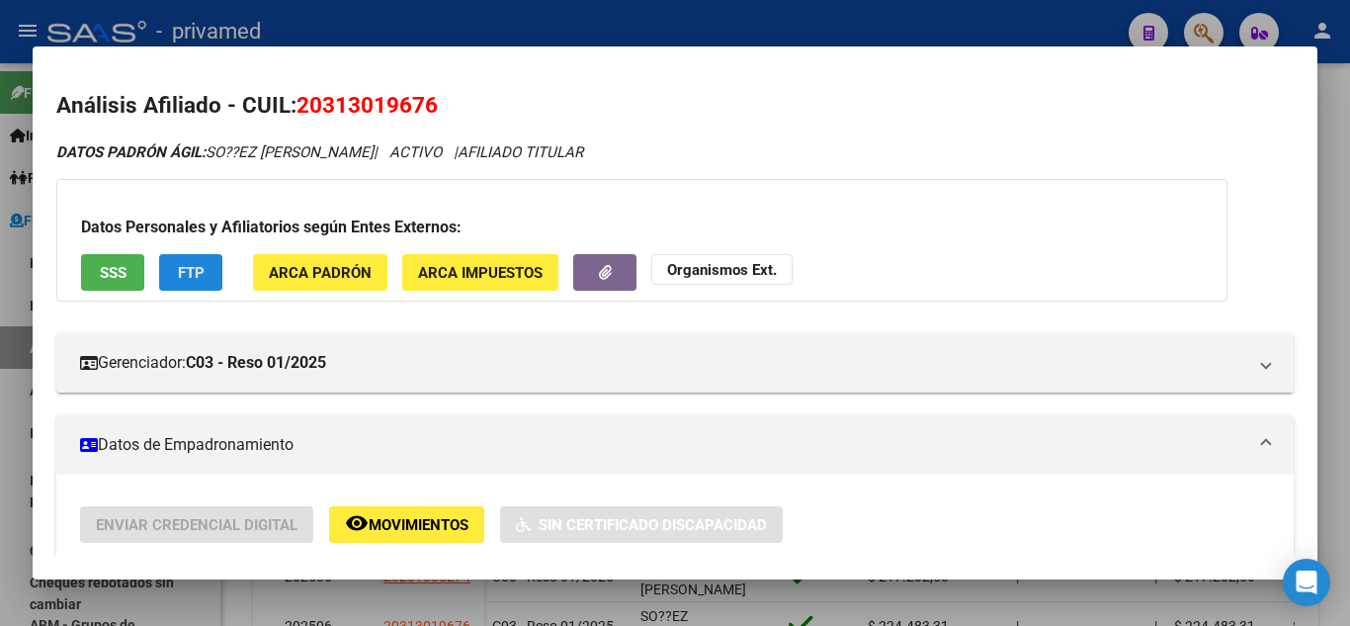
click at [209, 275] on button "FTP" at bounding box center [190, 272] width 63 height 37
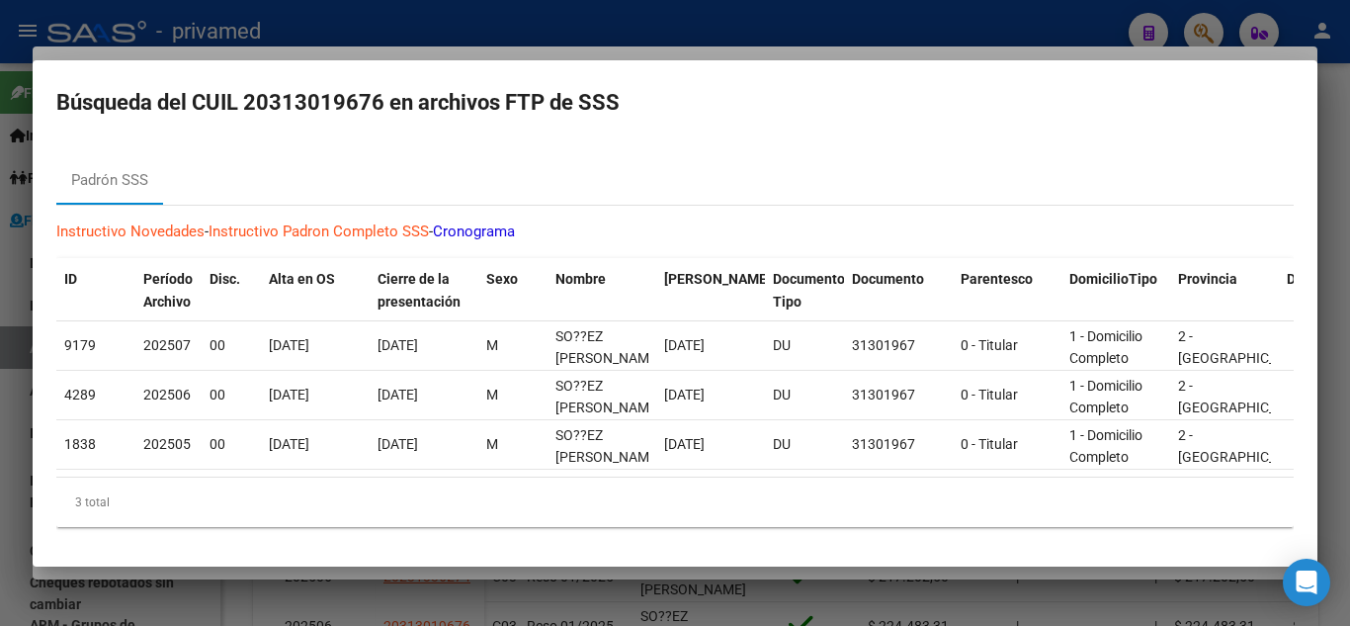
click at [544, 44] on div at bounding box center [675, 313] width 1350 height 626
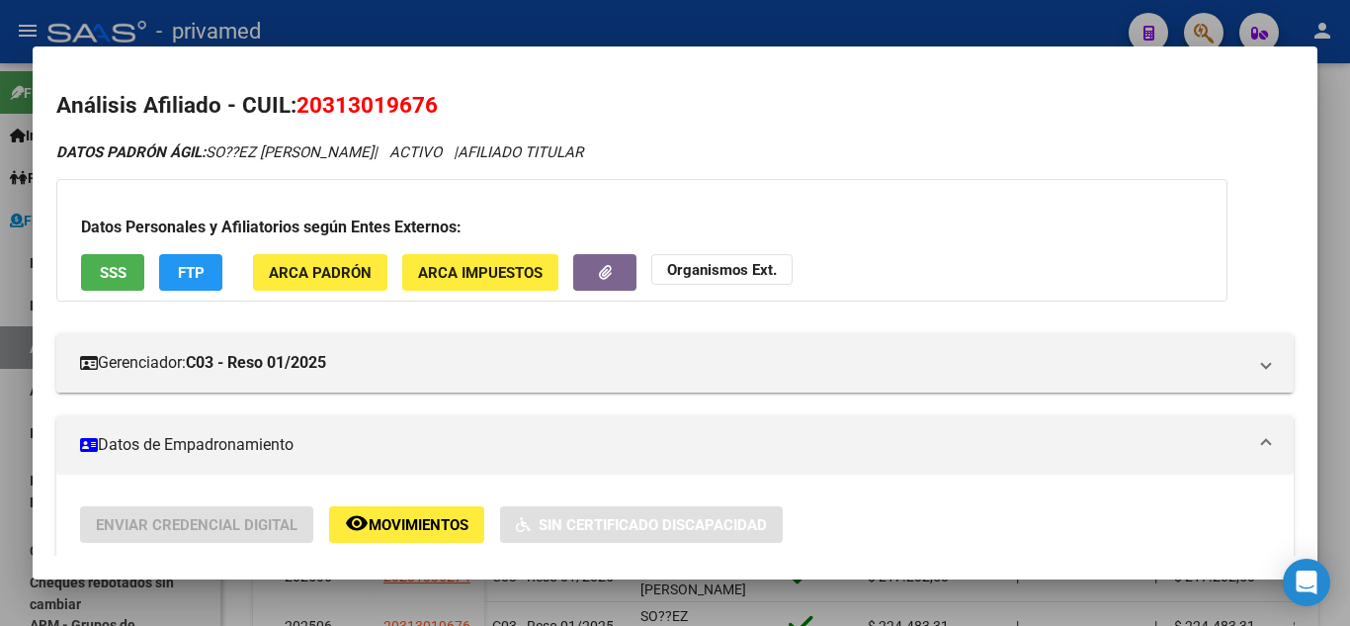
click at [371, 271] on button "ARCA Padrón" at bounding box center [320, 272] width 134 height 37
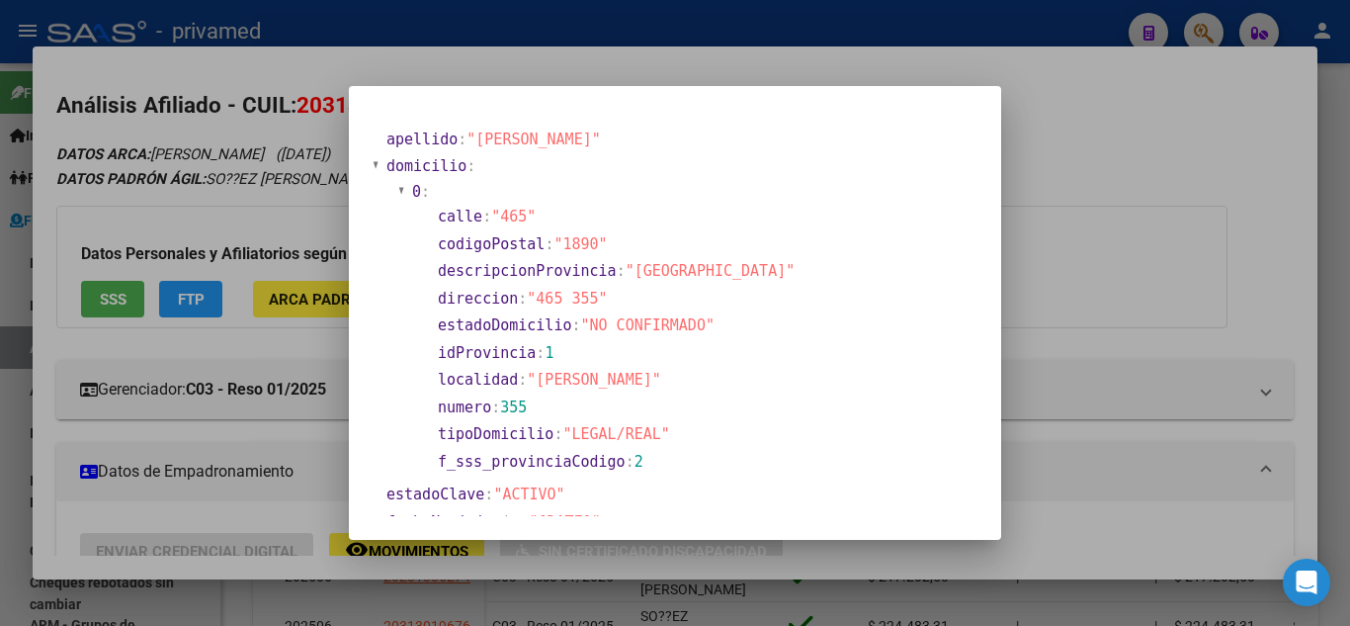
click at [353, 278] on mat-dialog-content "apellido : "SOÑEZ RAMON LORENZO" domicilio : 0 : calle : "465" codigoPostal : "…" at bounding box center [675, 313] width 652 height 406
click at [179, 159] on div at bounding box center [675, 313] width 1350 height 626
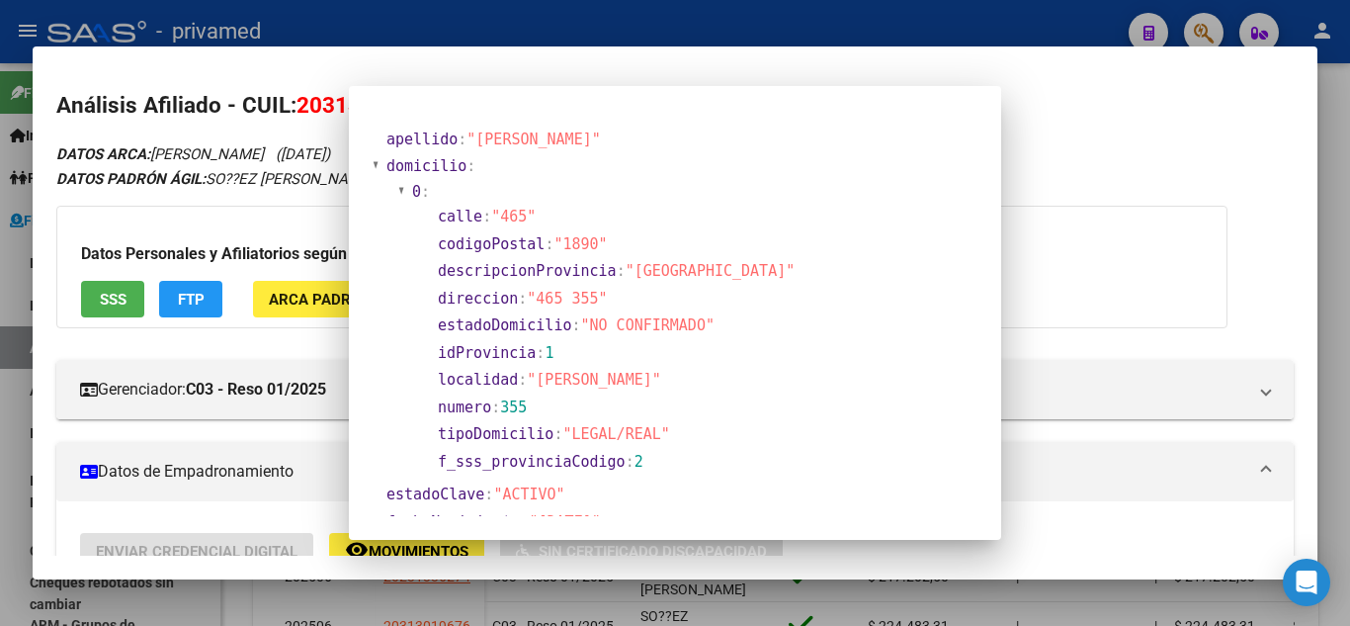
click at [0, 215] on div at bounding box center [675, 313] width 1350 height 626
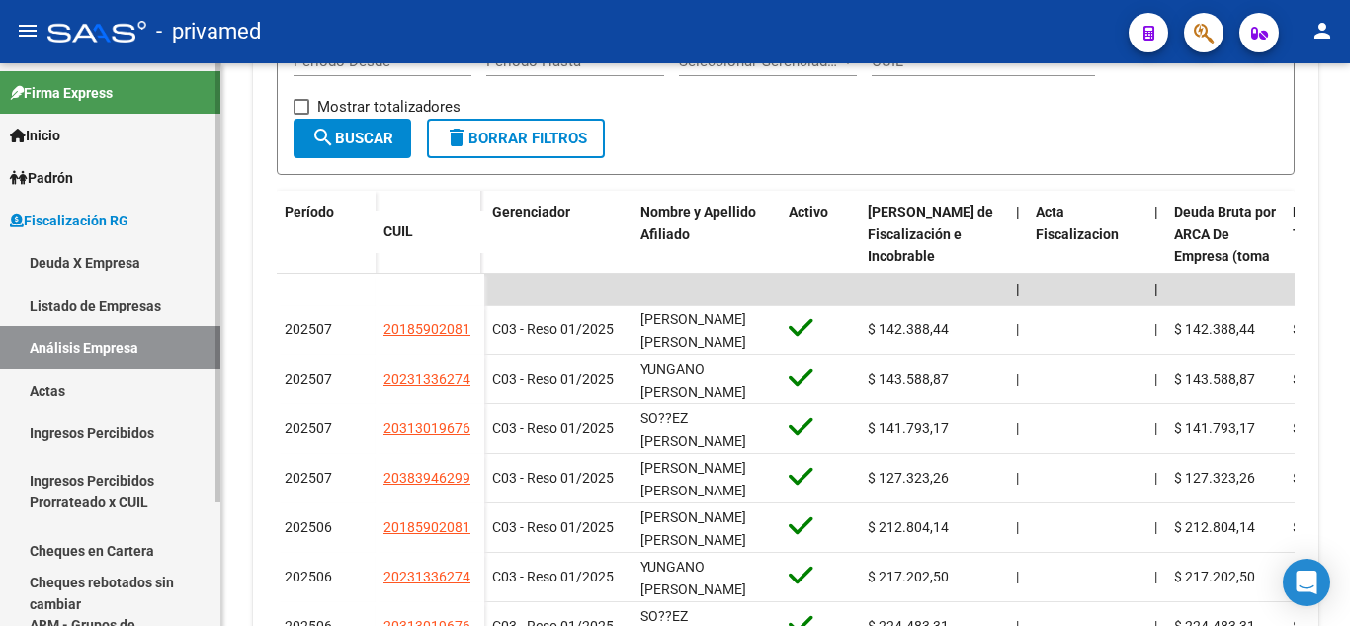
click at [169, 310] on link "Listado de Empresas" at bounding box center [110, 305] width 220 height 43
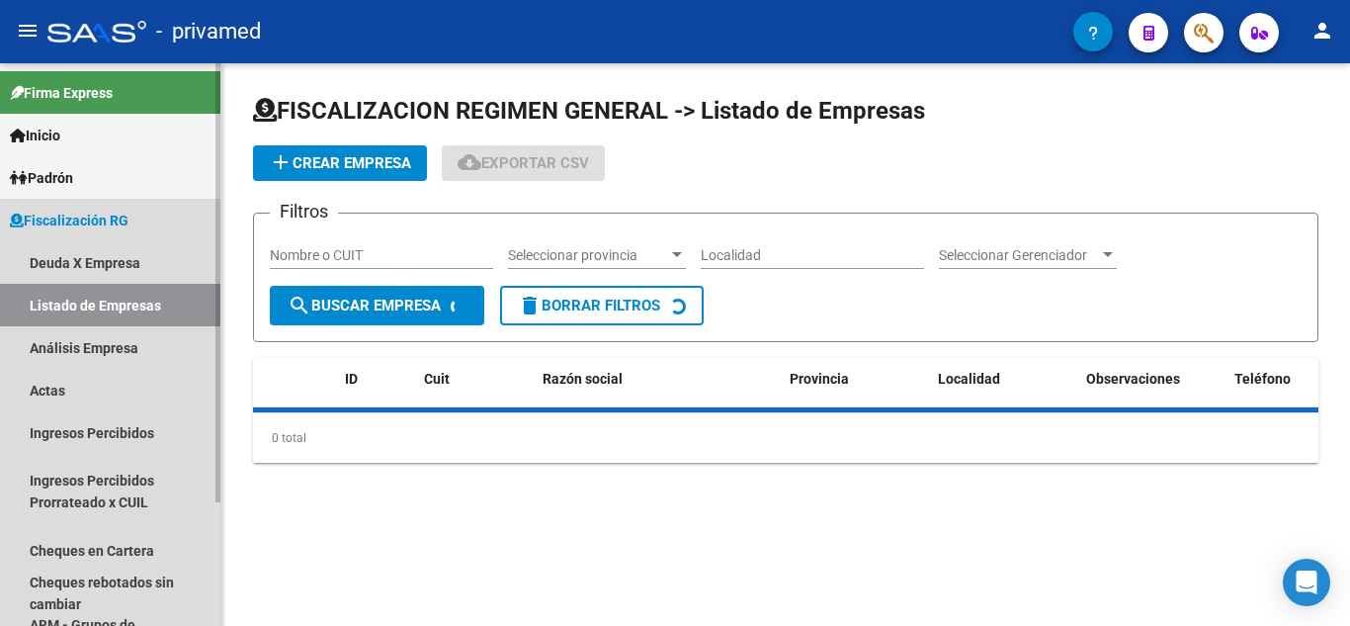
click at [165, 350] on link "Análisis Empresa" at bounding box center [110, 347] width 220 height 43
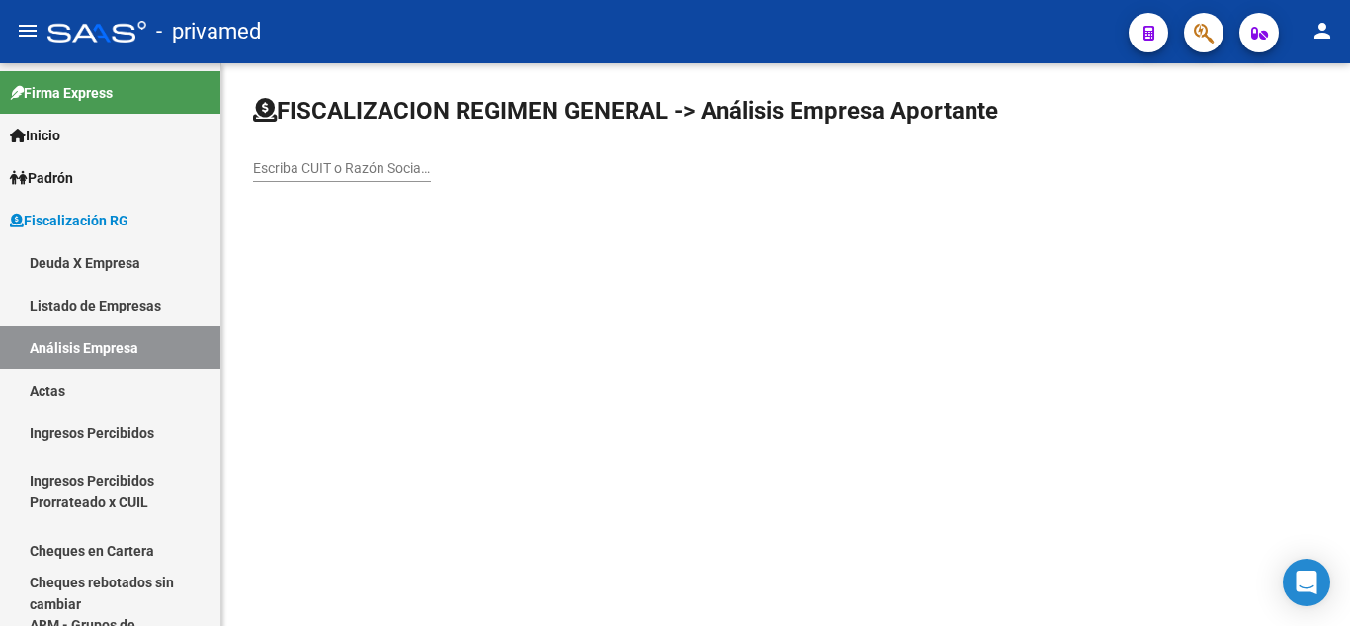
click at [384, 161] on input "Escriba CUIT o Razón Social para buscar" at bounding box center [342, 168] width 178 height 17
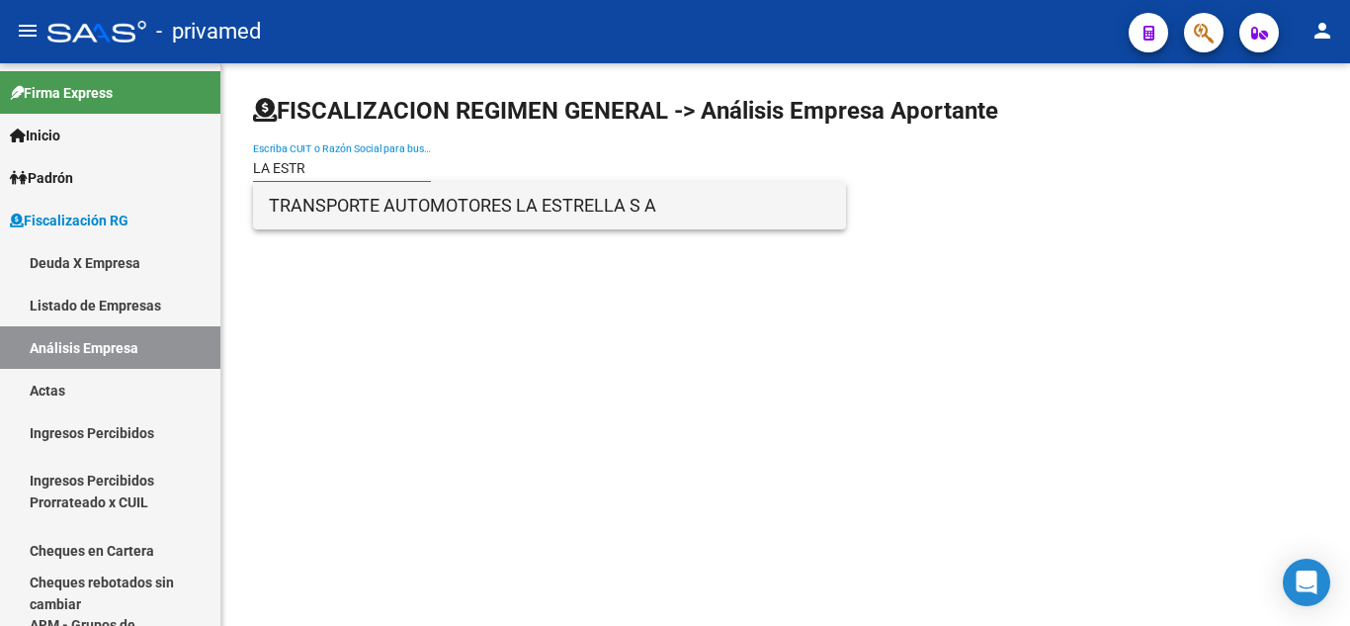
type input "LA ESTR"
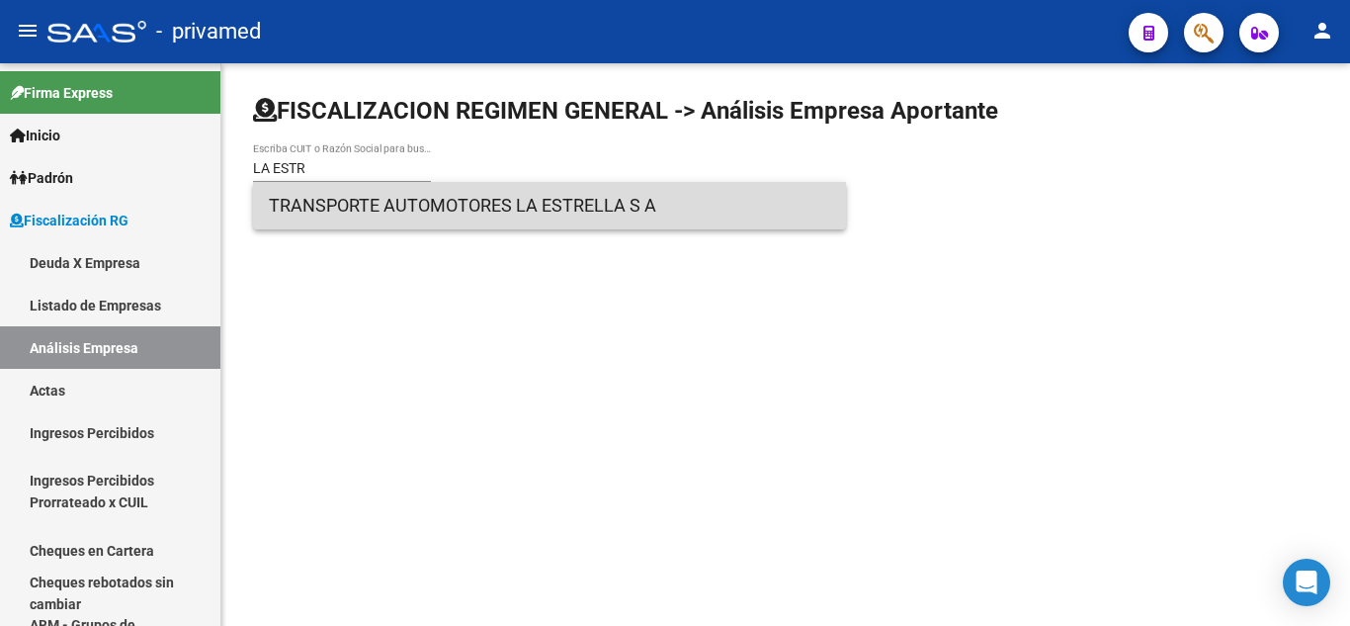
click at [400, 206] on span "TRANSPORTE AUTOMOTORES LA ESTRELLA S A" at bounding box center [549, 205] width 561 height 47
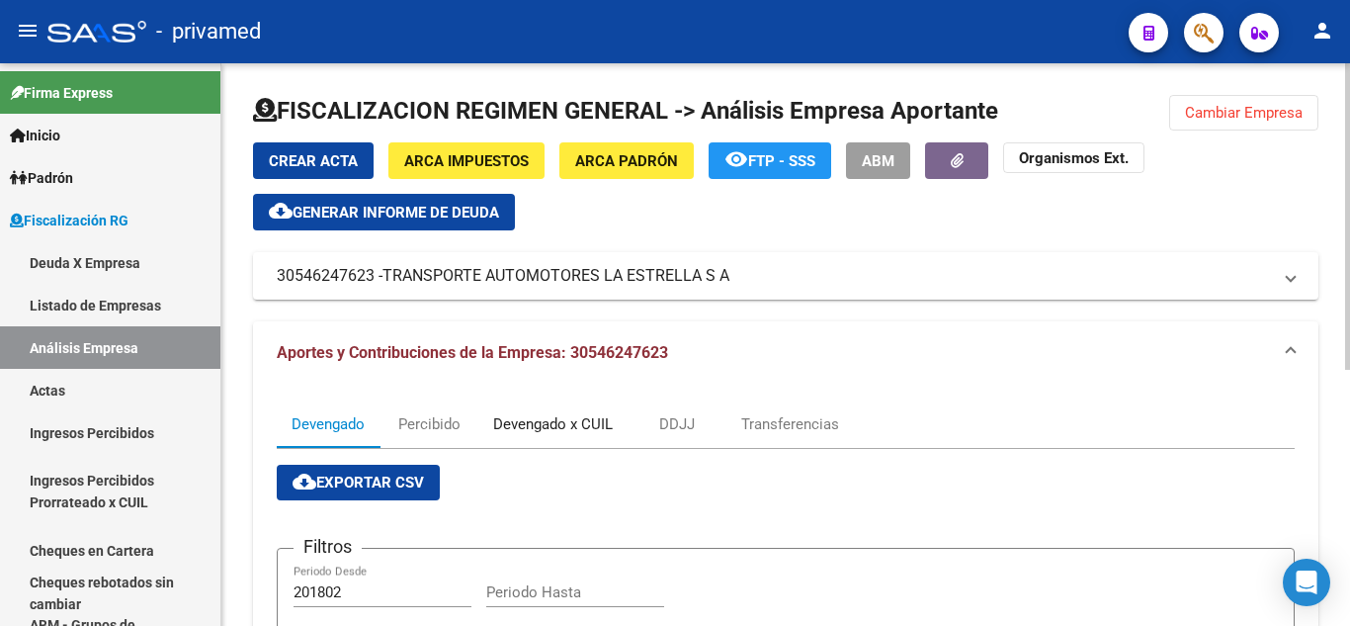
click at [525, 410] on div "Devengado x CUIL" at bounding box center [552, 423] width 149 height 47
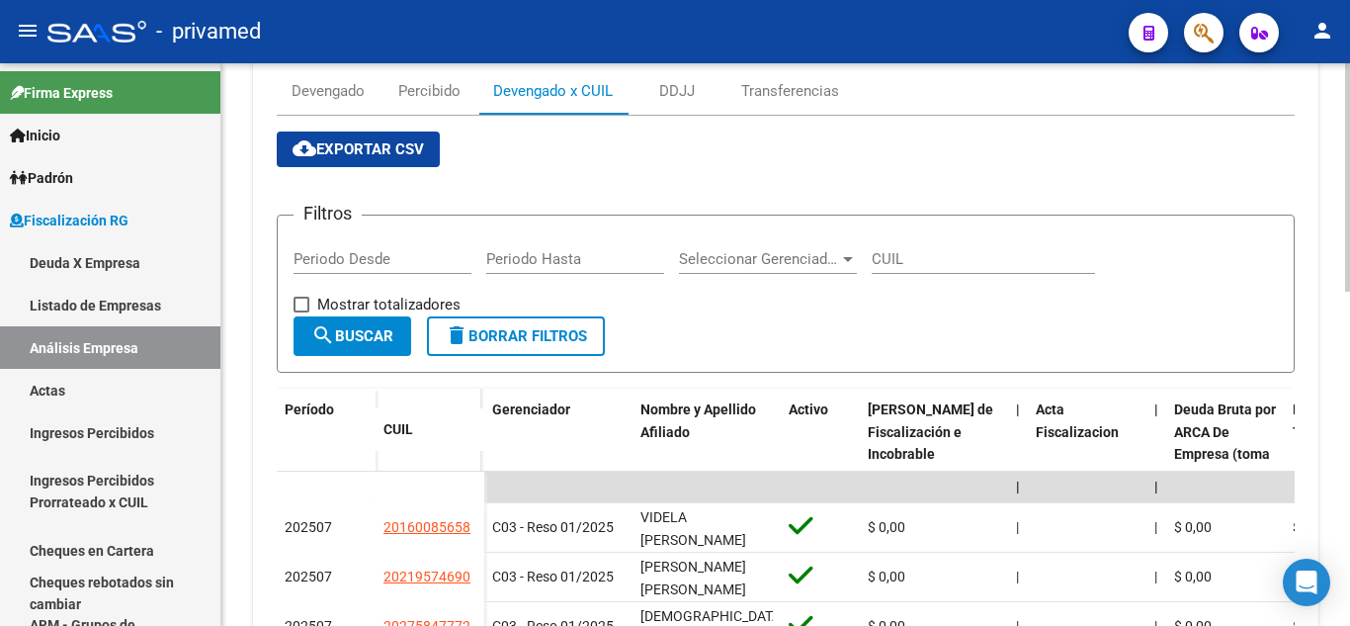
scroll to position [432, 0]
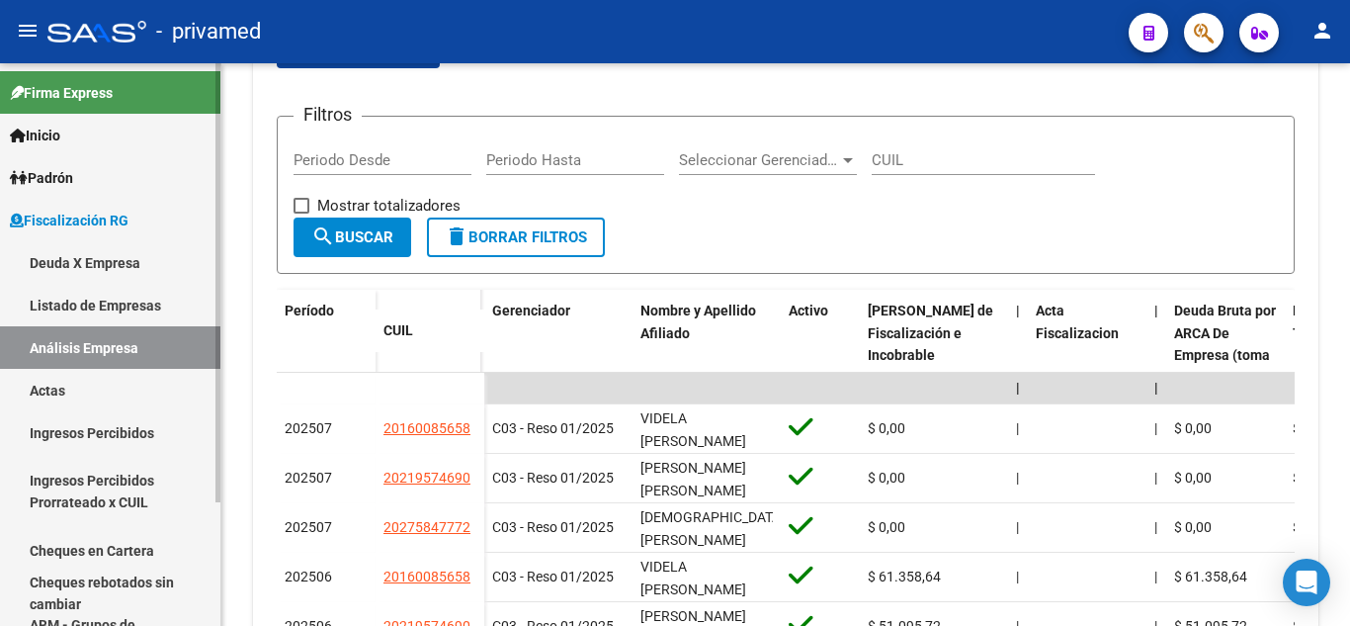
click at [101, 303] on link "Listado de Empresas" at bounding box center [110, 305] width 220 height 43
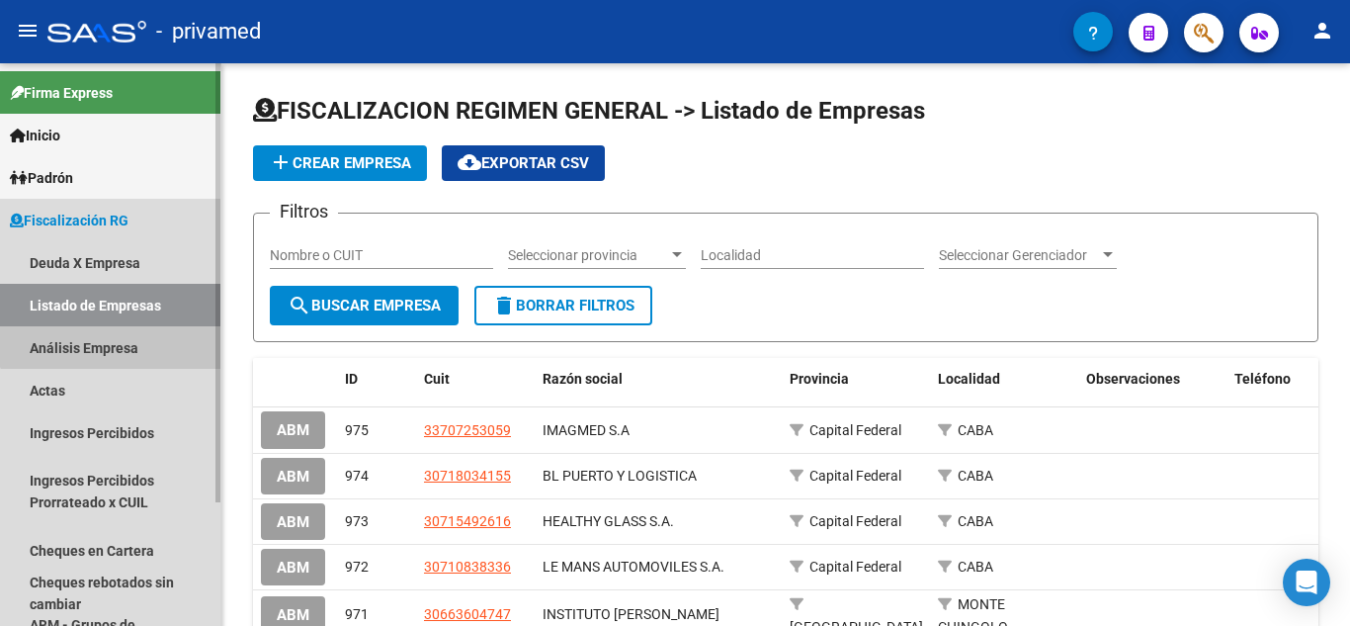
click at [113, 330] on link "Análisis Empresa" at bounding box center [110, 347] width 220 height 43
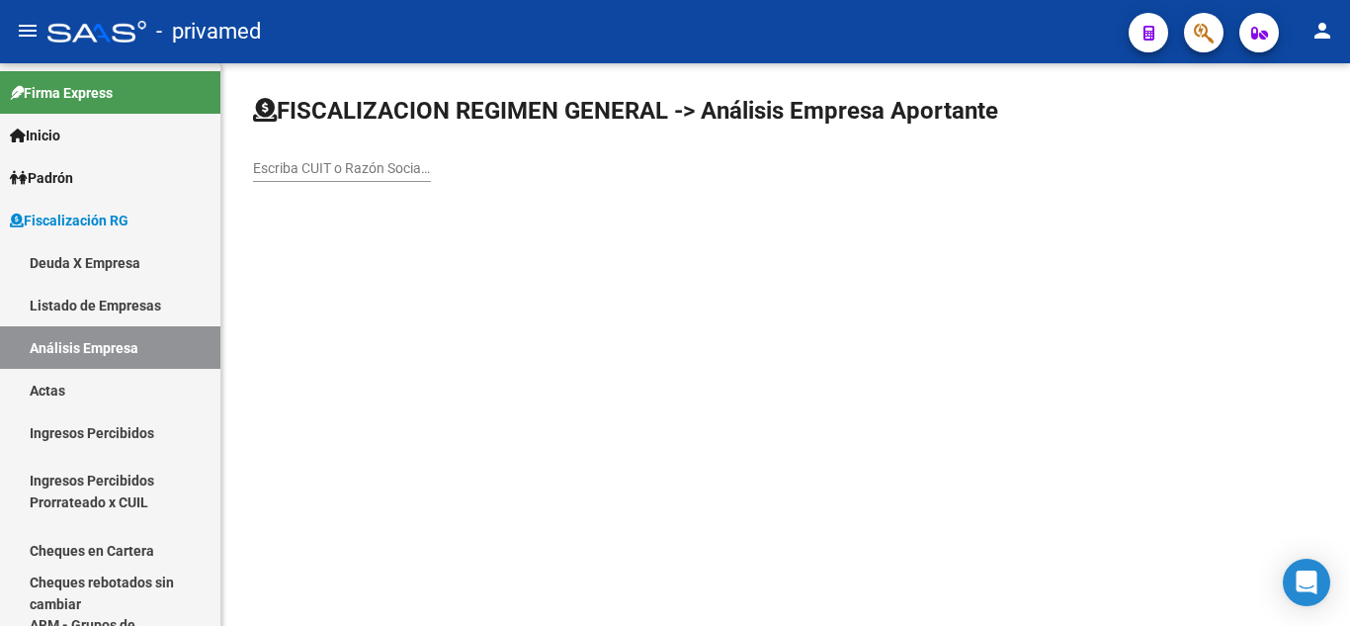
click at [394, 170] on input "Escriba CUIT o Razón Social para buscar" at bounding box center [342, 168] width 178 height 17
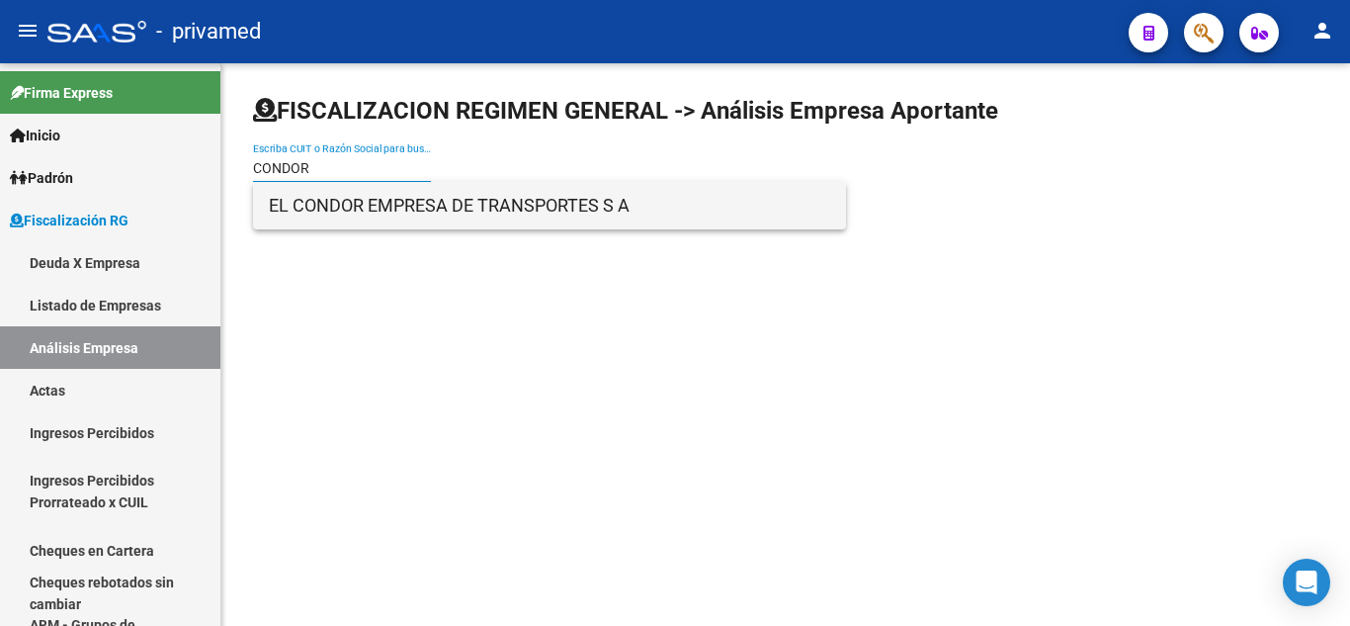
type input "CONDOR"
click at [392, 203] on span "EL CONDOR EMPRESA DE TRANSPORTES S A" at bounding box center [549, 205] width 561 height 47
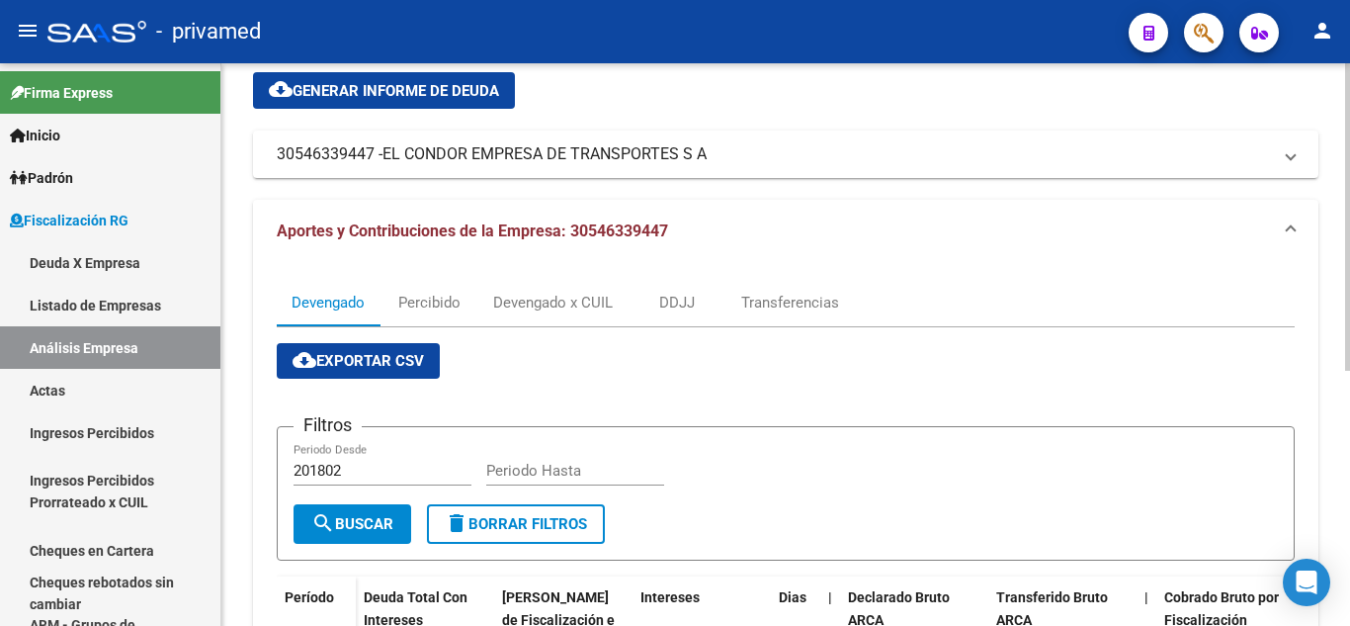
scroll to position [198, 0]
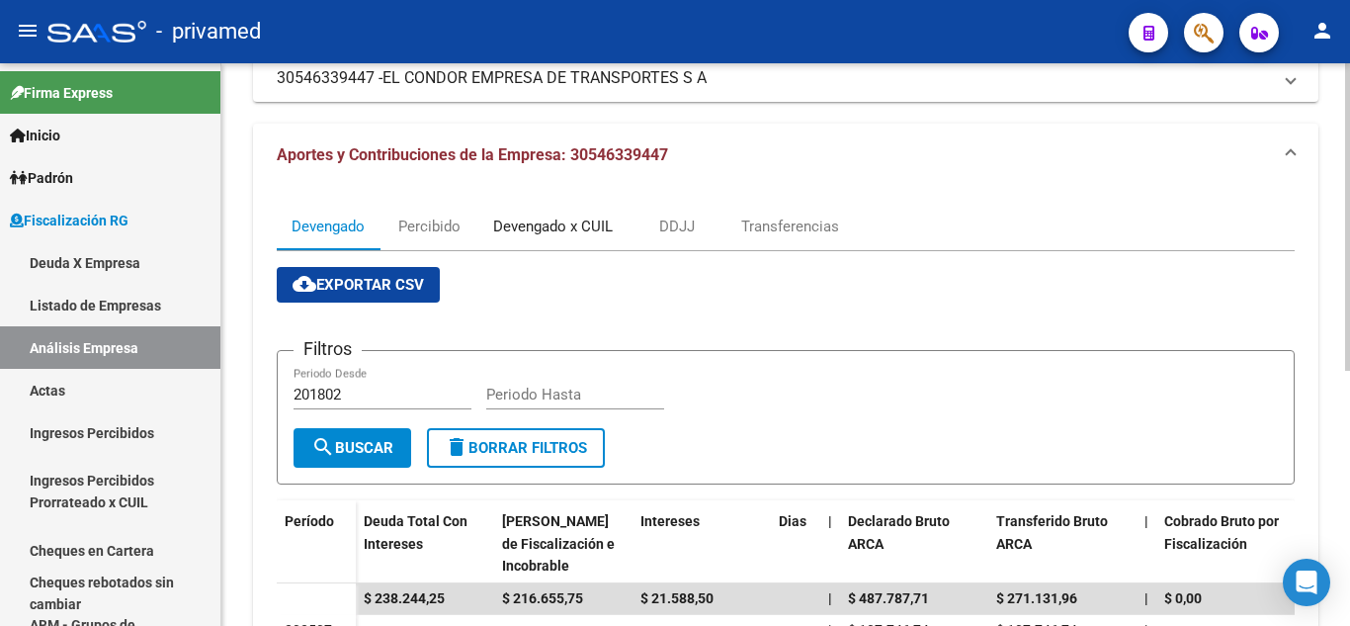
drag, startPoint x: 593, startPoint y: 224, endPoint x: 597, endPoint y: 244, distance: 20.2
click at [593, 223] on div "Devengado x CUIL" at bounding box center [553, 226] width 120 height 22
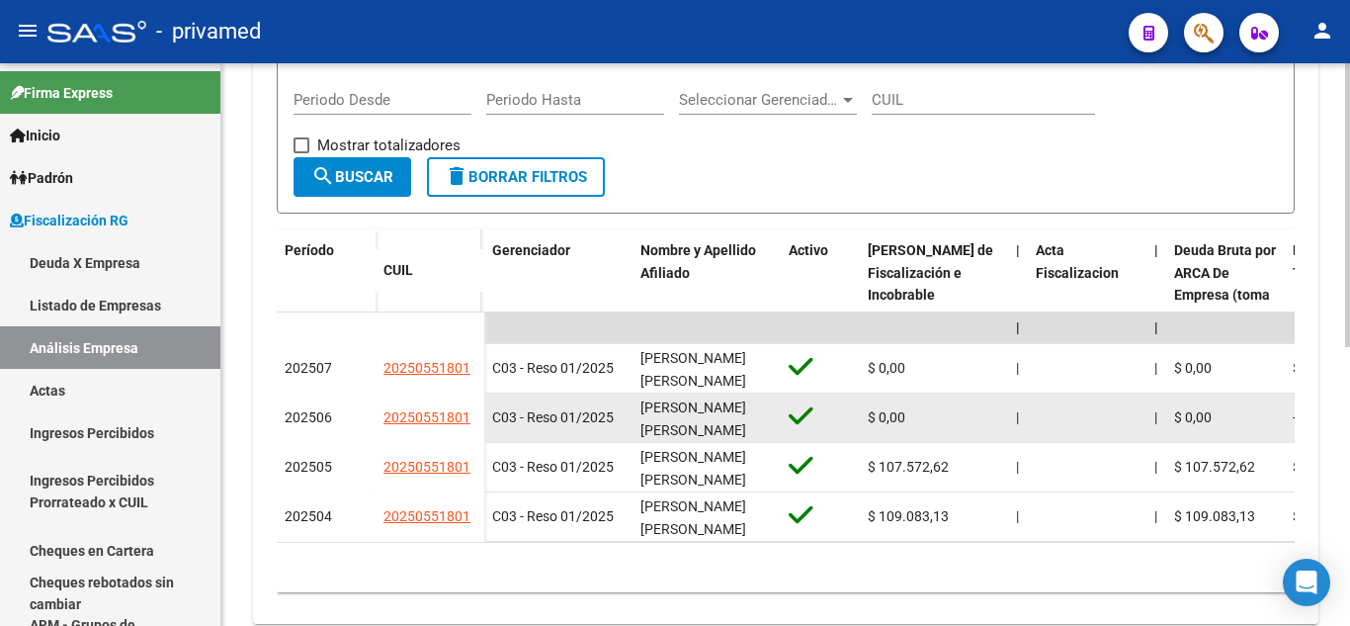
scroll to position [494, 0]
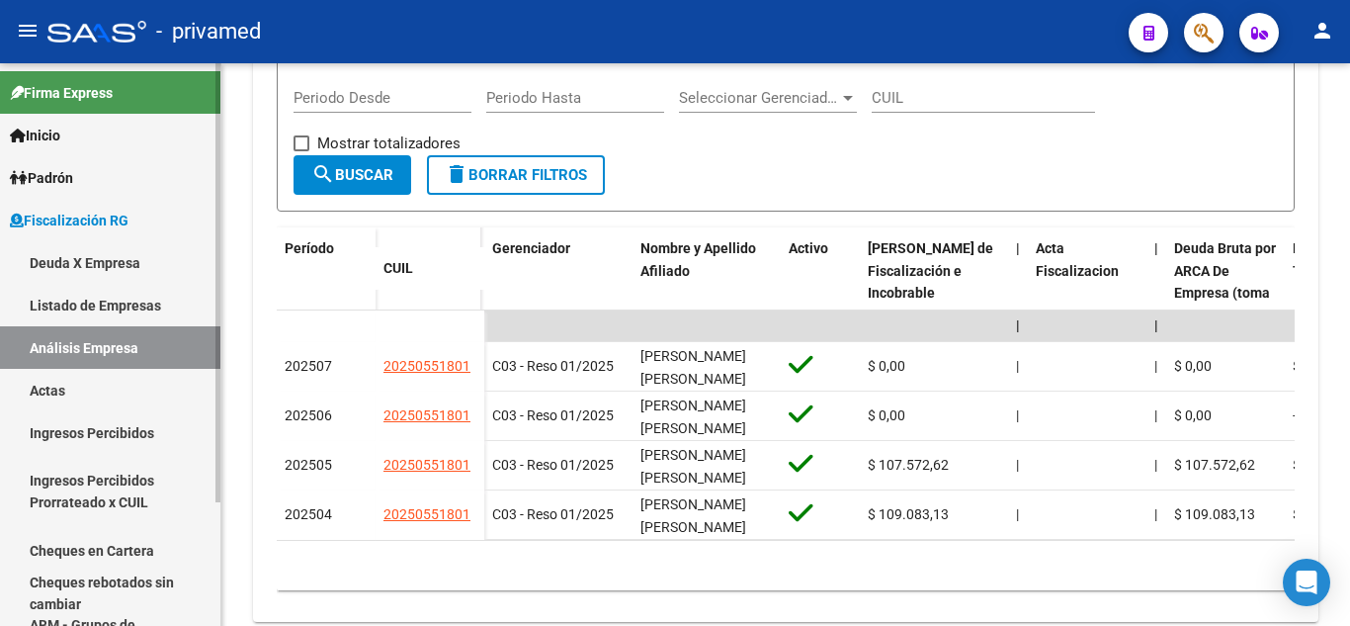
click at [162, 308] on link "Listado de Empresas" at bounding box center [110, 305] width 220 height 43
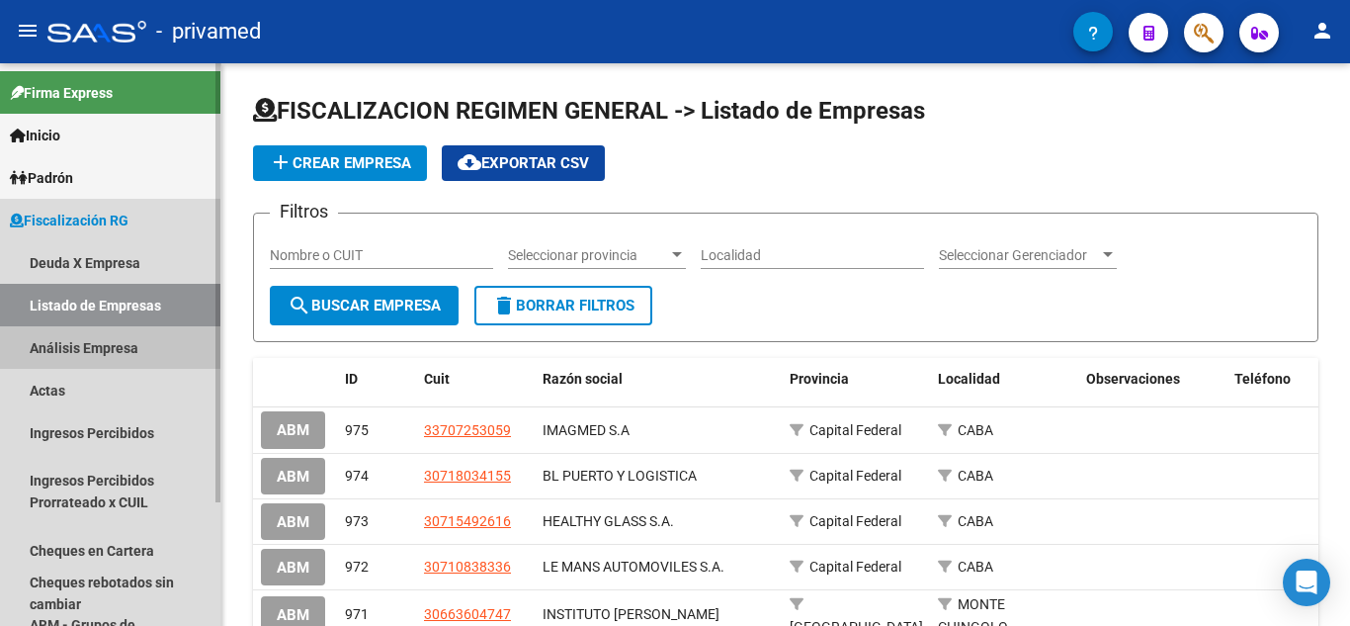
click at [159, 339] on link "Análisis Empresa" at bounding box center [110, 347] width 220 height 43
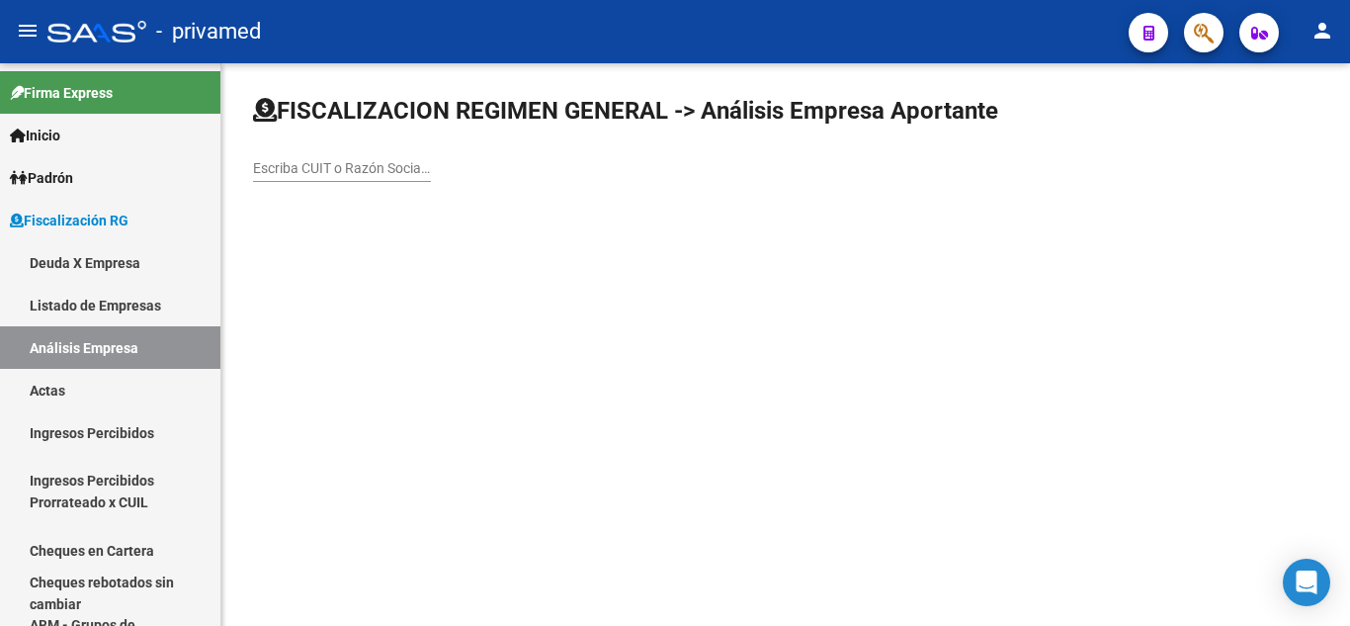
click at [330, 168] on input "Escriba CUIT o Razón Social para buscar" at bounding box center [342, 168] width 178 height 17
type input "LA ESTRE"
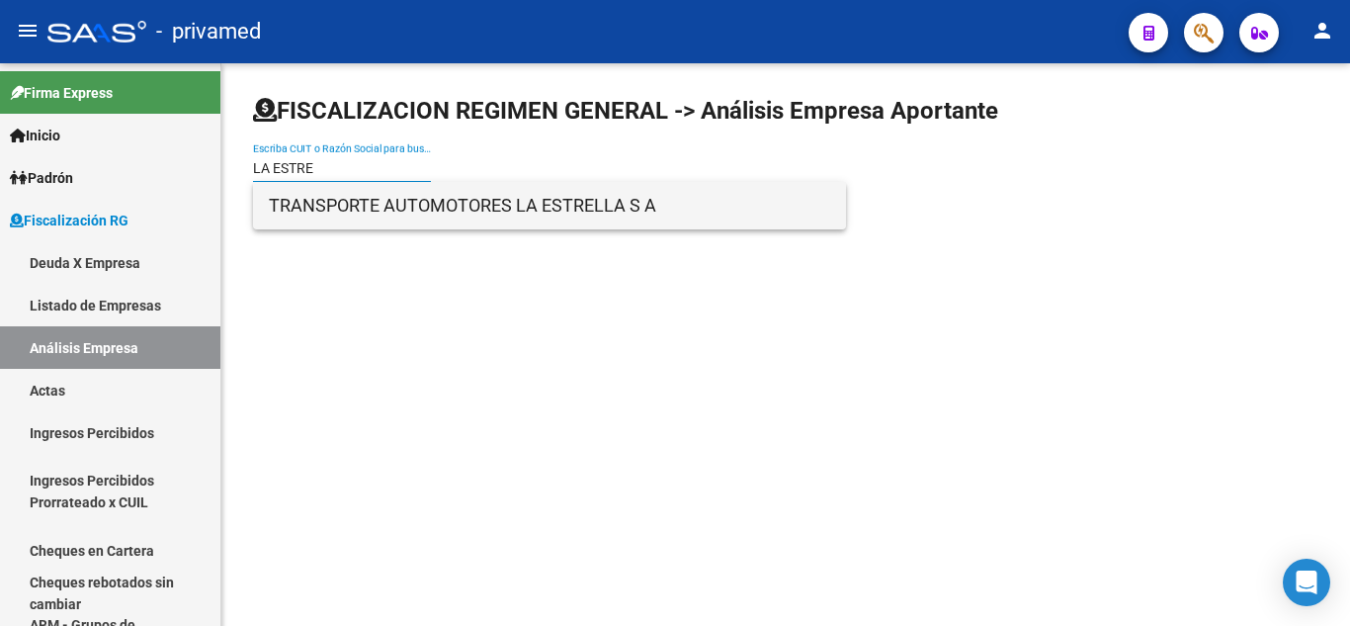
click at [400, 213] on span "TRANSPORTE AUTOMOTORES LA ESTRELLA S A" at bounding box center [549, 205] width 561 height 47
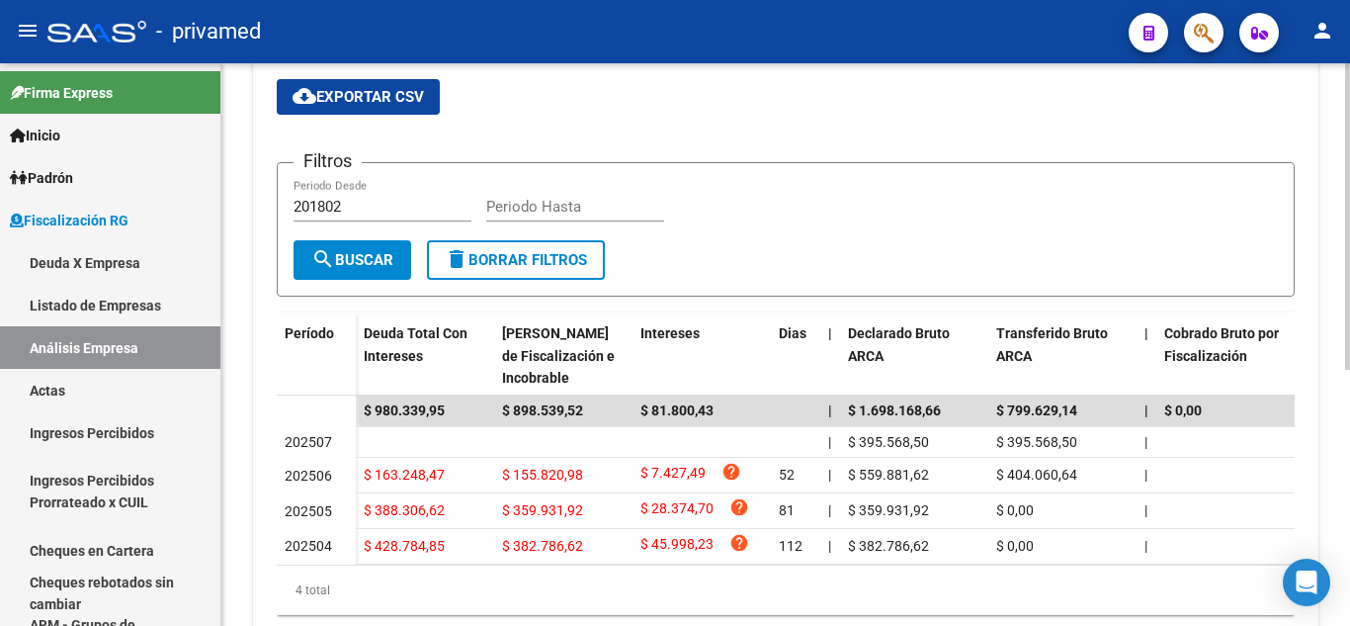
scroll to position [395, 0]
